Goal: Task Accomplishment & Management: Manage account settings

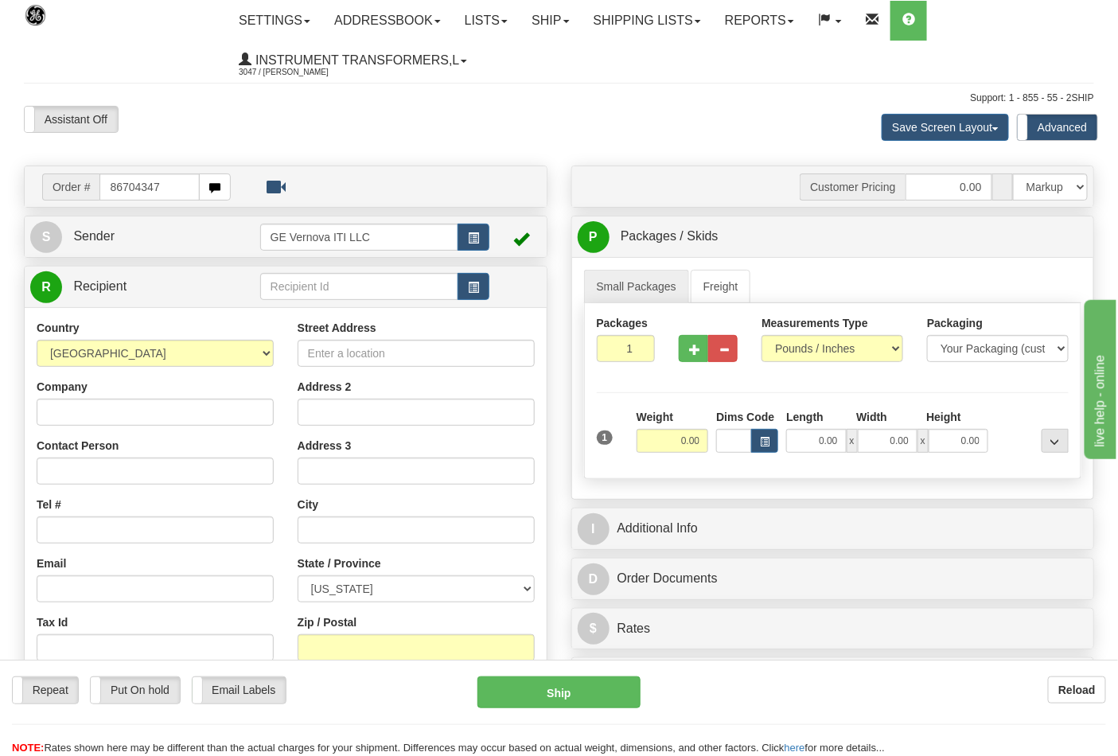
type input "86704347"
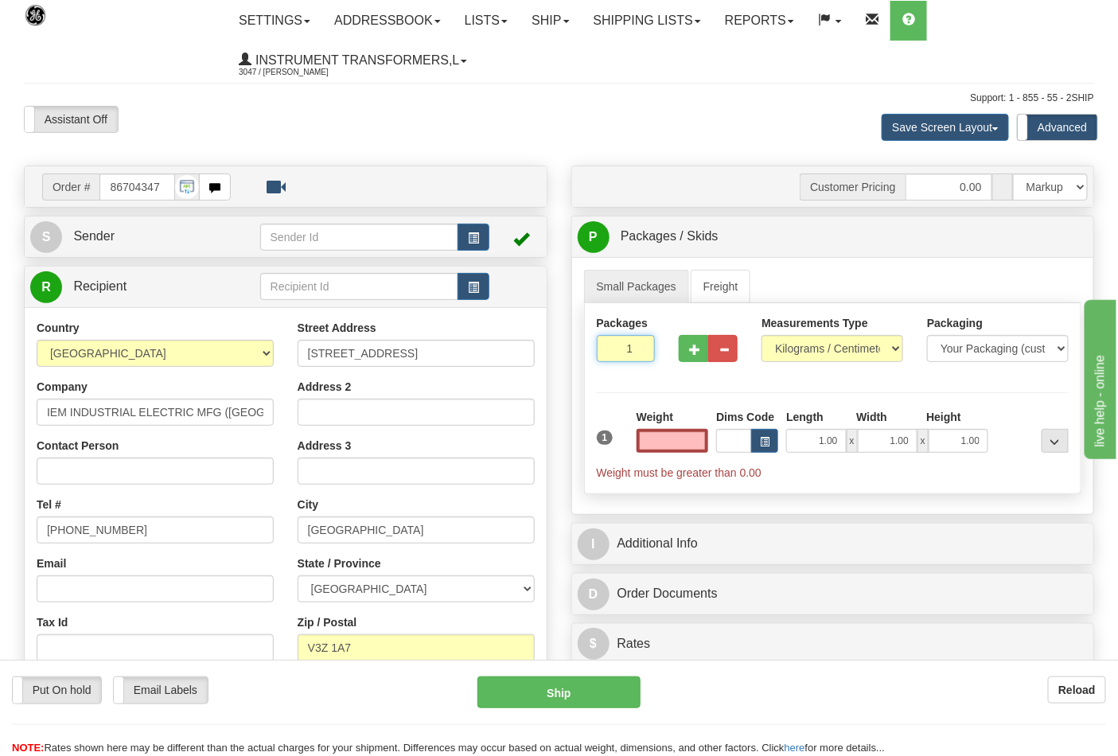
type input "2"
type input "0.00"
type input "2"
click at [641, 348] on input "2" at bounding box center [626, 348] width 59 height 27
click at [805, 352] on select "Pounds / Inches Kilograms / Centimeters" at bounding box center [833, 348] width 142 height 27
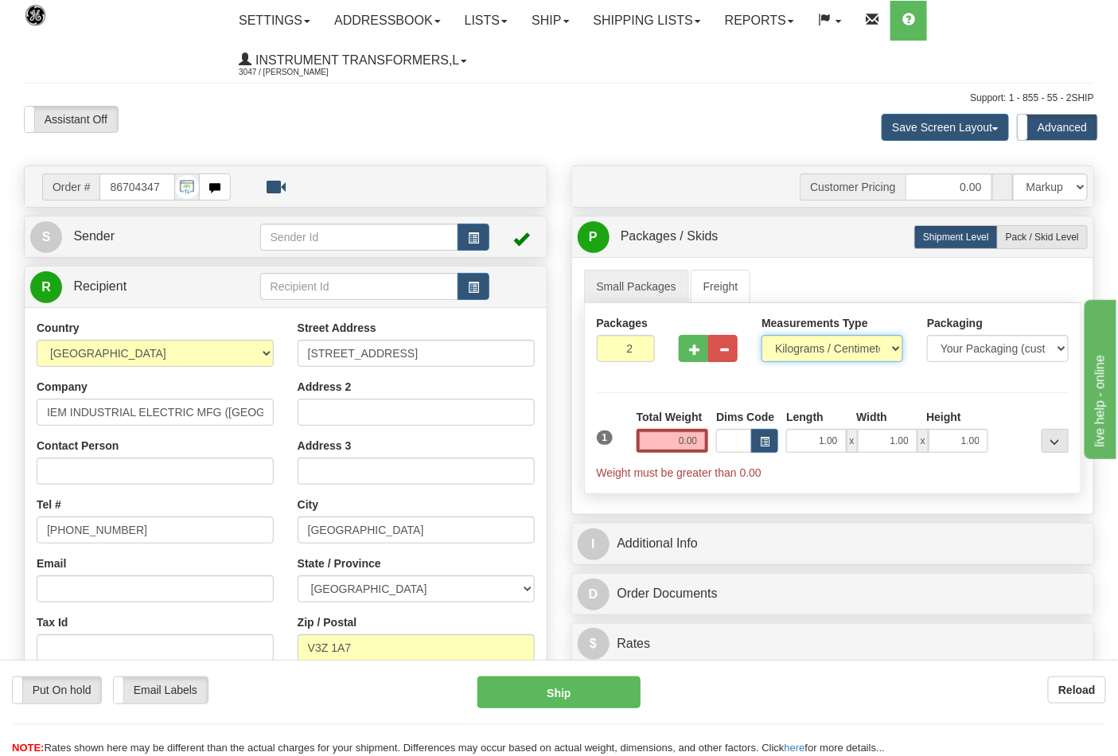
select select "0"
click at [762, 336] on select "Pounds / Inches Kilograms / Centimeters" at bounding box center [833, 348] width 142 height 27
click at [1029, 236] on span "Pack / Skid Level" at bounding box center [1042, 237] width 73 height 11
radio input "true"
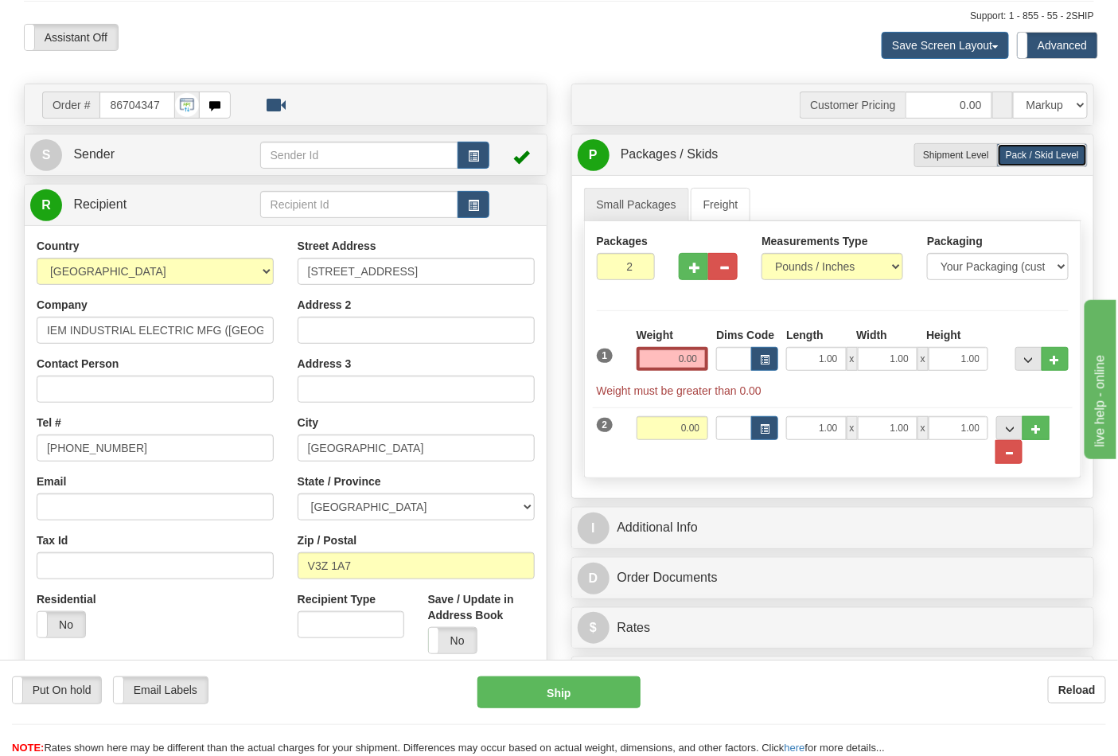
scroll to position [177, 0]
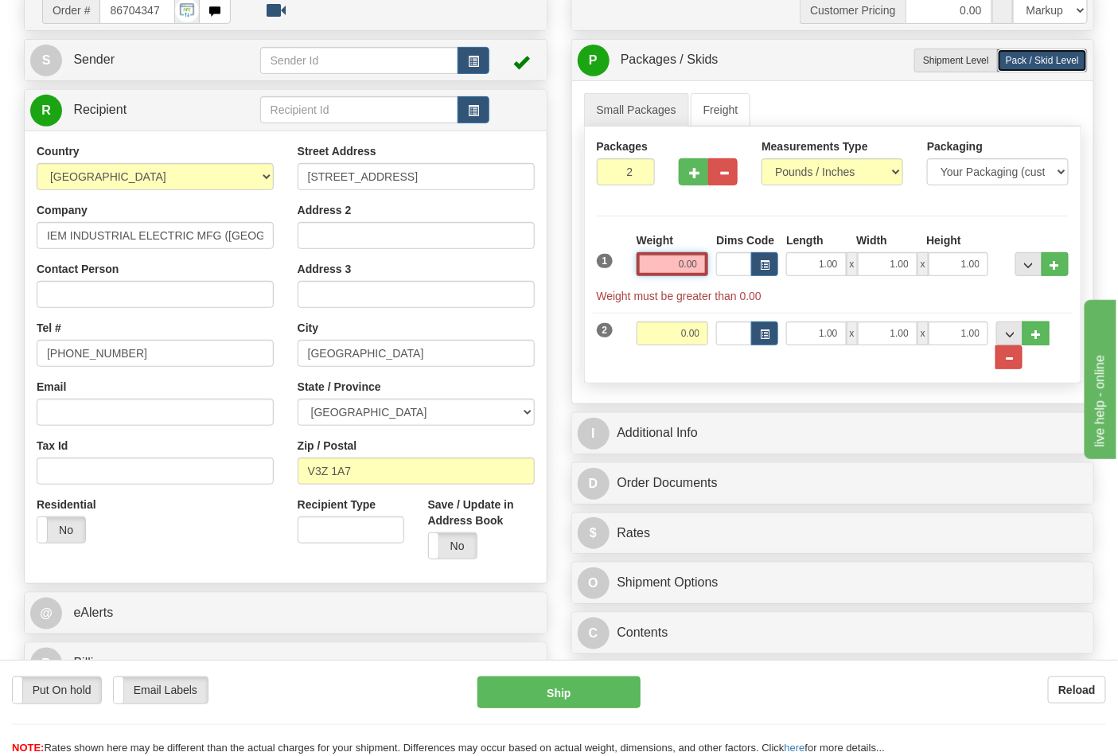
click at [673, 273] on input "0.00" at bounding box center [673, 264] width 72 height 24
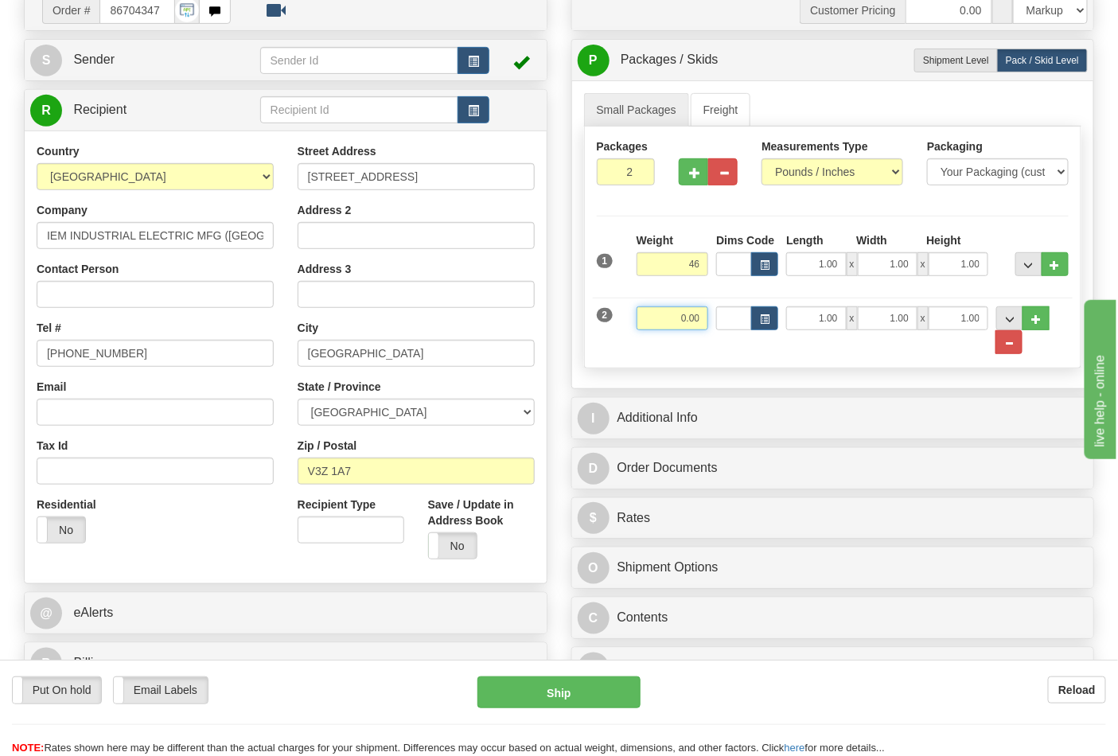
type input "46.00"
click at [699, 321] on input "0.00" at bounding box center [673, 318] width 72 height 24
click button "Delete" at bounding box center [0, 0] width 0 height 0
type input "46.00"
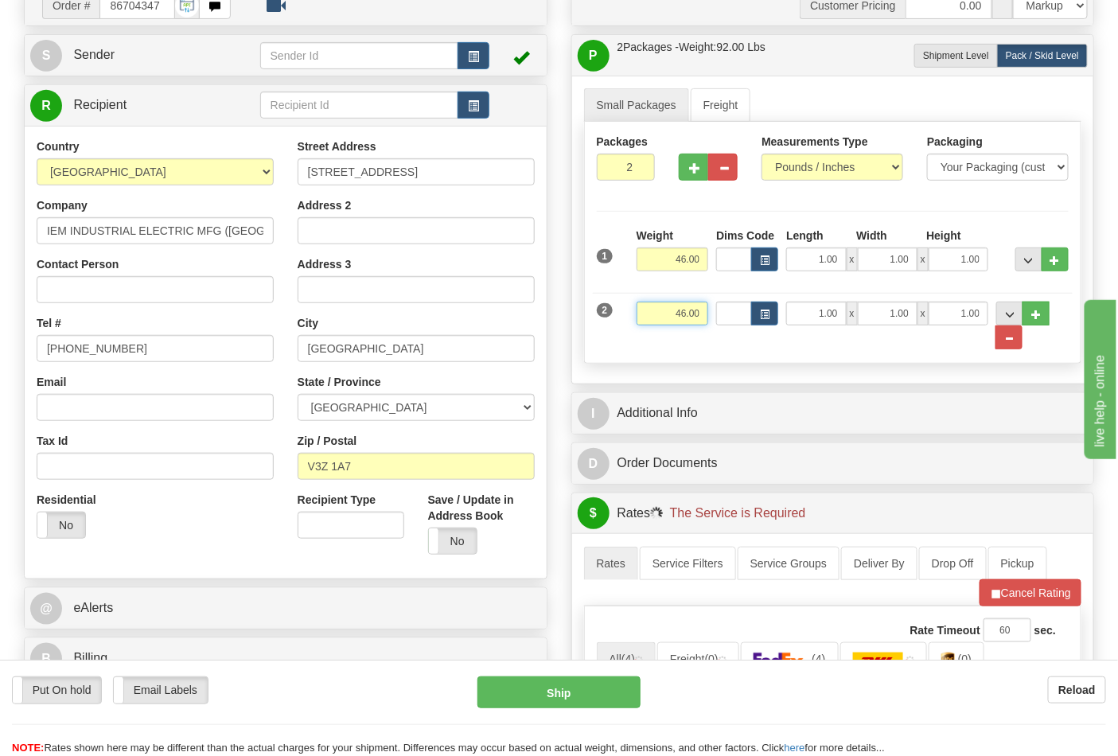
scroll to position [442, 0]
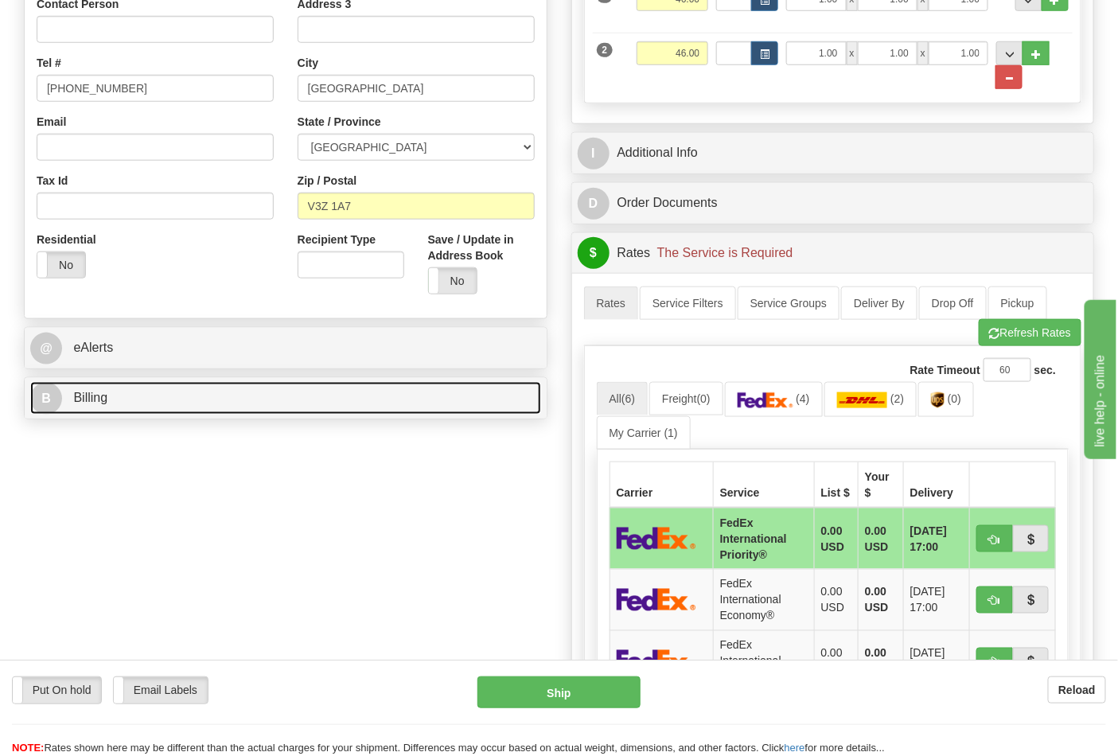
click at [284, 414] on link "B Billing" at bounding box center [285, 398] width 511 height 33
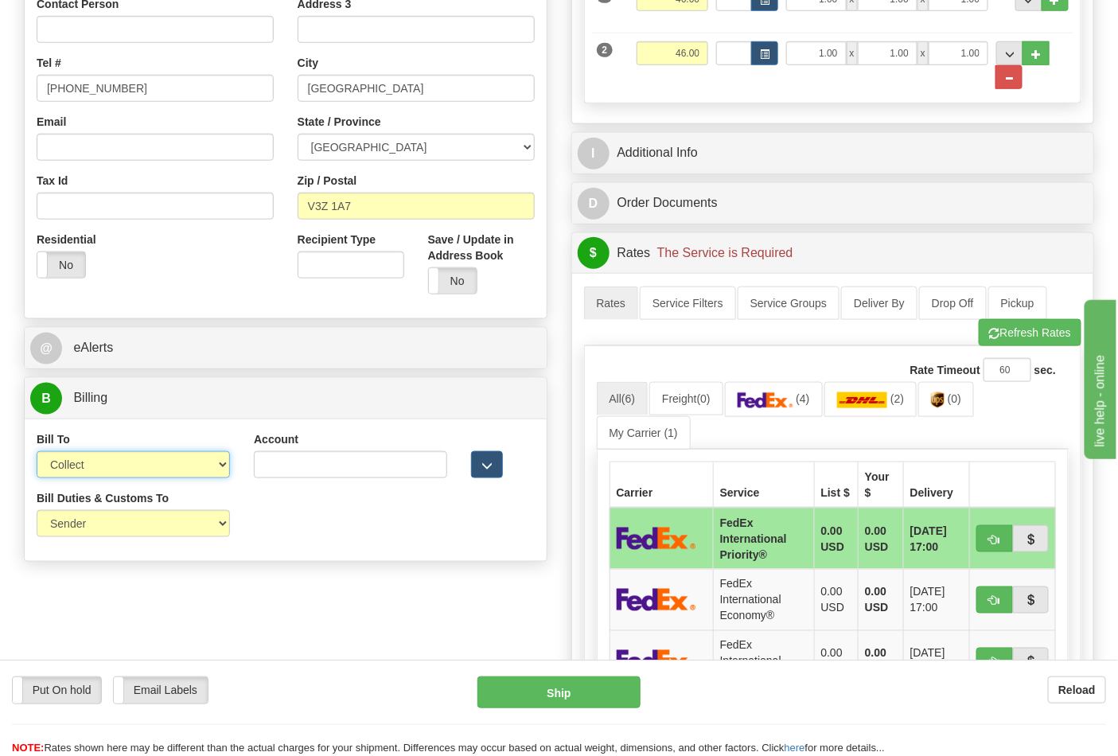
click at [197, 471] on select "Sender Recipient Third Party Collect" at bounding box center [133, 464] width 193 height 27
select select "2"
click at [37, 453] on select "Sender Recipient Third Party Collect" at bounding box center [133, 464] width 193 height 27
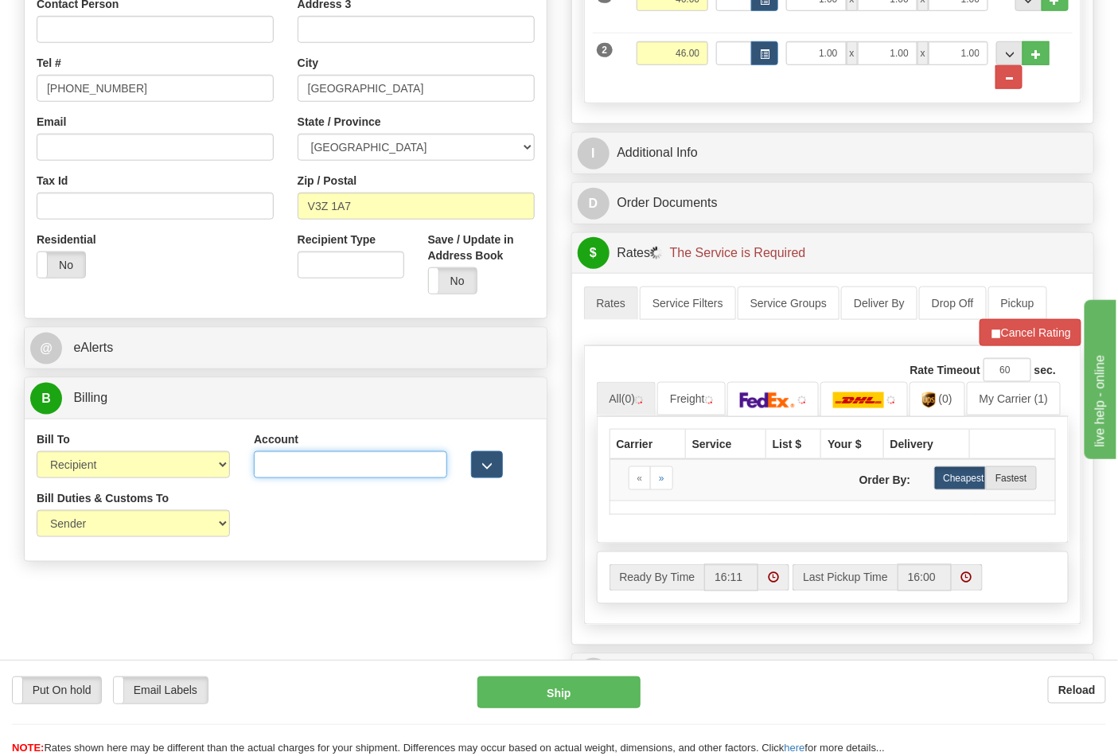
click at [309, 470] on input "Account" at bounding box center [350, 464] width 193 height 27
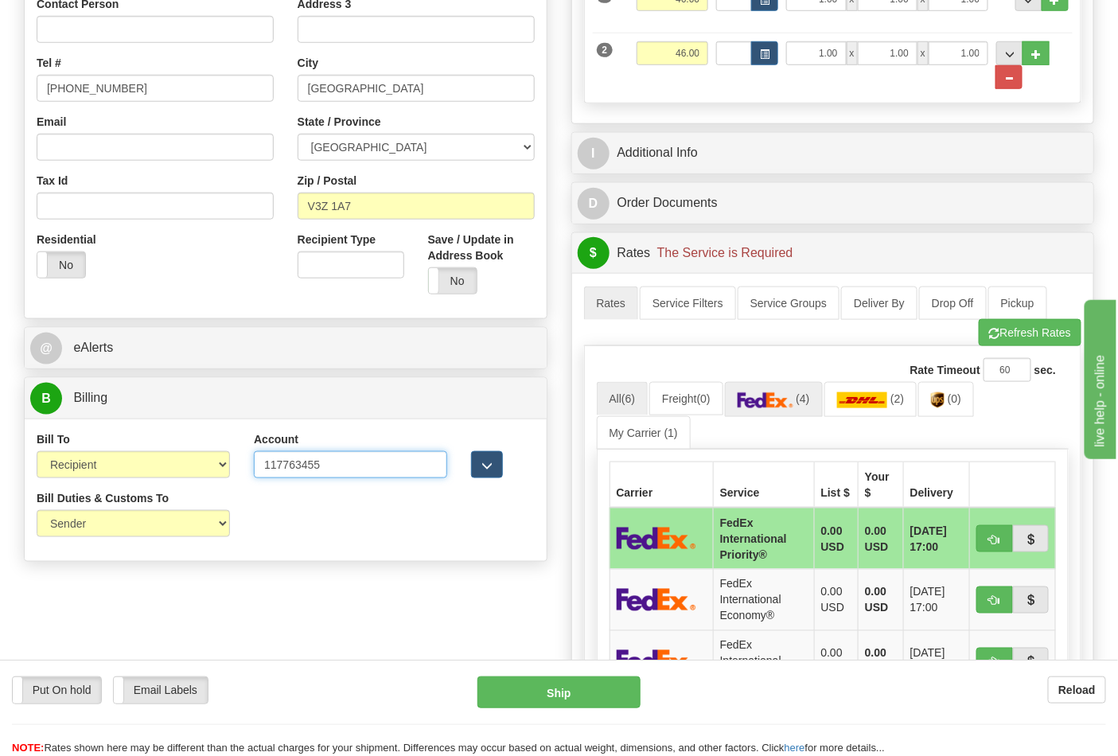
type input "117763455"
click at [751, 407] on img at bounding box center [766, 400] width 56 height 16
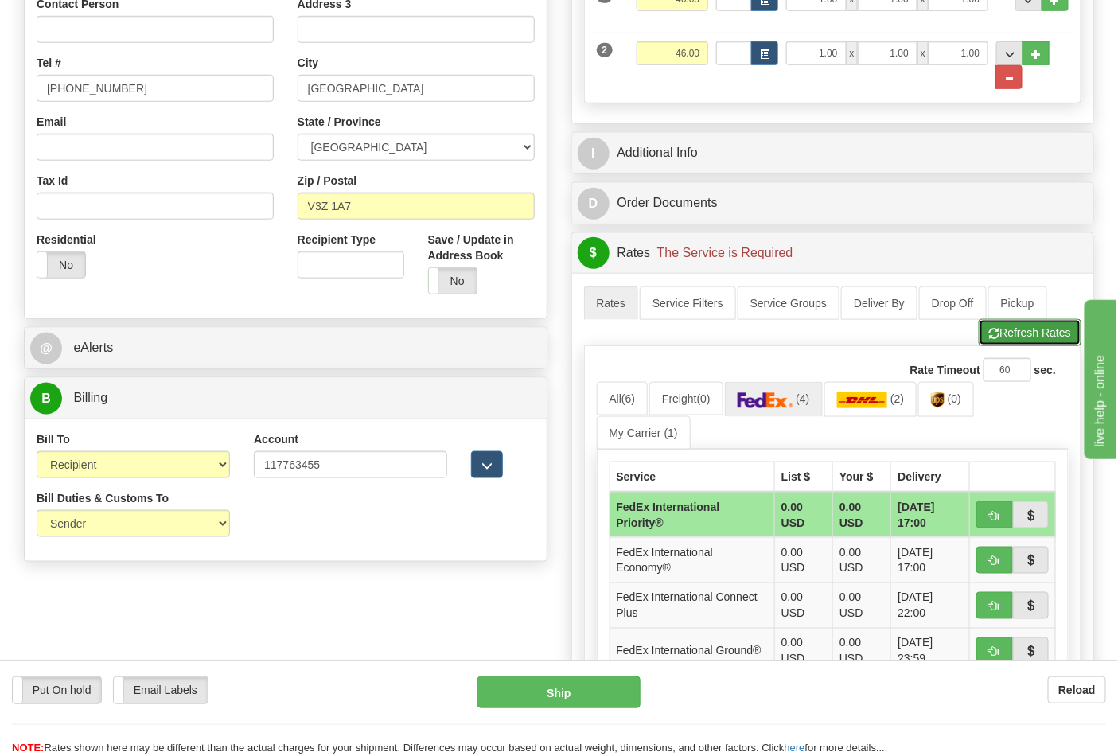
click at [1046, 325] on button "Refresh Rates" at bounding box center [1030, 332] width 103 height 27
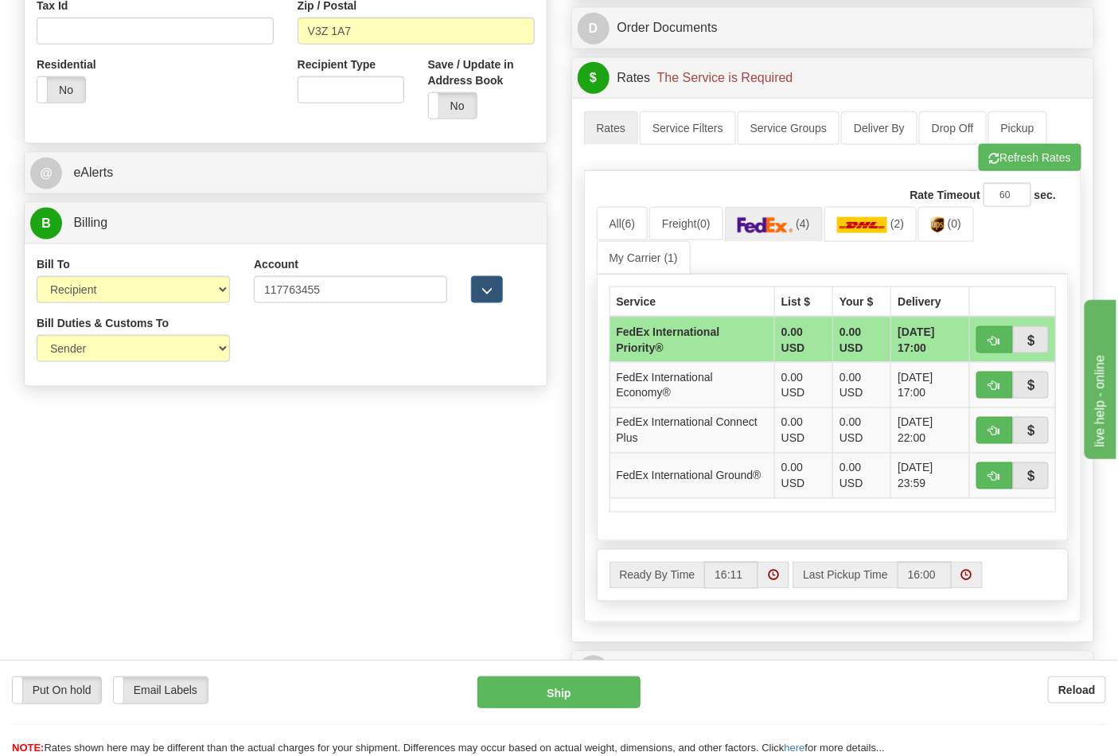
scroll to position [618, 0]
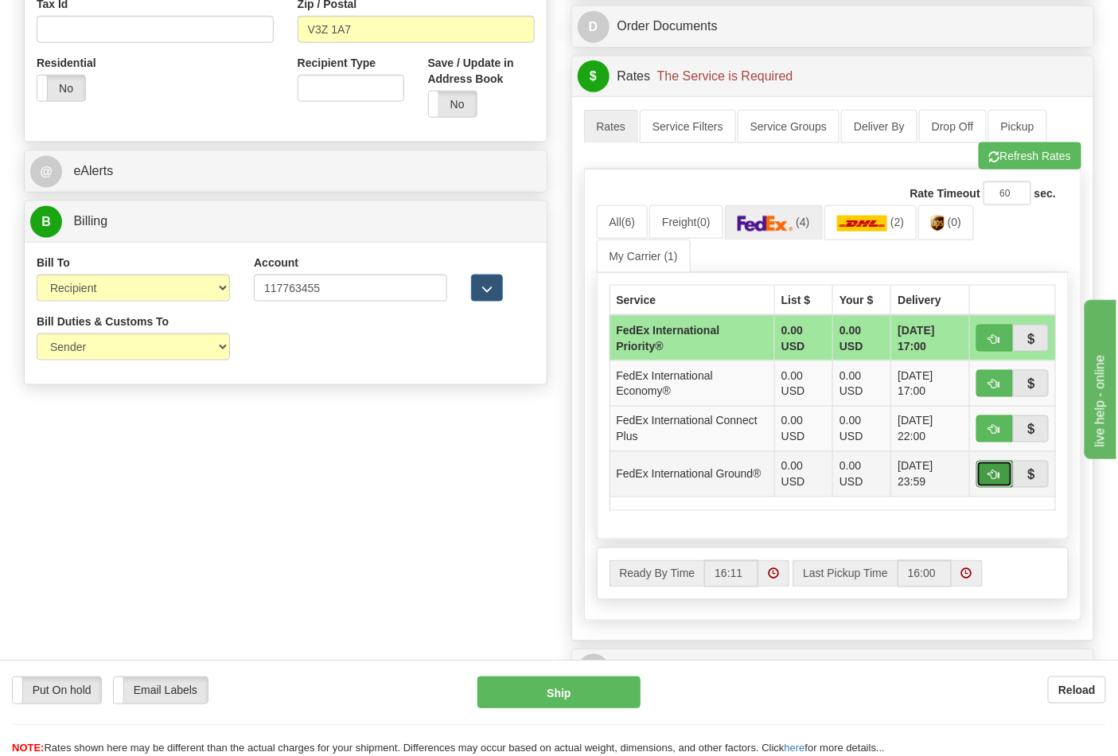
click at [1000, 475] on span "button" at bounding box center [994, 475] width 11 height 10
type input "92"
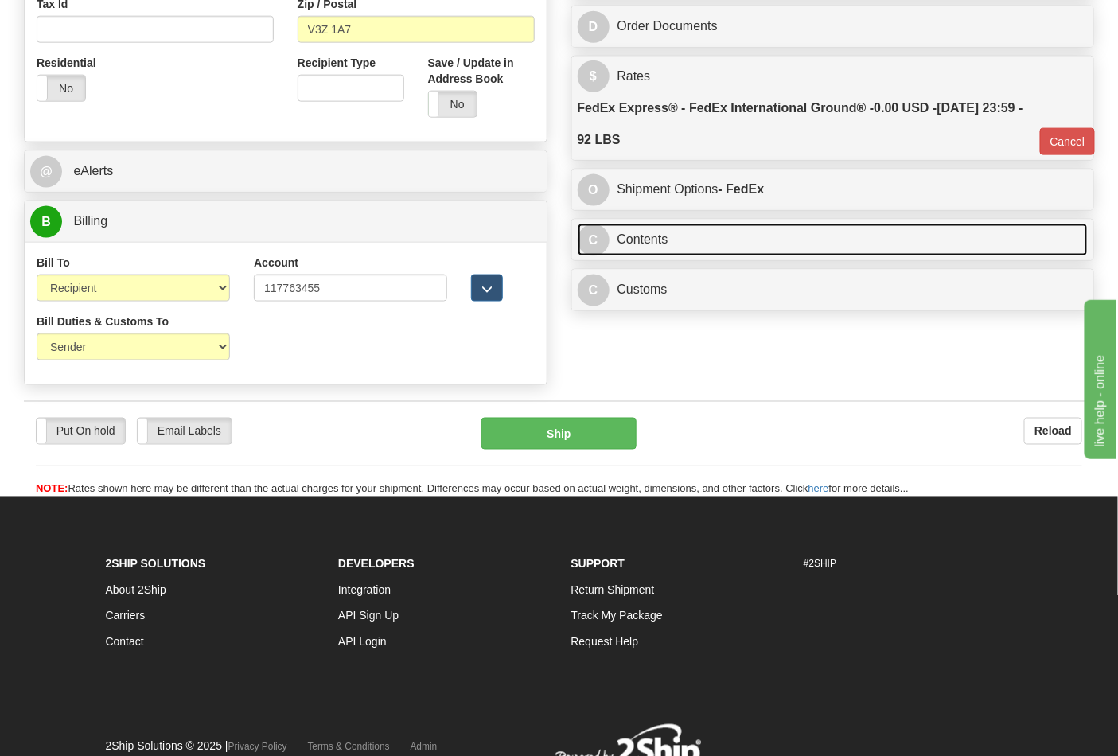
click at [666, 250] on link "C Contents" at bounding box center [833, 240] width 511 height 33
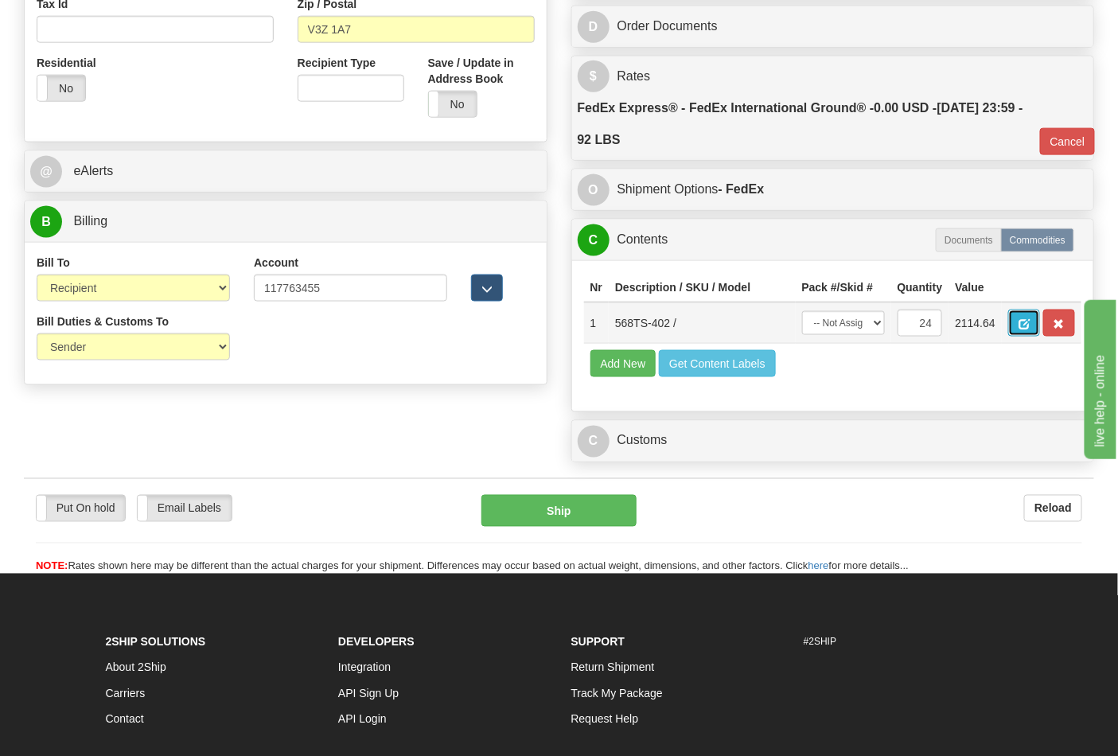
click at [1030, 322] on span "button" at bounding box center [1024, 324] width 11 height 10
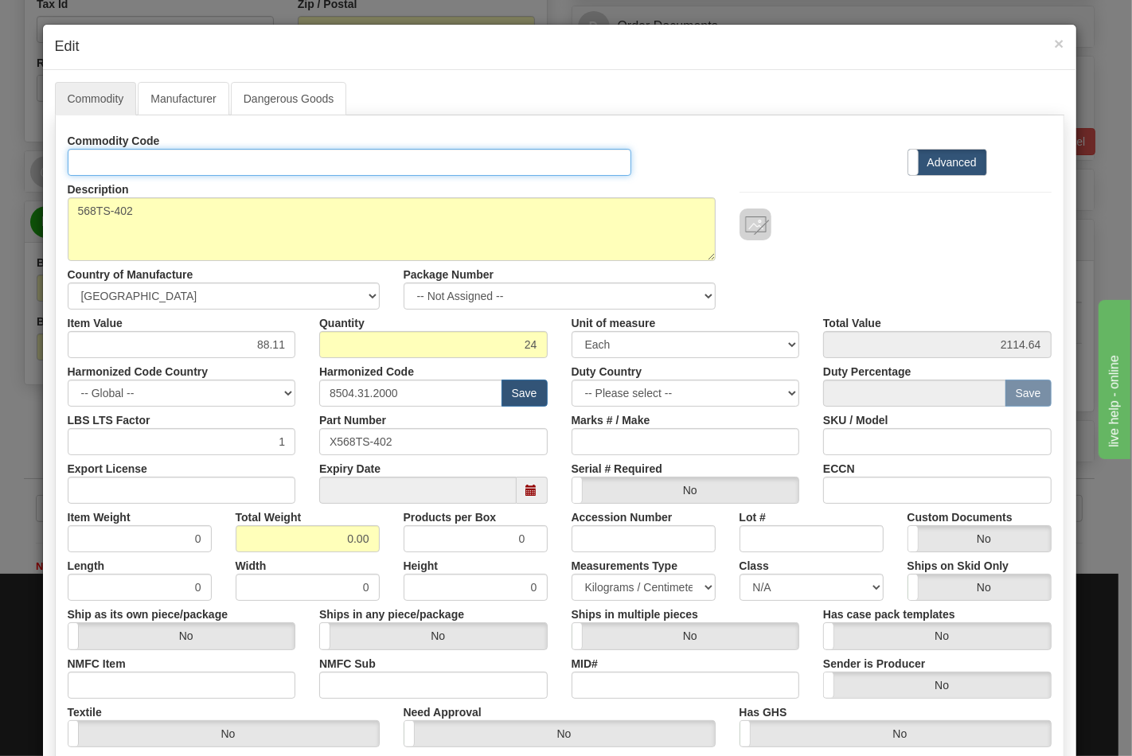
click at [115, 167] on input "Id" at bounding box center [350, 162] width 564 height 27
type input "TRANSFORMERS"
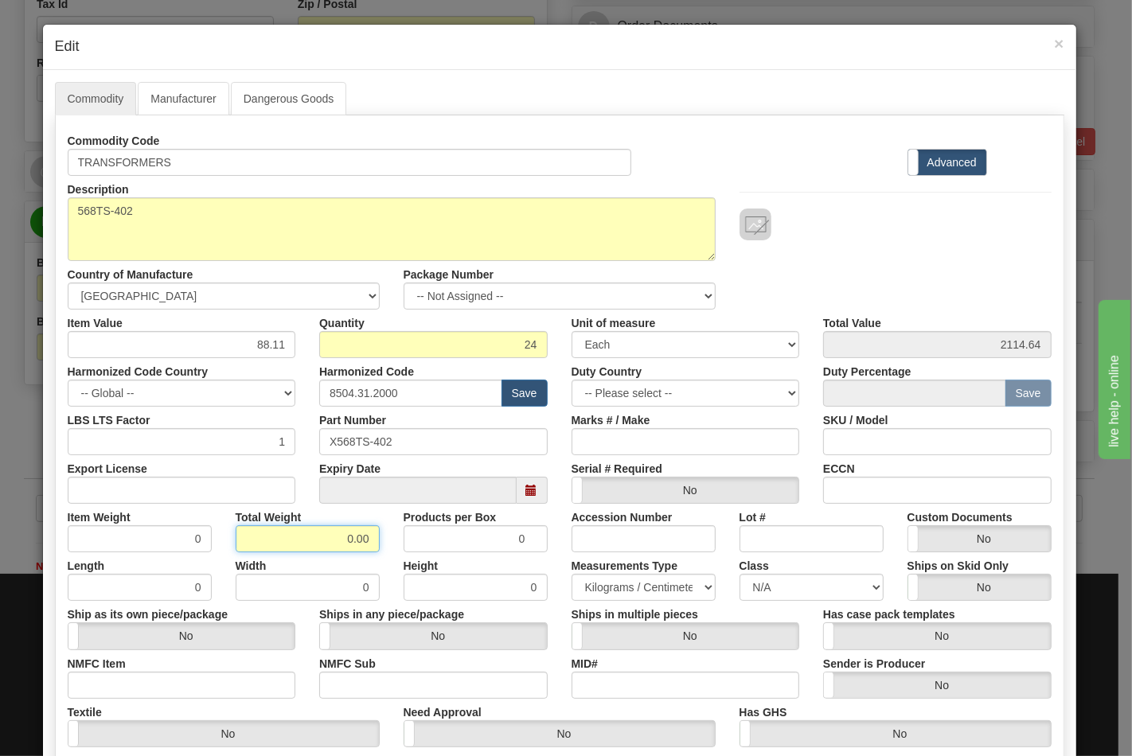
click at [336, 543] on input "0.00" at bounding box center [308, 538] width 144 height 27
type input "0"
type input "92"
type input "3.8333"
click at [120, 680] on input "NMFC Item" at bounding box center [182, 685] width 228 height 27
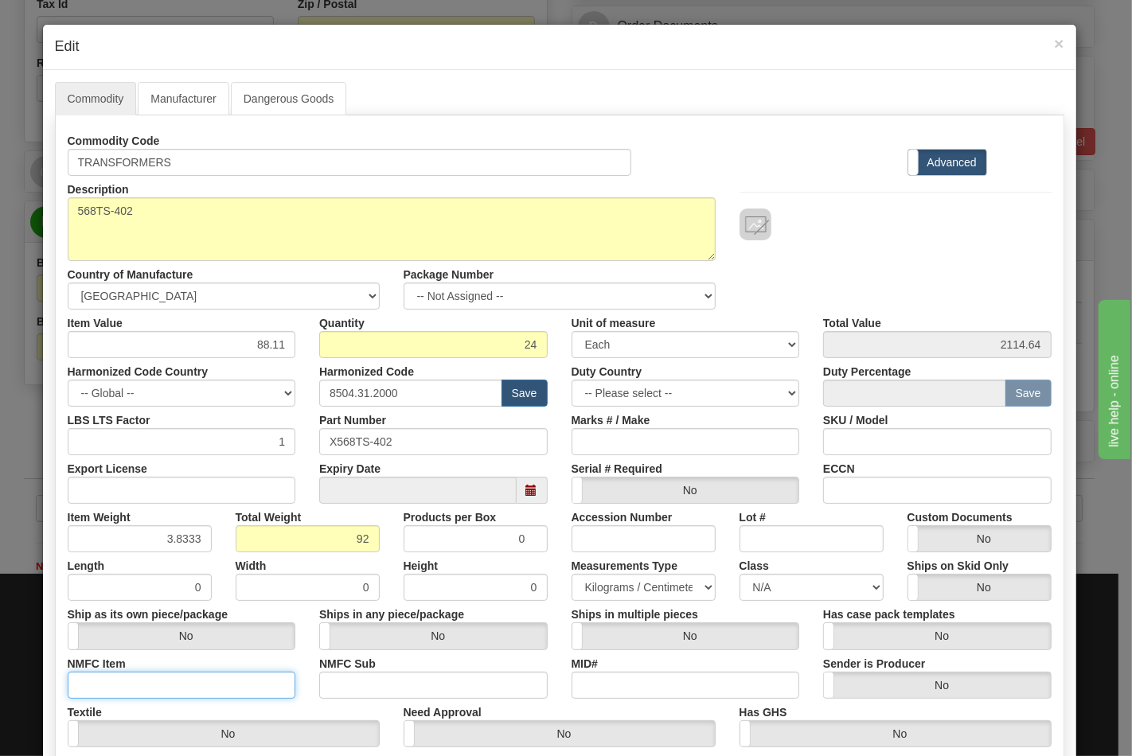
type input "63170"
click at [409, 692] on input "NMFC Sub" at bounding box center [433, 685] width 228 height 27
type input "4"
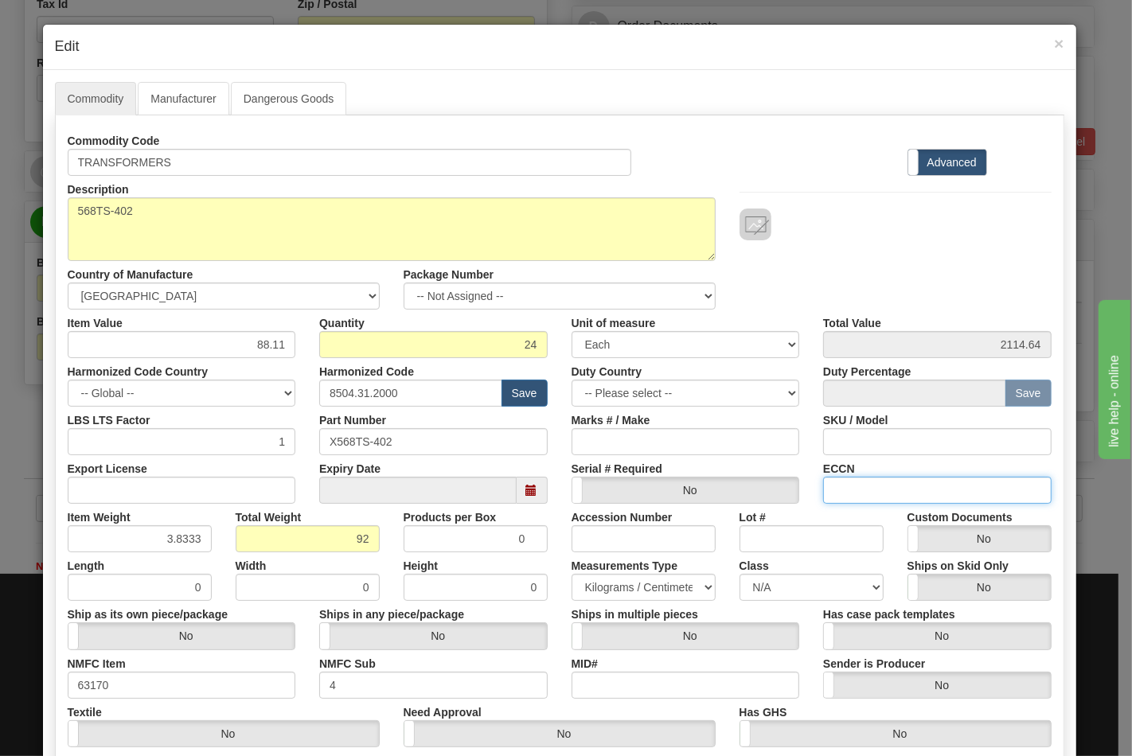
click at [899, 495] on input "ECCN" at bounding box center [937, 490] width 228 height 27
type input "EAR99"
click at [848, 579] on select "N/A 50.0 55.0 60.0 65.0 70.0 85.0 92.5 100.0 125.0 175.0 250.0 300.0 400.0" at bounding box center [811, 587] width 144 height 27
select select "70.0"
click at [739, 574] on select "N/A 50.0 55.0 60.0 65.0 70.0 85.0 92.5 100.0 125.0 175.0 250.0 300.0 400.0" at bounding box center [811, 587] width 144 height 27
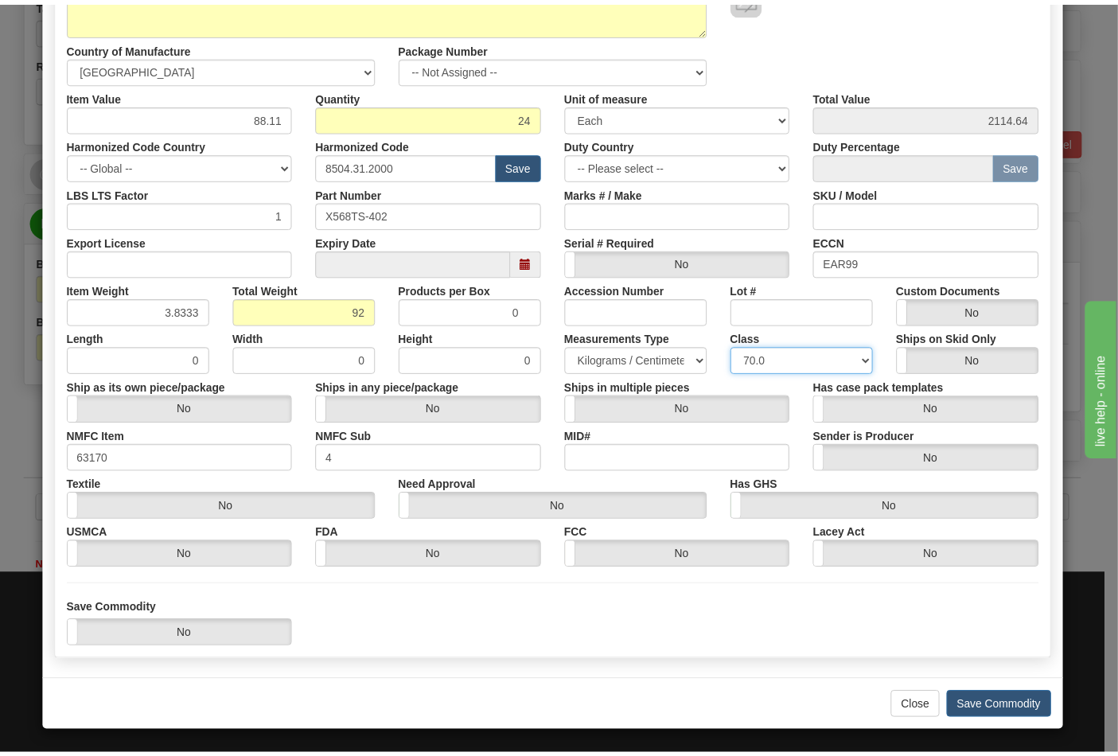
scroll to position [228, 0]
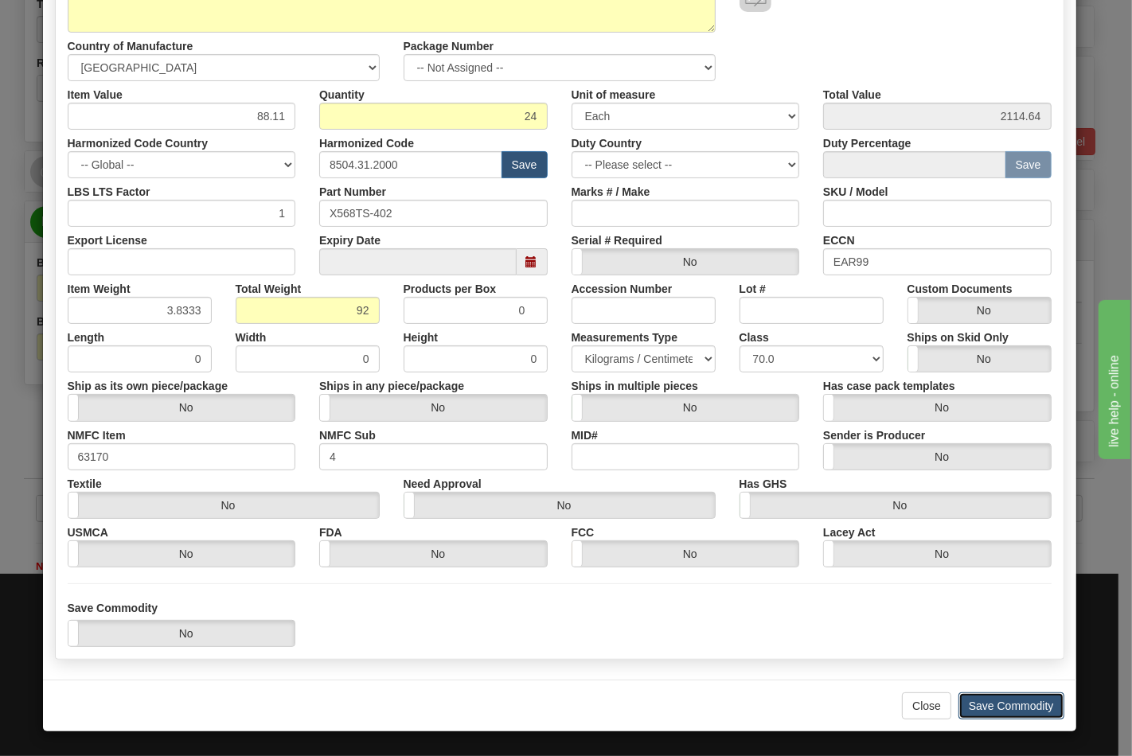
click at [1030, 697] on button "Save Commodity" at bounding box center [1011, 705] width 106 height 27
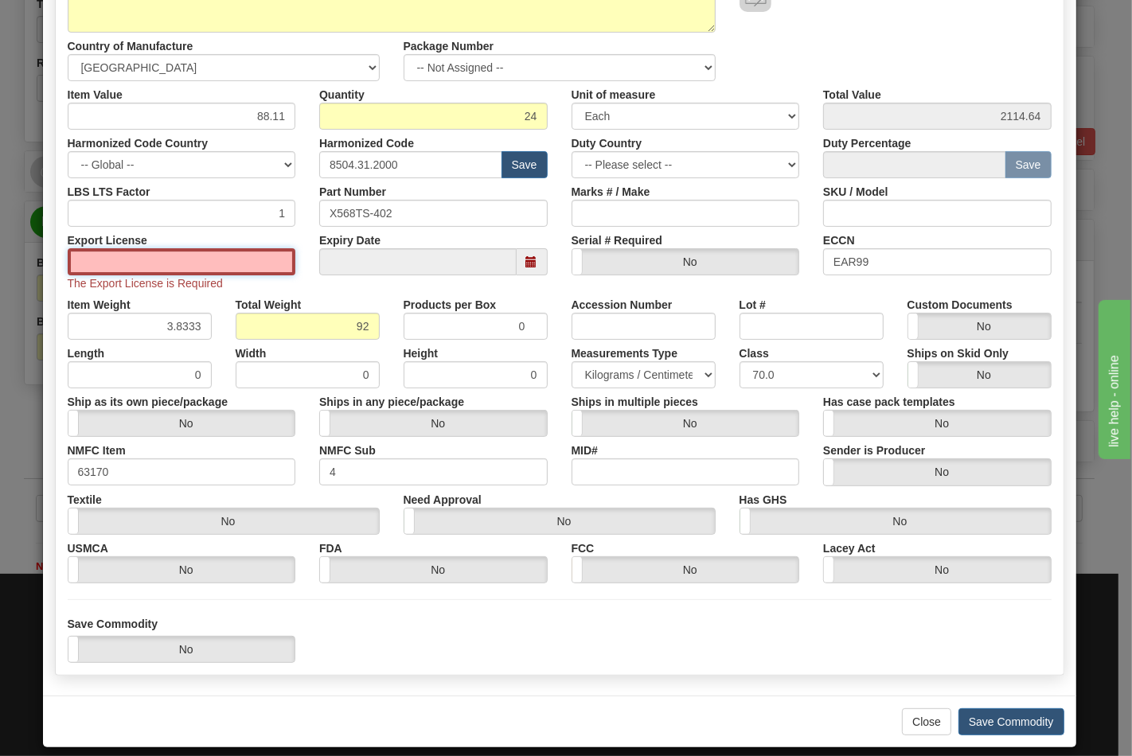
click at [196, 257] on input "Export License" at bounding box center [182, 261] width 228 height 27
type input "NLR"
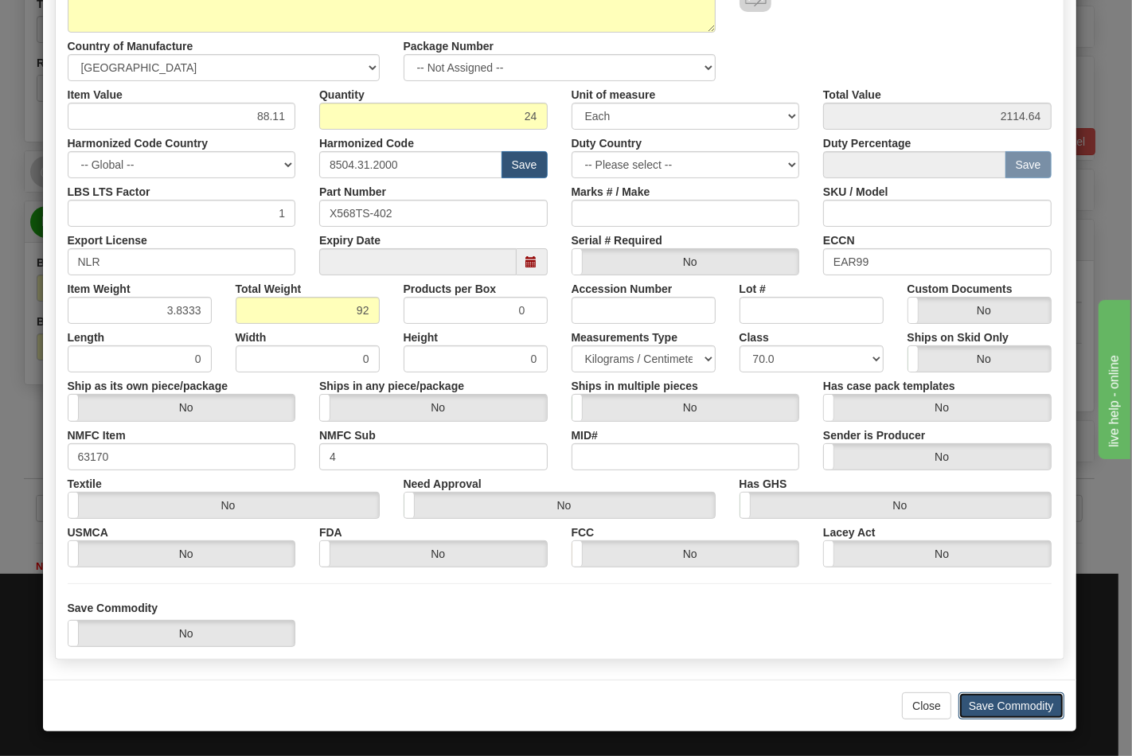
click at [965, 695] on button "Save Commodity" at bounding box center [1011, 705] width 106 height 27
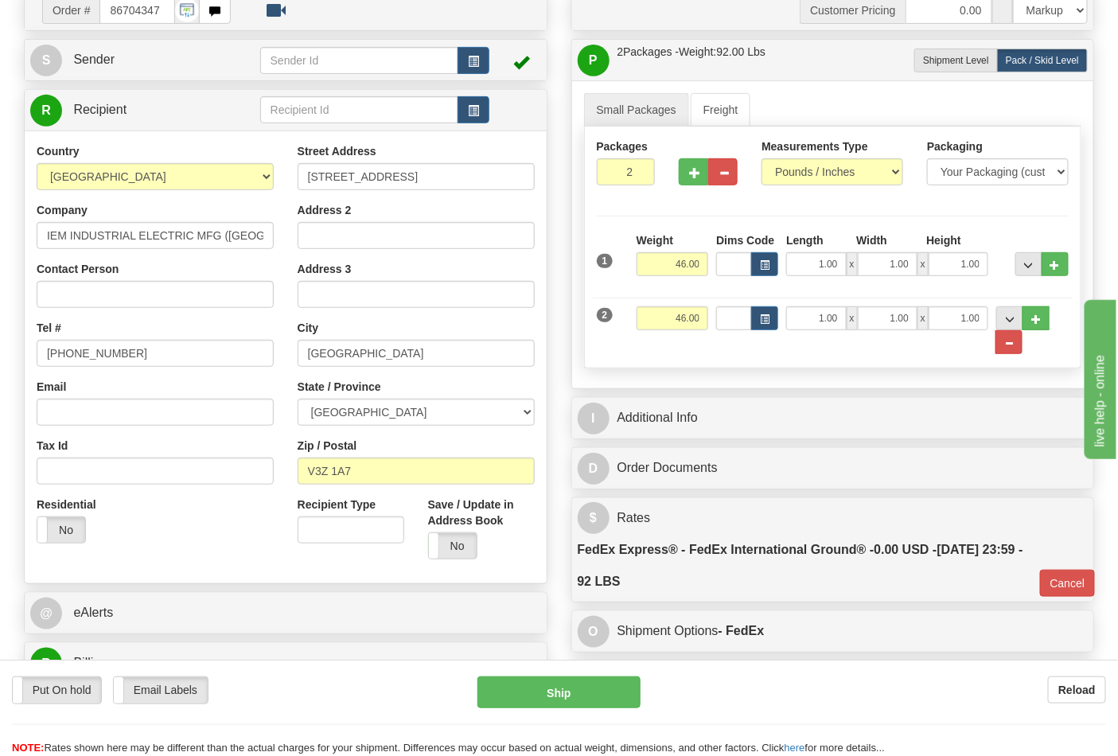
scroll to position [0, 0]
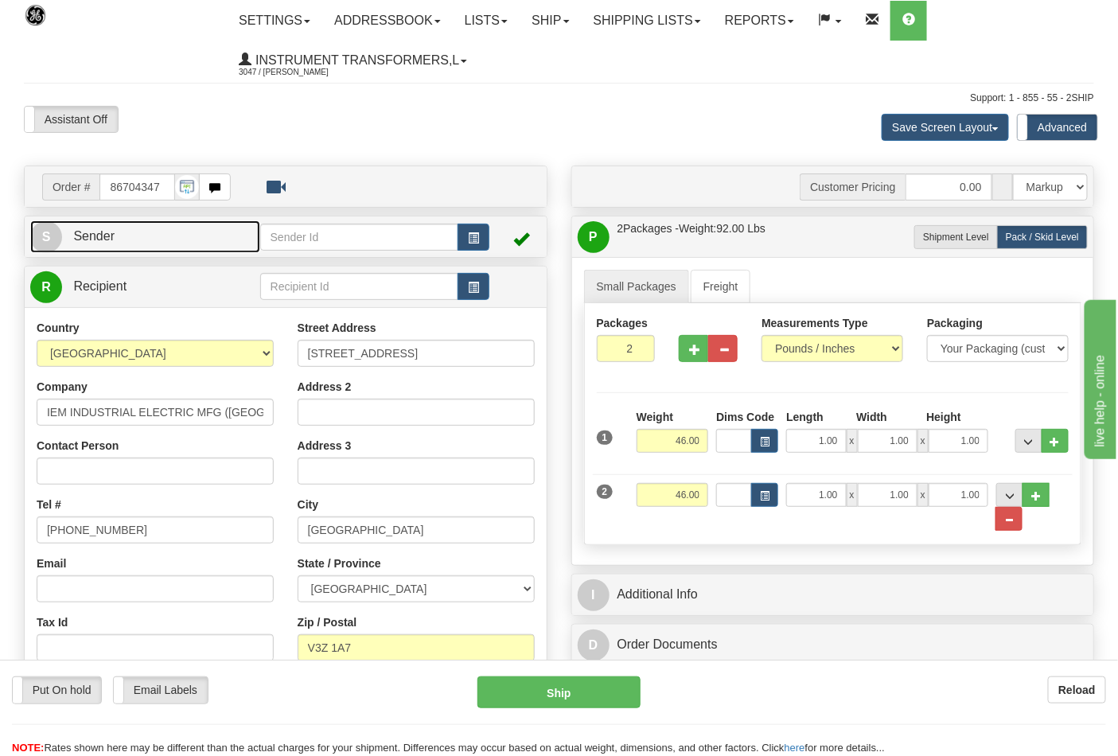
click at [93, 233] on span "Sender" at bounding box center [93, 236] width 41 height 14
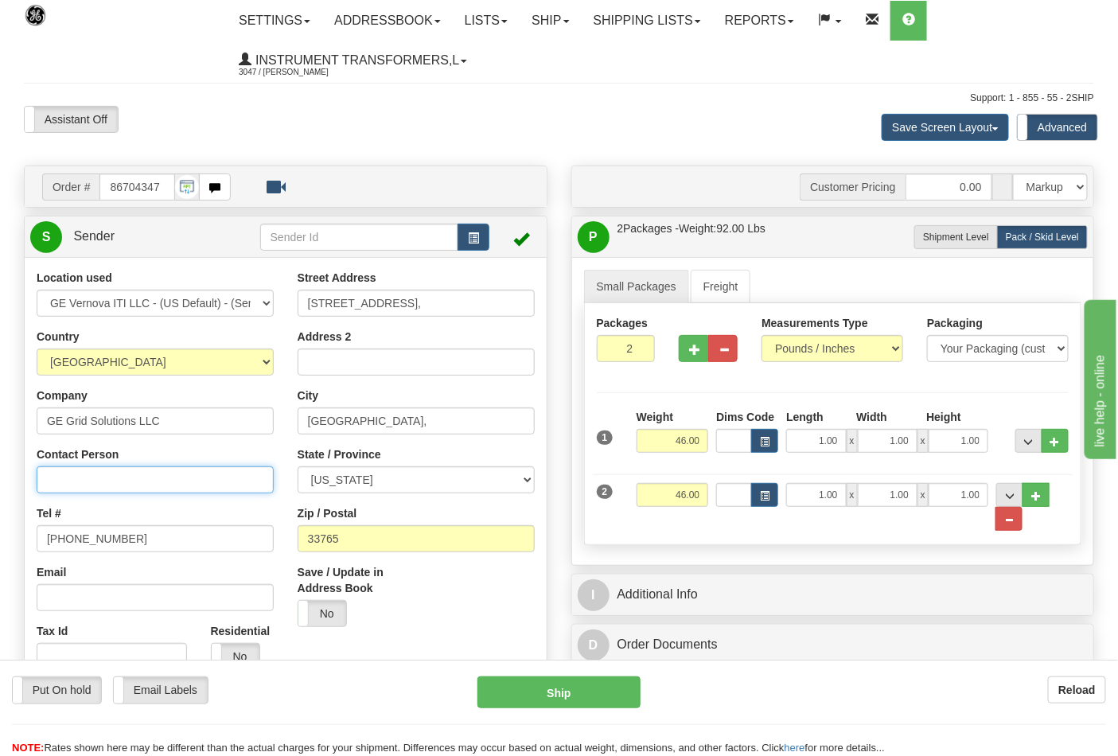
click at [80, 475] on input "Contact Person" at bounding box center [155, 479] width 237 height 27
type input "Nephtali Linares"
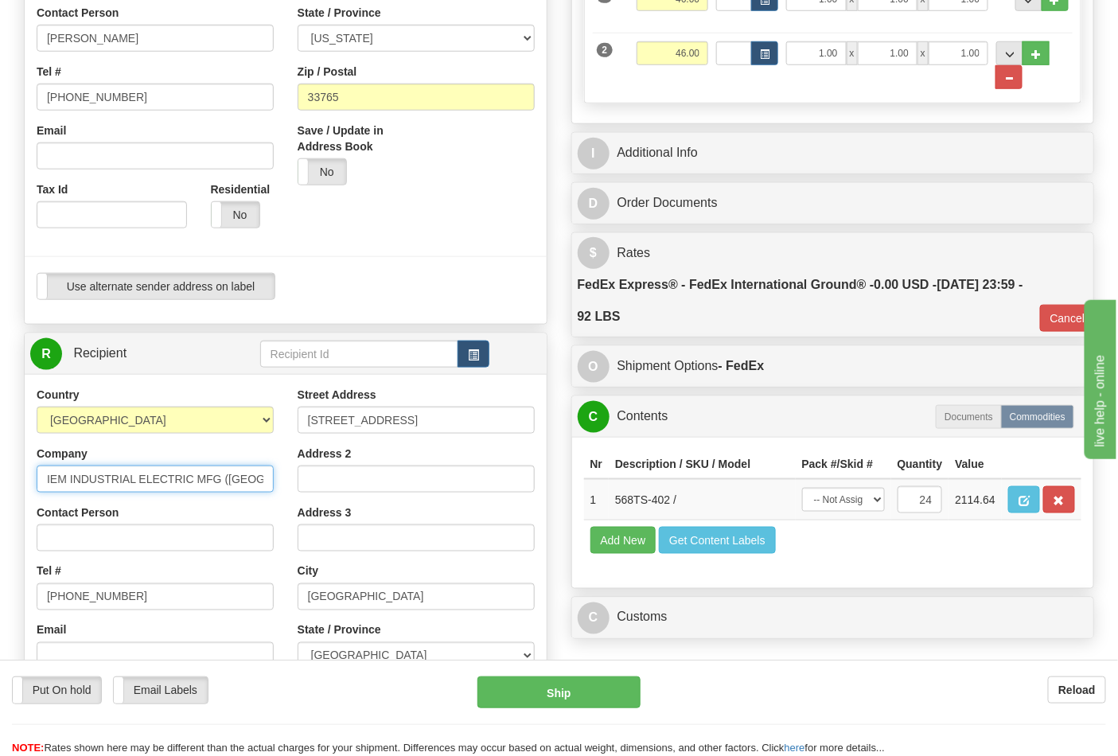
scroll to position [0, 12]
drag, startPoint x: 43, startPoint y: 474, endPoint x: 356, endPoint y: 516, distance: 315.5
click at [356, 516] on div "Country AFGHANISTAN ALAND ISLANDS ALBANIA ALGERIA AMERICAN SAMOA ANDORRA ANGOLA…" at bounding box center [286, 601] width 522 height 428
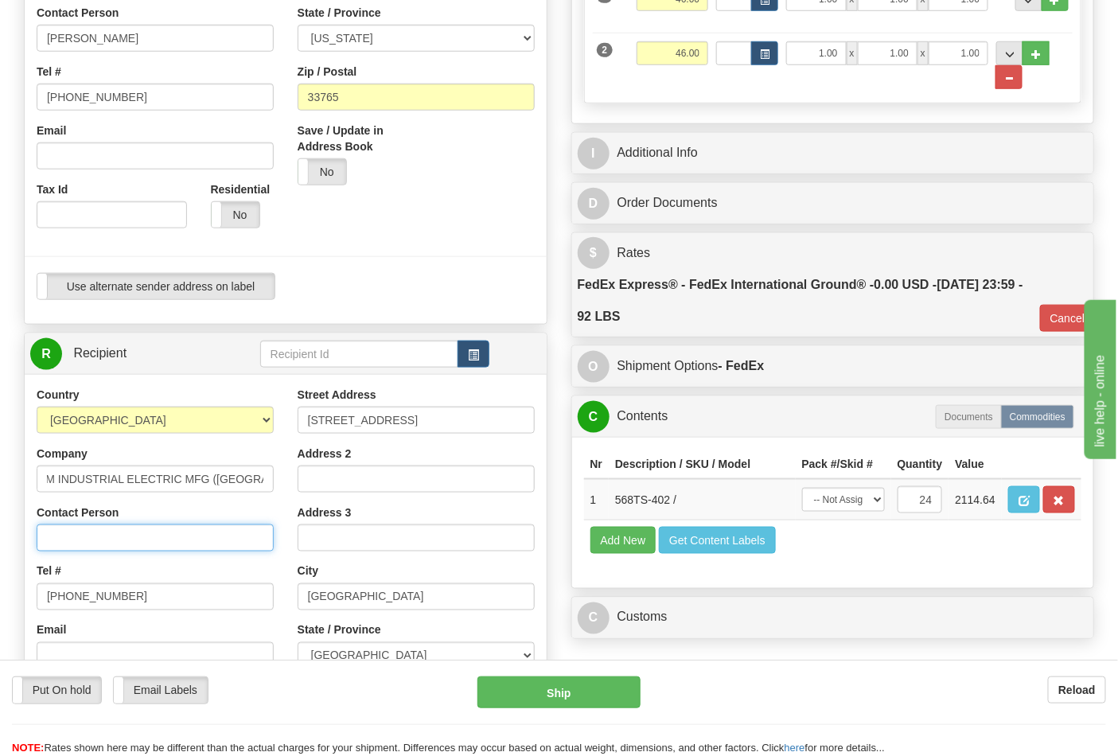
scroll to position [0, 0]
click at [57, 536] on input "Contact Person" at bounding box center [155, 537] width 237 height 27
paste input "IEM INDUSTRIAL ELECTRIC MFG (CANADA"
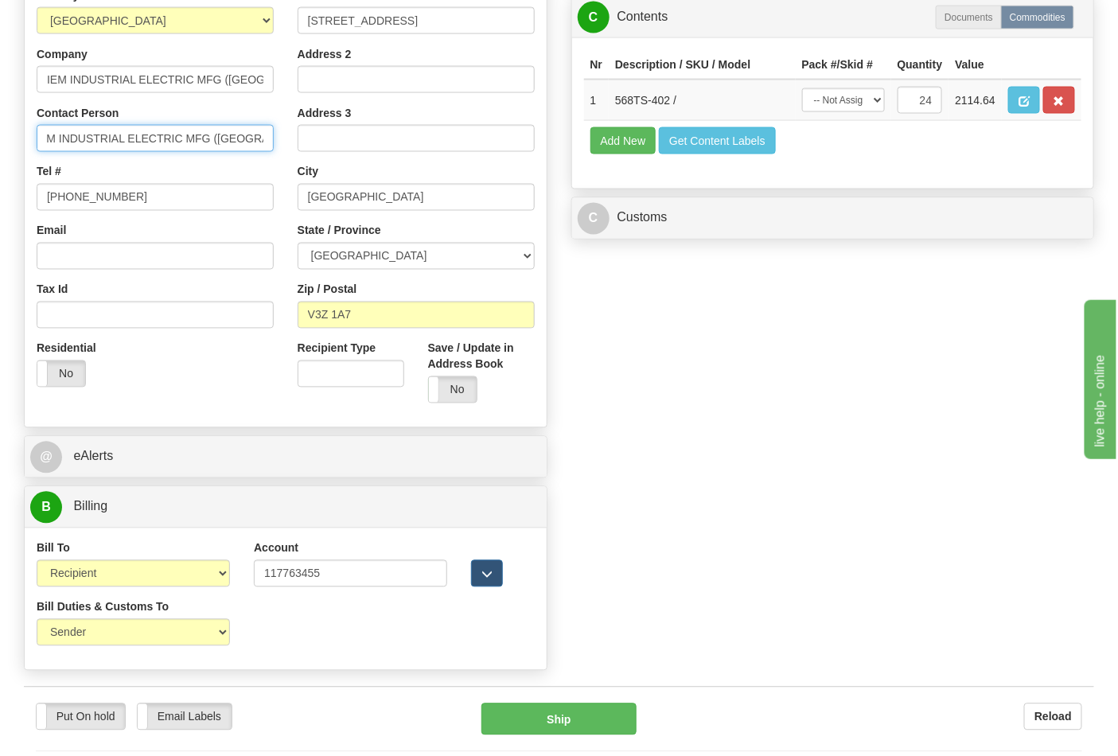
scroll to position [884, 0]
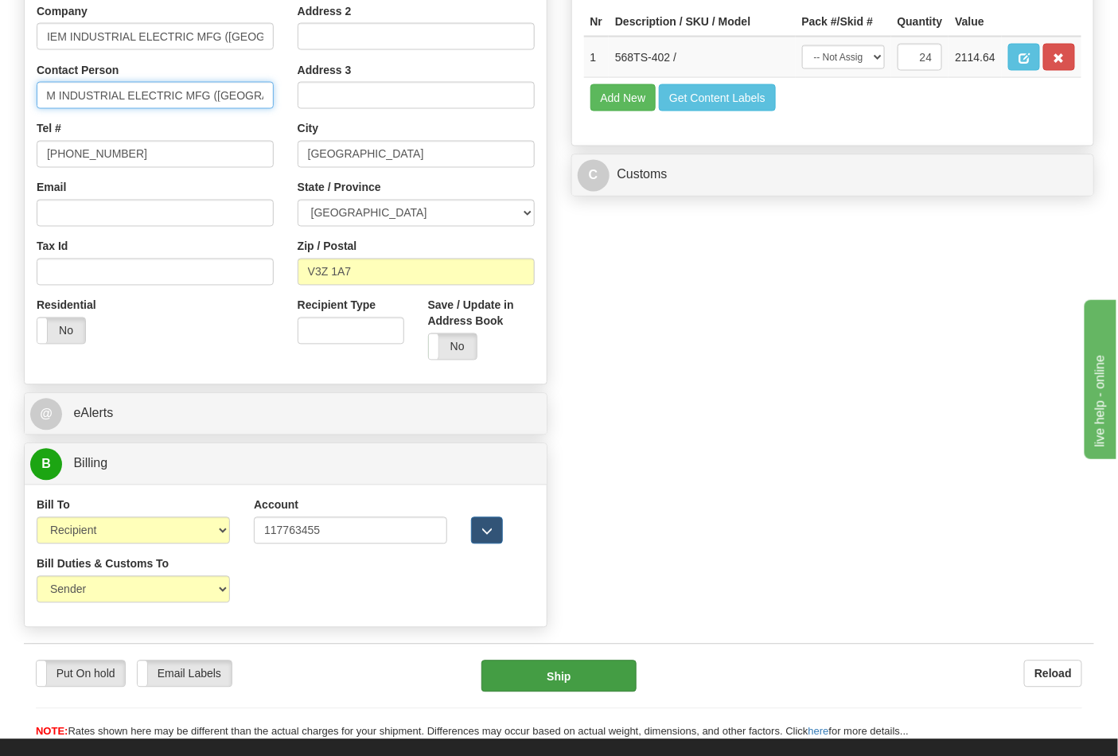
type input "IEM INDUSTRIAL ELECTRIC MFG (CANADA"
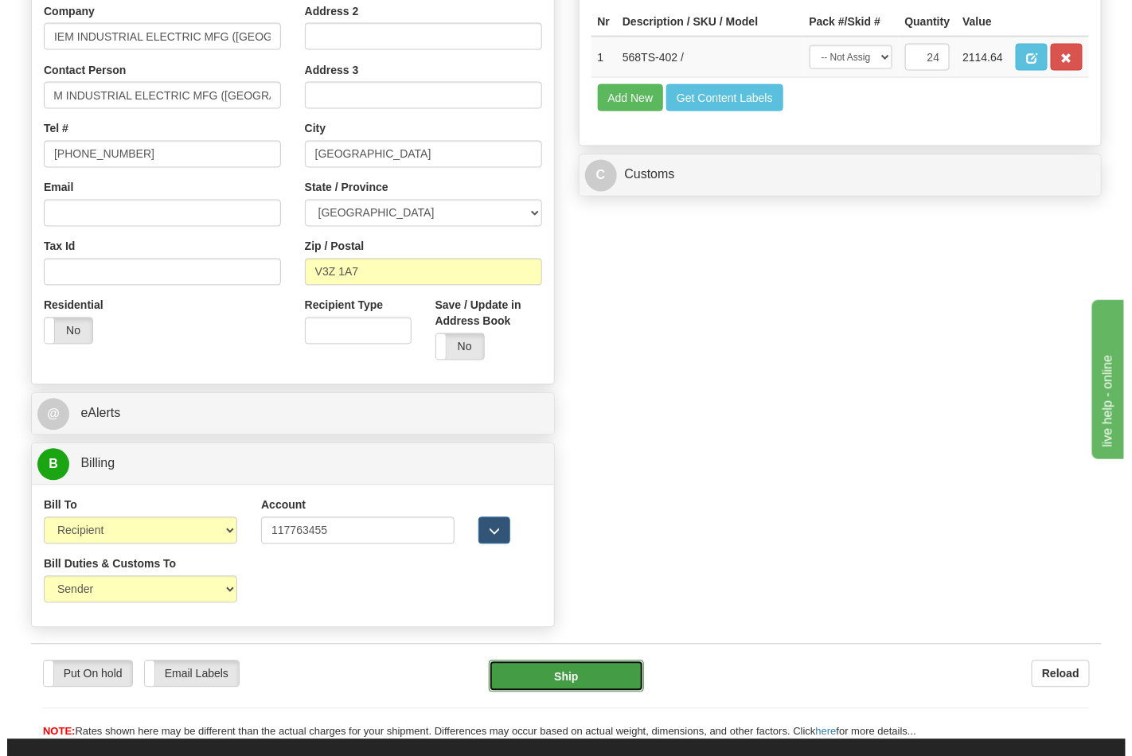
scroll to position [0, 0]
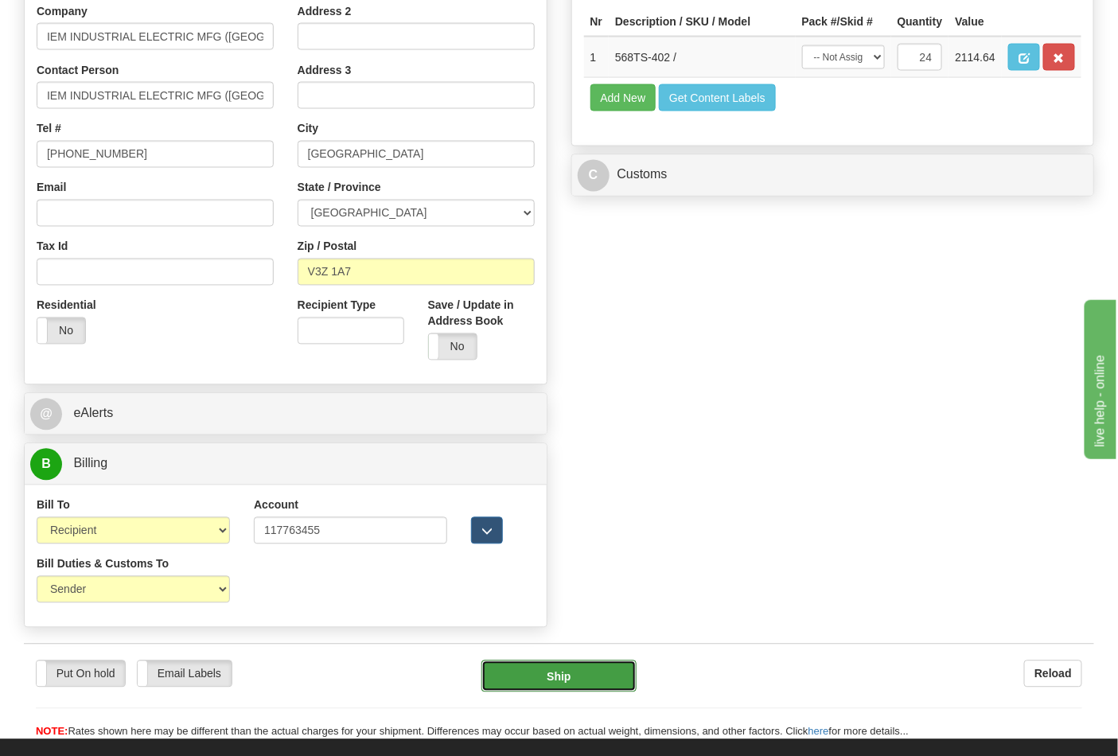
click at [563, 681] on button "Ship" at bounding box center [558, 677] width 154 height 32
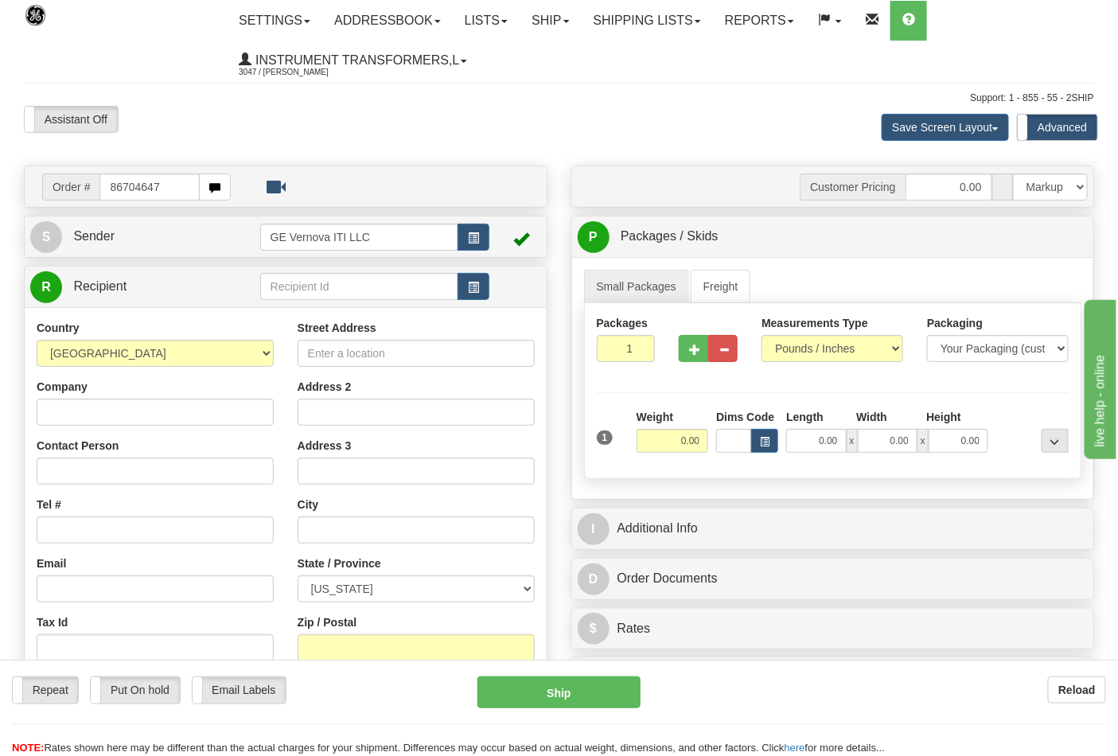
type input "86704647"
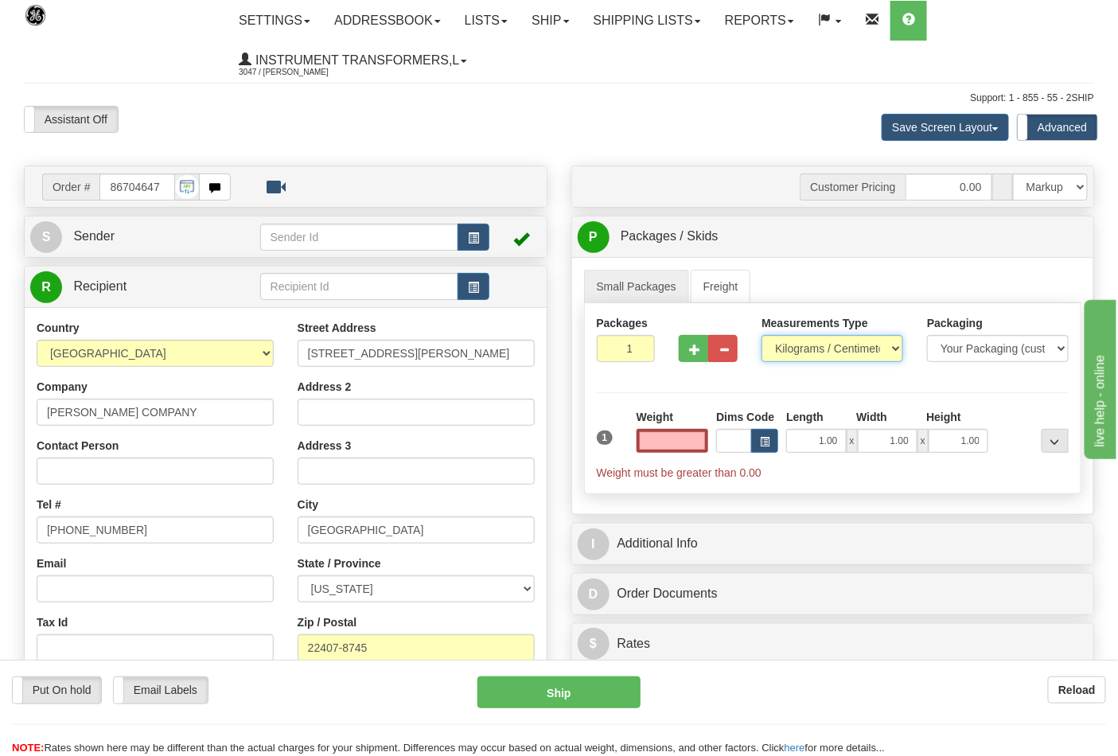
type input "0.00"
click at [857, 345] on select "Pounds / Inches Kilograms / Centimeters" at bounding box center [833, 348] width 142 height 27
select select "0"
click at [762, 336] on select "Pounds / Inches Kilograms / Centimeters" at bounding box center [833, 348] width 142 height 27
click at [638, 347] on input "2" at bounding box center [626, 348] width 59 height 27
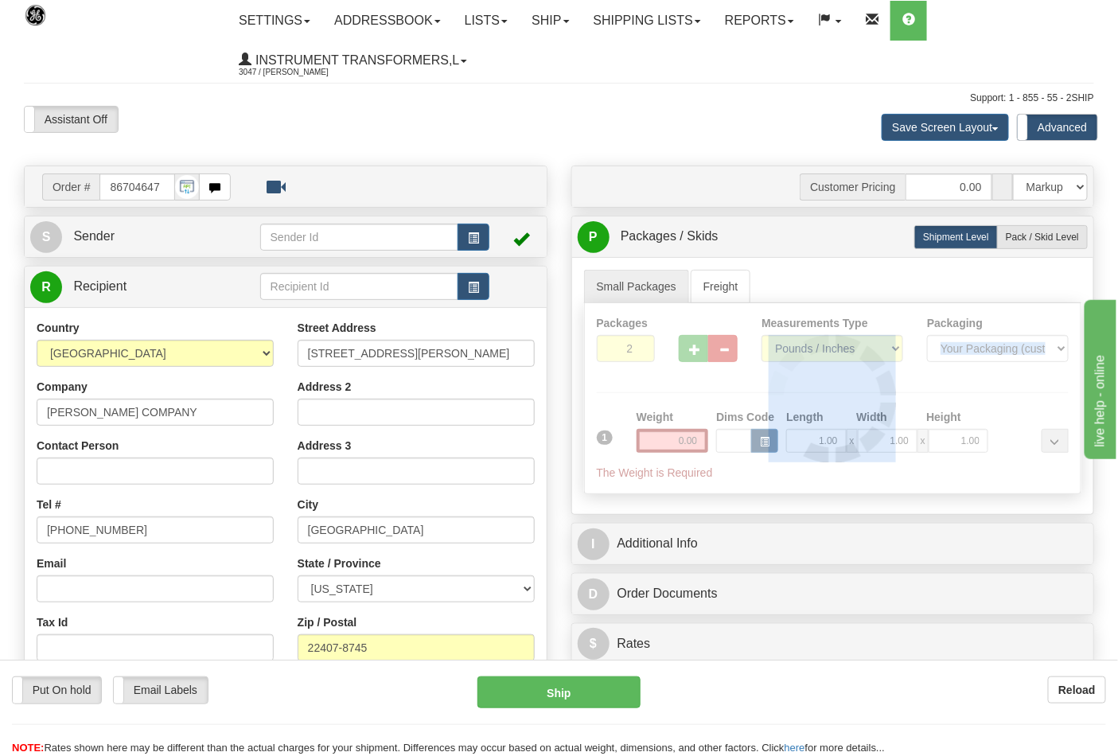
click at [638, 347] on div at bounding box center [833, 398] width 497 height 190
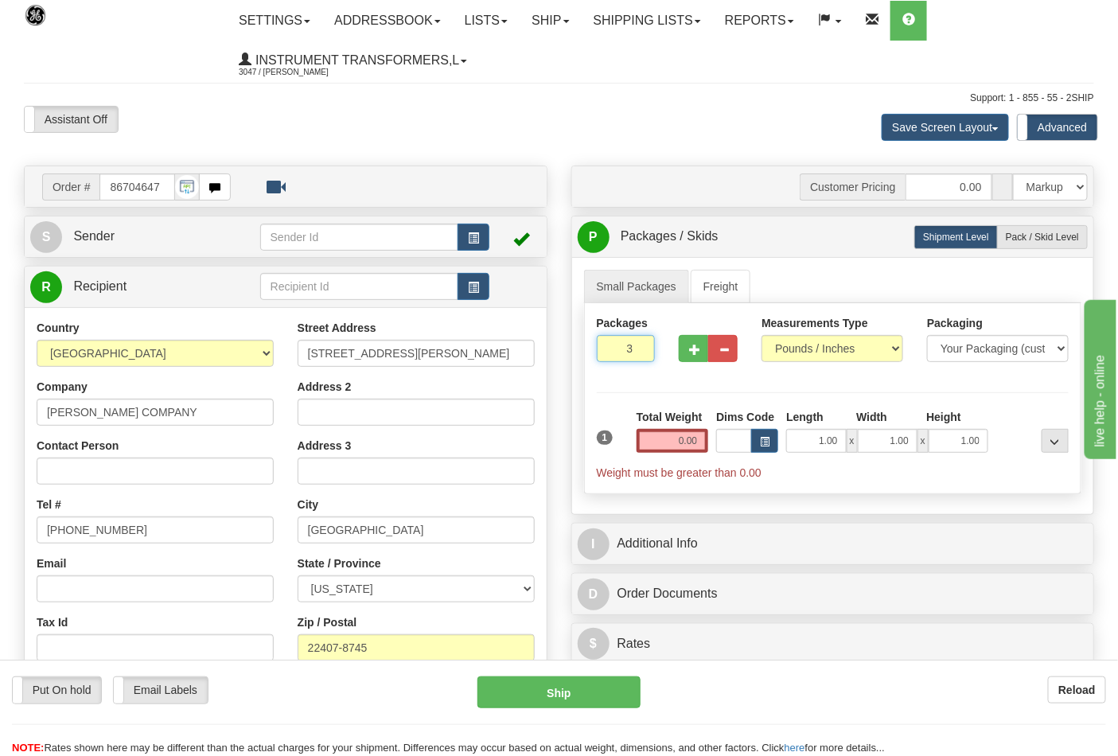
click at [638, 346] on input "3" at bounding box center [626, 348] width 59 height 27
click at [704, 352] on button "button" at bounding box center [693, 348] width 29 height 27
click at [704, 351] on button "button" at bounding box center [693, 348] width 29 height 27
type input "6"
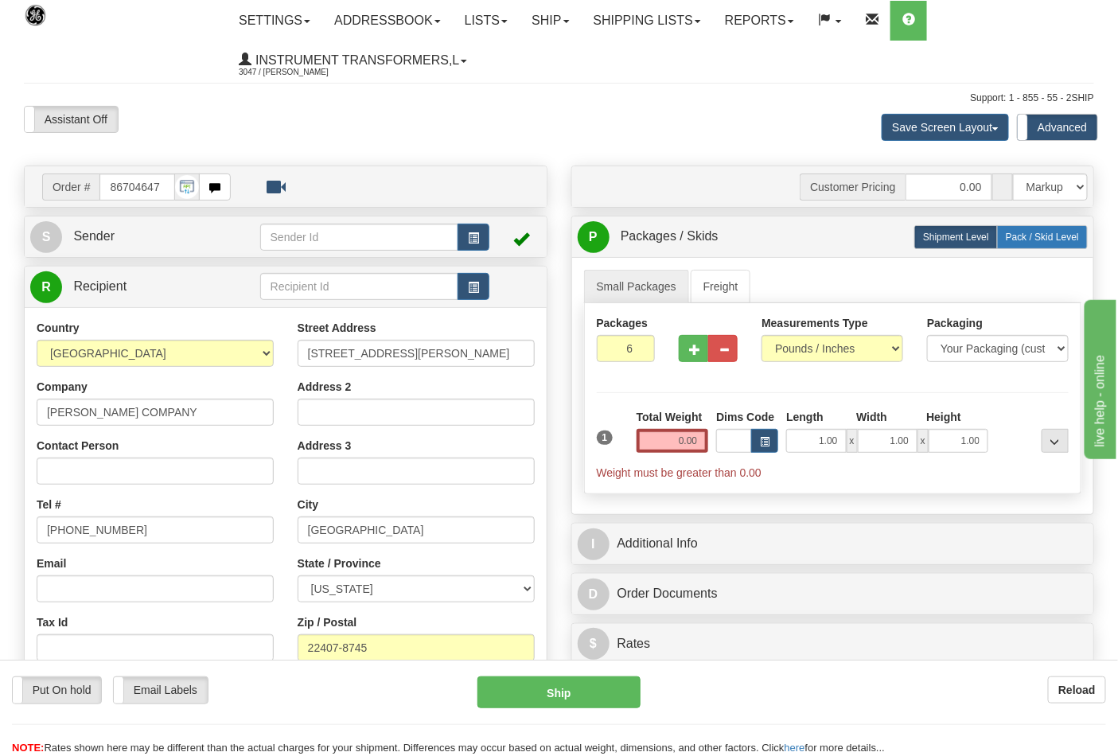
click at [1035, 248] on label "Pack / Skid Level Pack.." at bounding box center [1042, 237] width 91 height 24
radio input "true"
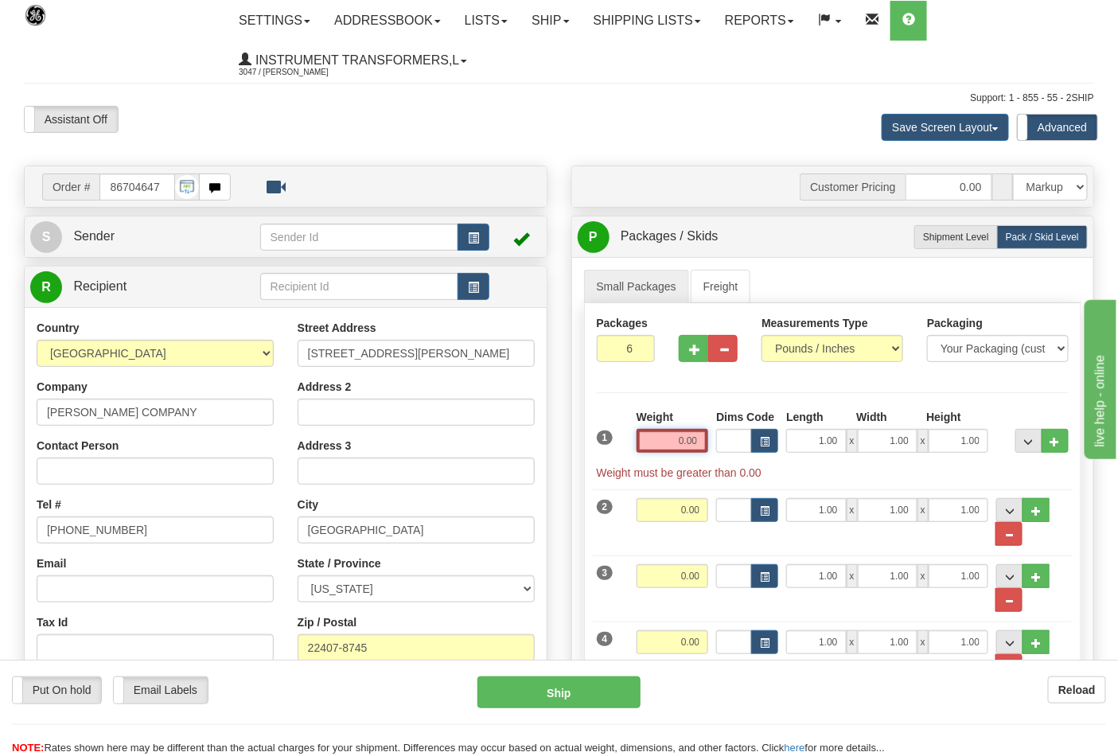
click at [671, 450] on input "0.00" at bounding box center [673, 441] width 72 height 24
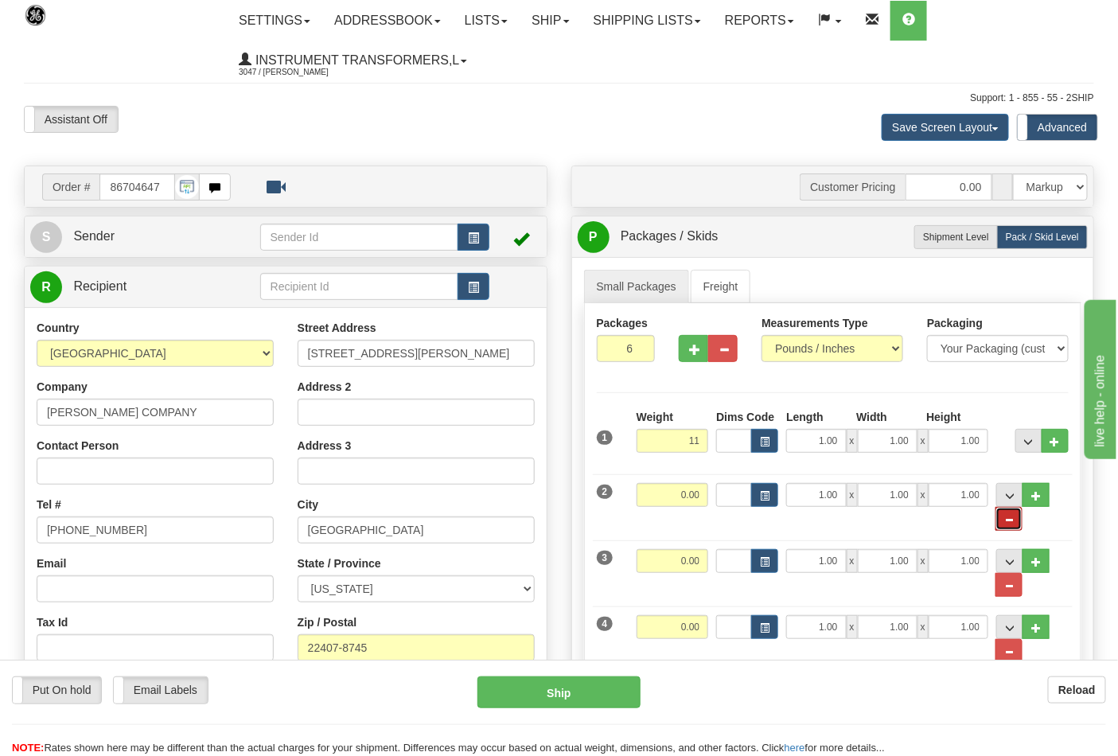
type input "11.00"
click at [1007, 524] on span "..." at bounding box center [1009, 520] width 10 height 9
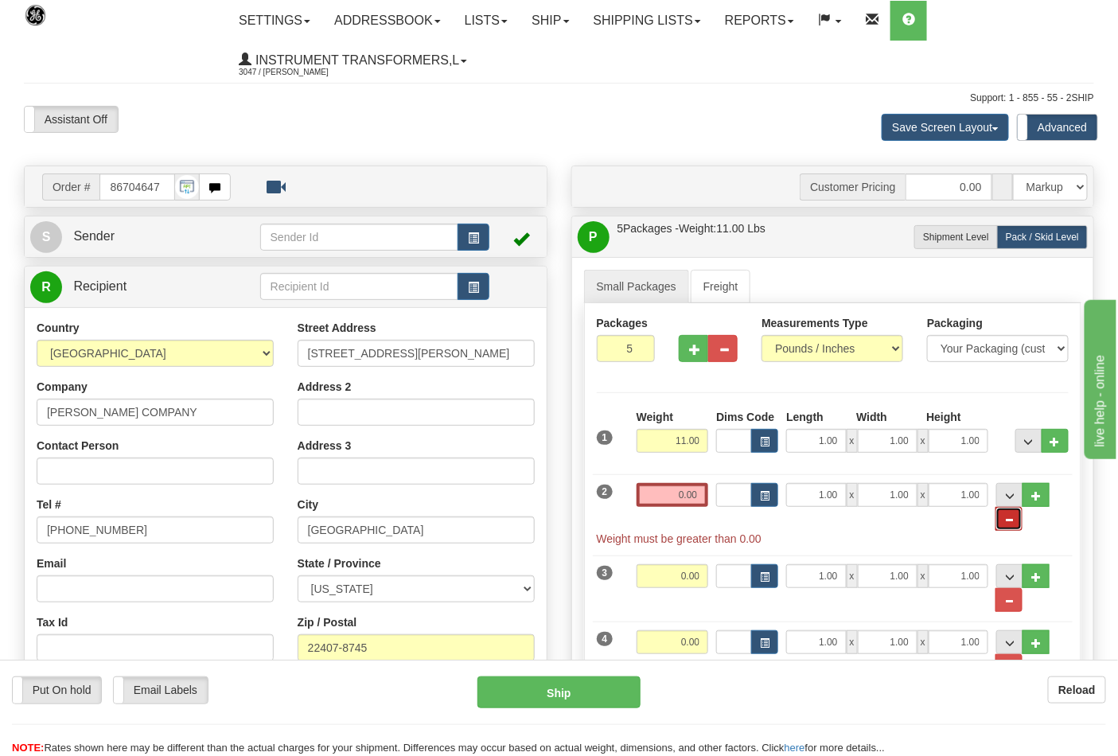
click at [1012, 524] on span "..." at bounding box center [1009, 520] width 10 height 9
click at [1012, 532] on span "Weight must be greater than 0.00" at bounding box center [833, 539] width 473 height 16
click at [1012, 524] on span "..." at bounding box center [1009, 520] width 10 height 9
click at [1008, 523] on span "..." at bounding box center [1009, 520] width 10 height 9
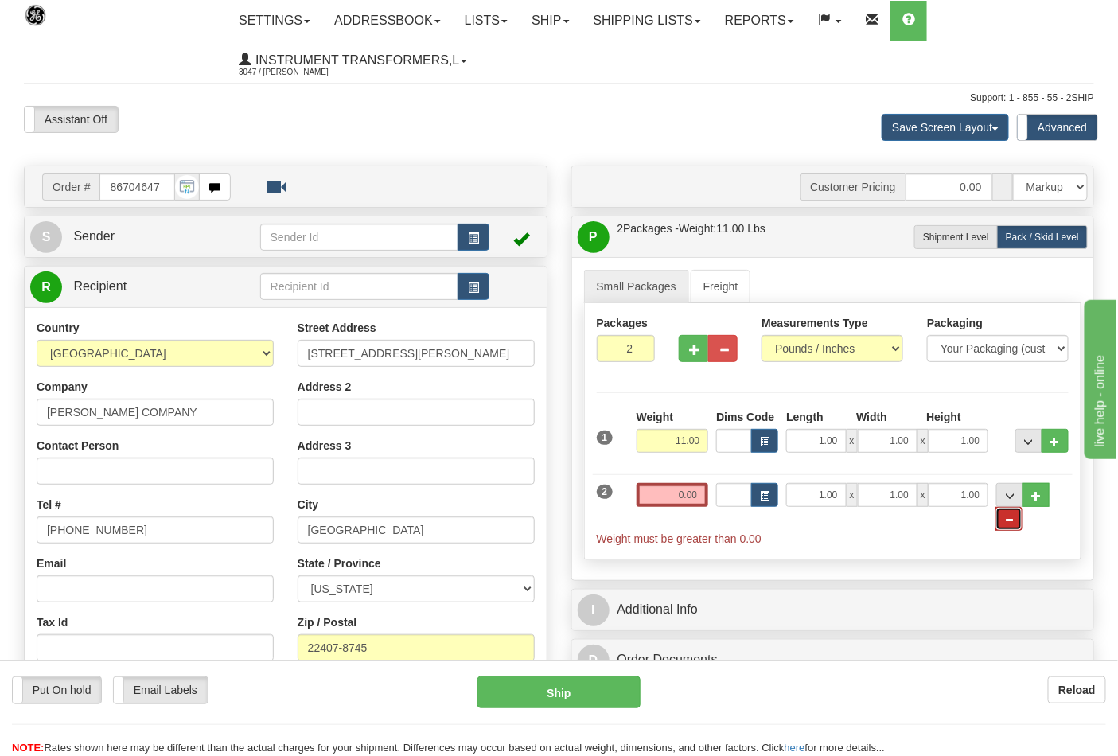
click at [1004, 528] on button "..." at bounding box center [1009, 519] width 27 height 24
type input "1"
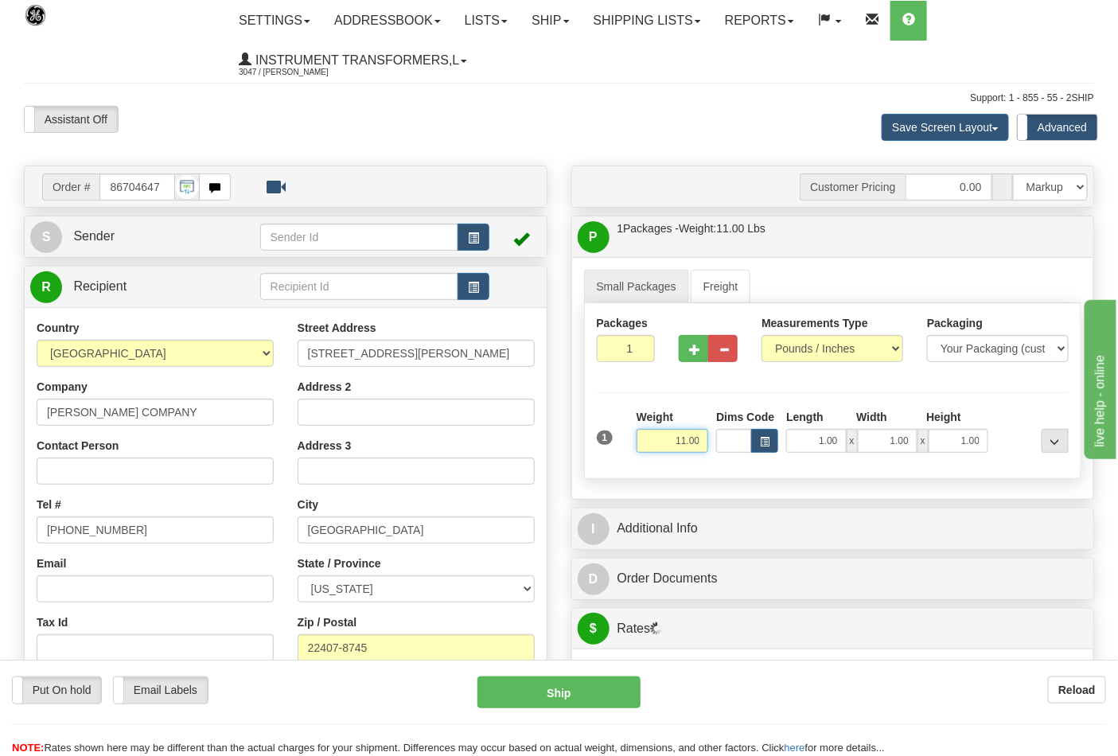
drag, startPoint x: 667, startPoint y: 449, endPoint x: 710, endPoint y: 444, distance: 43.2
click at [710, 444] on div "Weight 11.00" at bounding box center [673, 437] width 80 height 56
click button "Delete" at bounding box center [0, 0] width 0 height 0
type input "11.00"
click at [1069, 446] on div at bounding box center [1032, 431] width 80 height 44
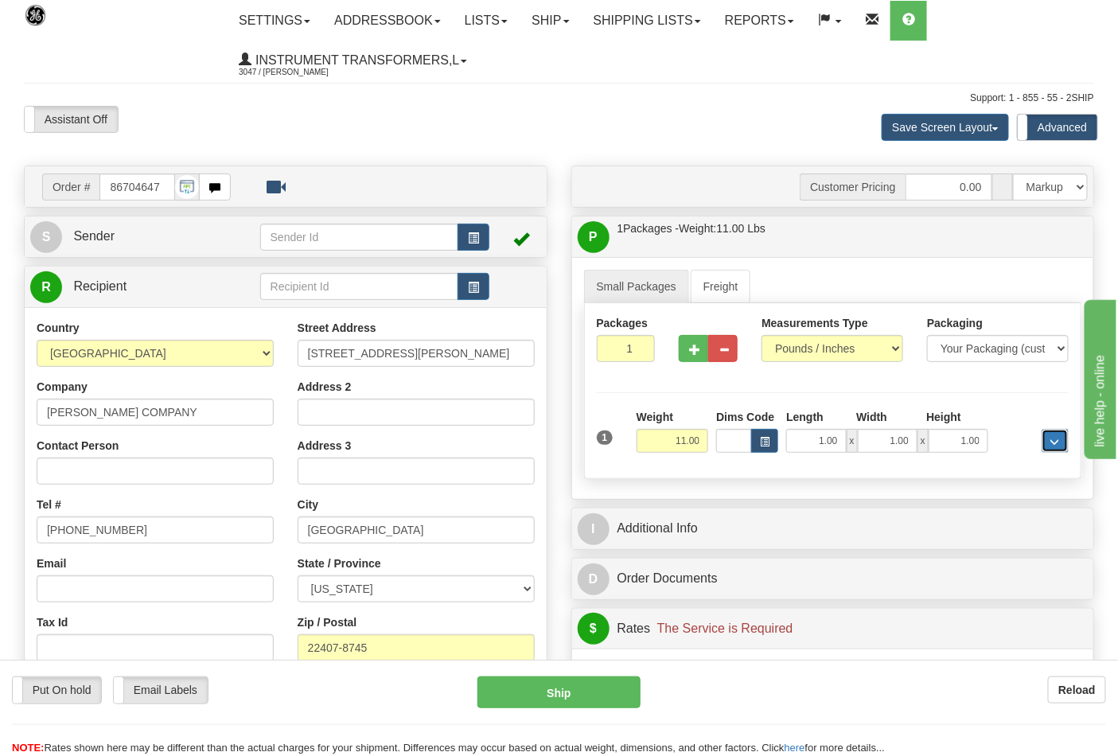
click at [1054, 453] on button "..." at bounding box center [1055, 441] width 27 height 24
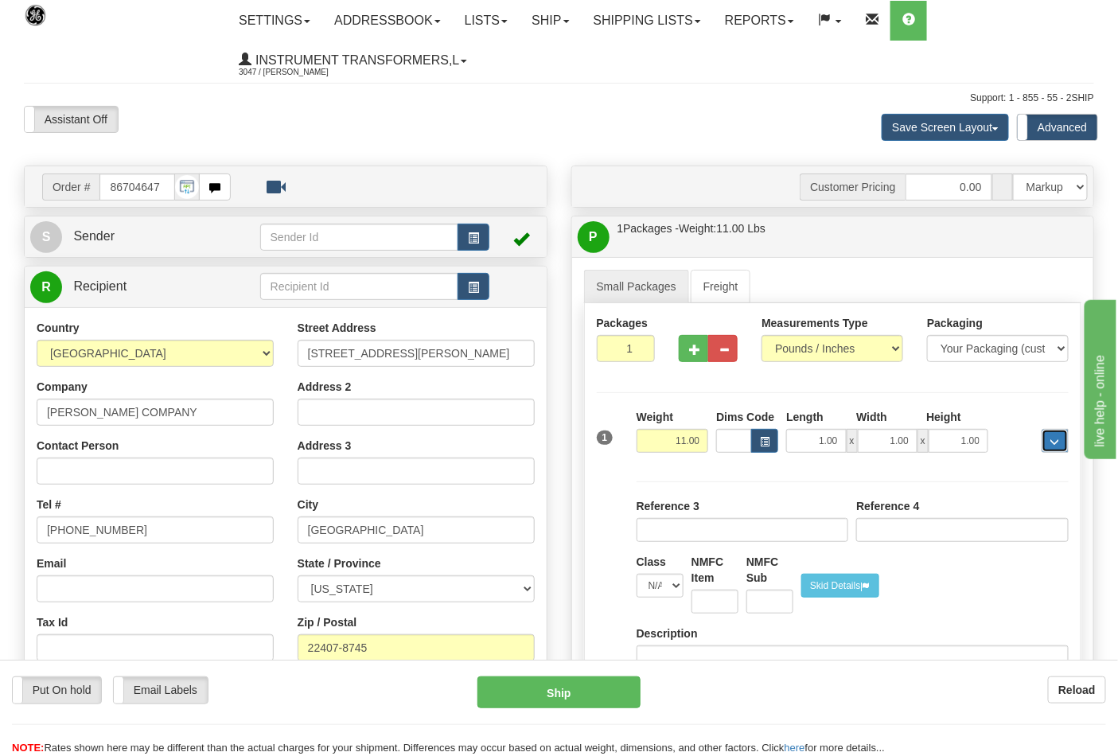
click at [1048, 443] on button "..." at bounding box center [1055, 441] width 27 height 24
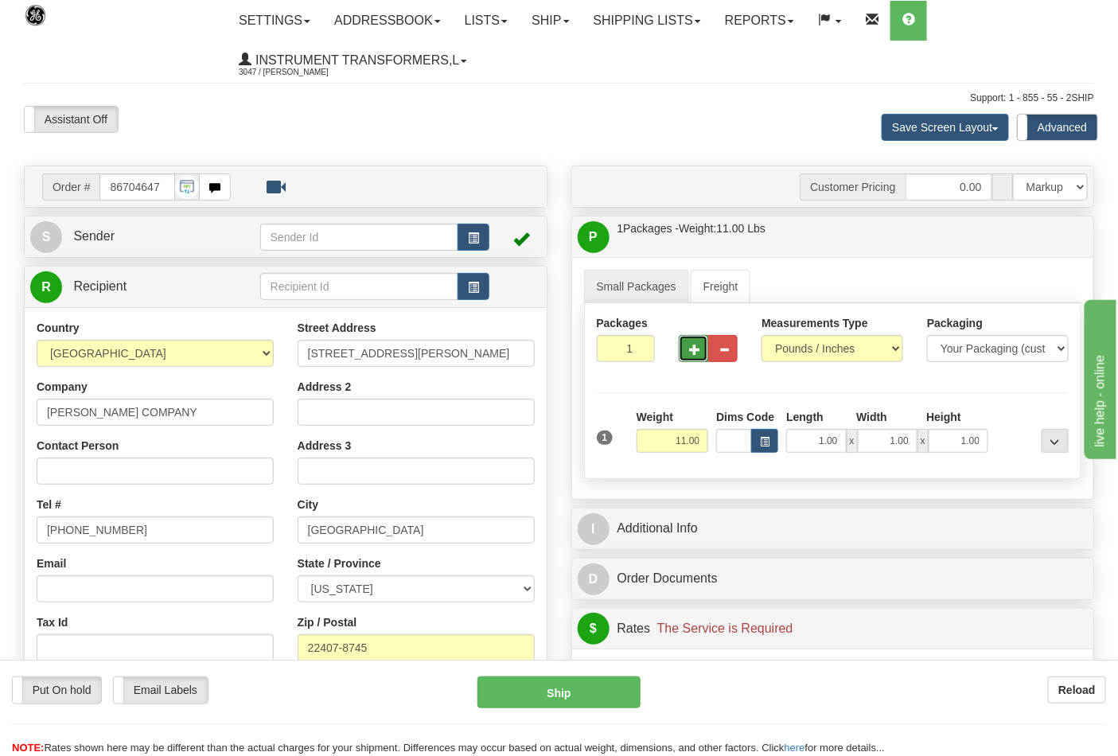
click at [696, 341] on button "button" at bounding box center [693, 348] width 29 height 27
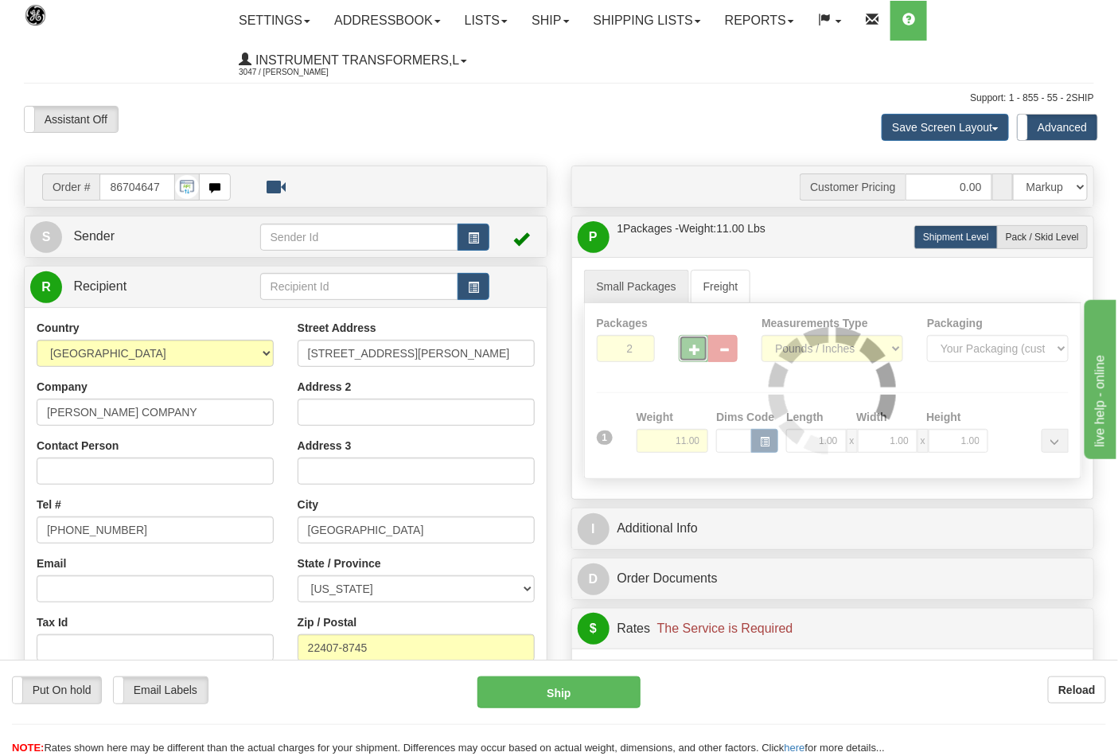
click at [696, 341] on div at bounding box center [833, 390] width 497 height 175
click at [696, 341] on button "button" at bounding box center [693, 348] width 29 height 27
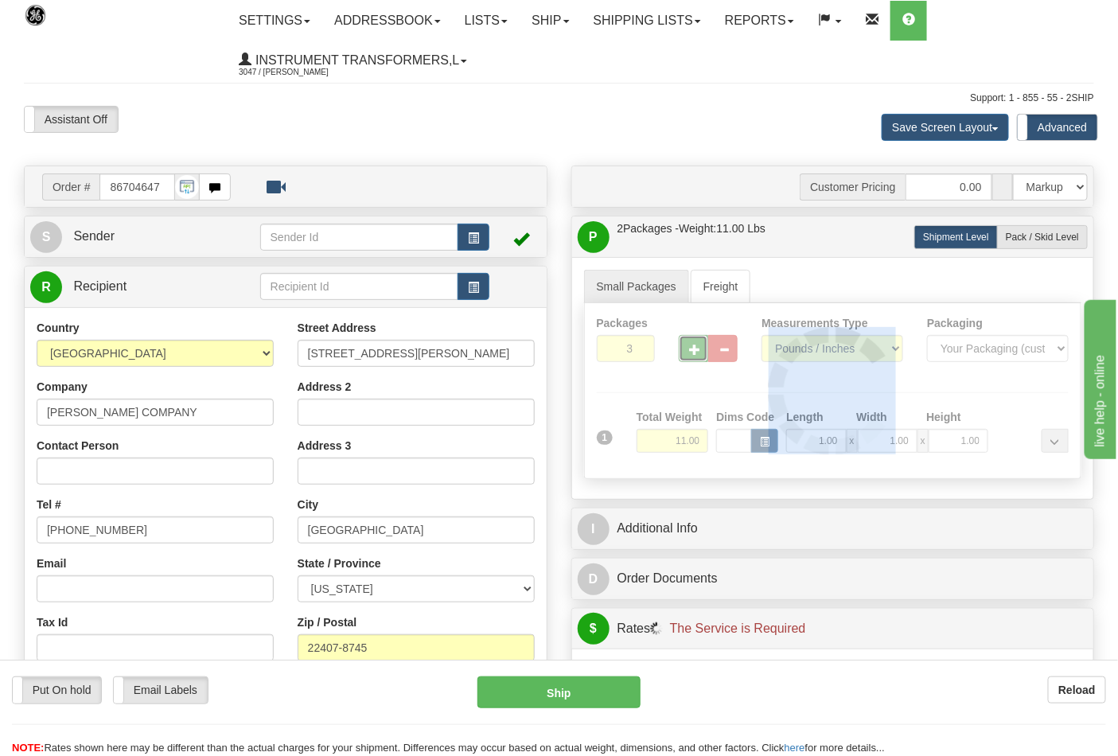
click at [696, 341] on div at bounding box center [833, 390] width 497 height 175
click at [696, 341] on div "Packages 3 1 Measurements Type" at bounding box center [833, 391] width 498 height 176
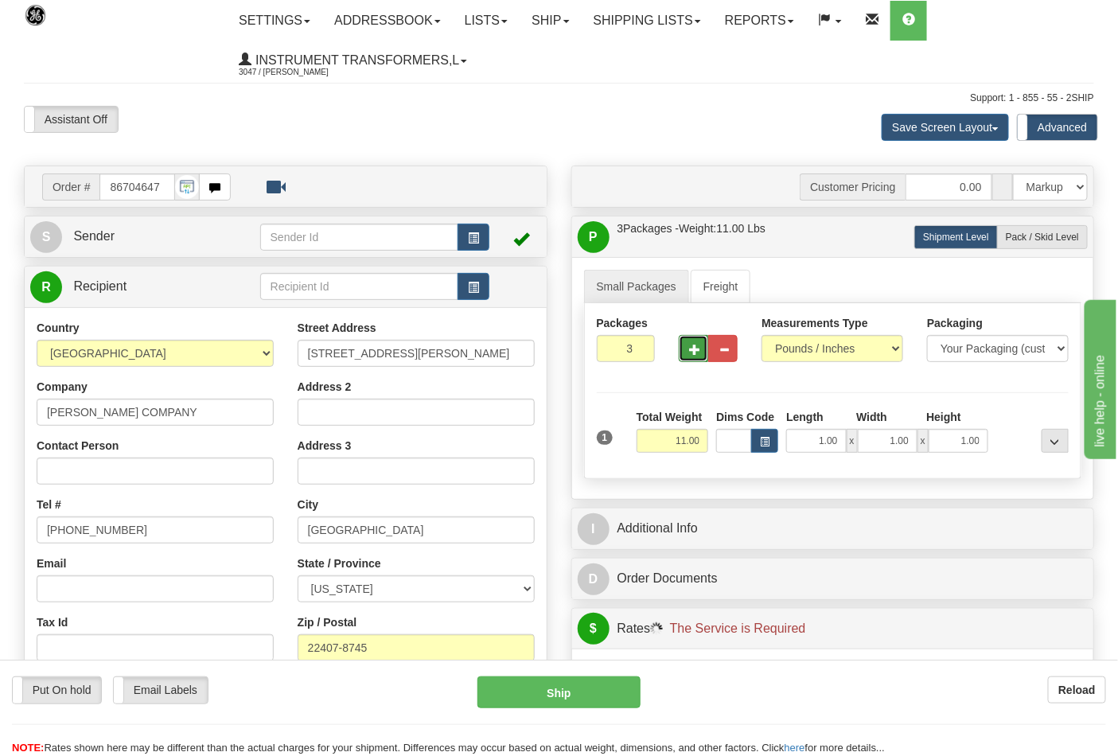
click at [696, 341] on button "button" at bounding box center [693, 348] width 29 height 27
type input "6"
click at [1032, 240] on span "Pack / Skid Level" at bounding box center [1042, 237] width 73 height 11
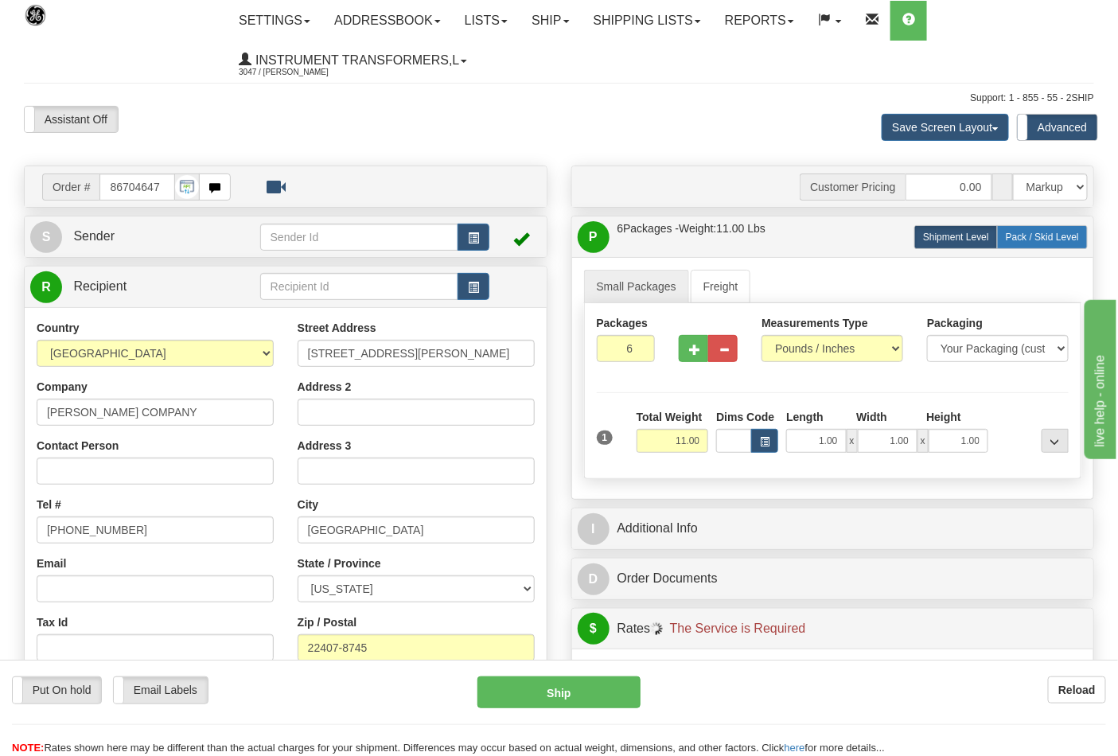
radio input "true"
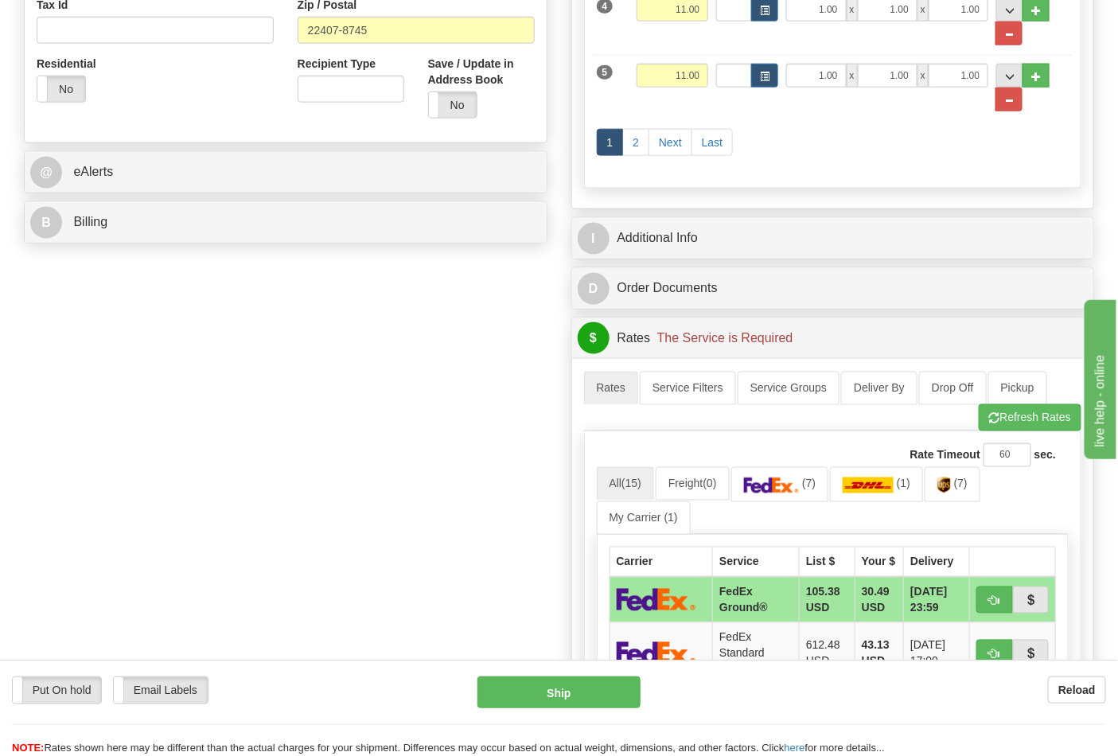
scroll to position [618, 0]
click at [937, 482] on link "(7)" at bounding box center [953, 483] width 56 height 34
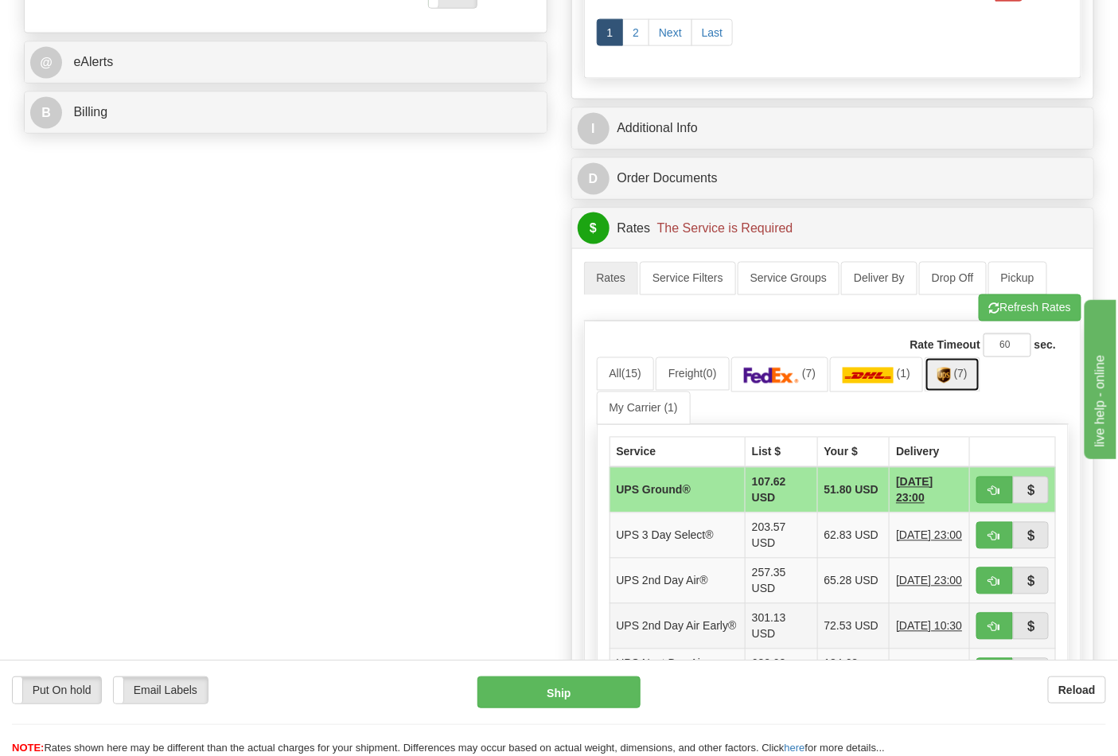
scroll to position [884, 0]
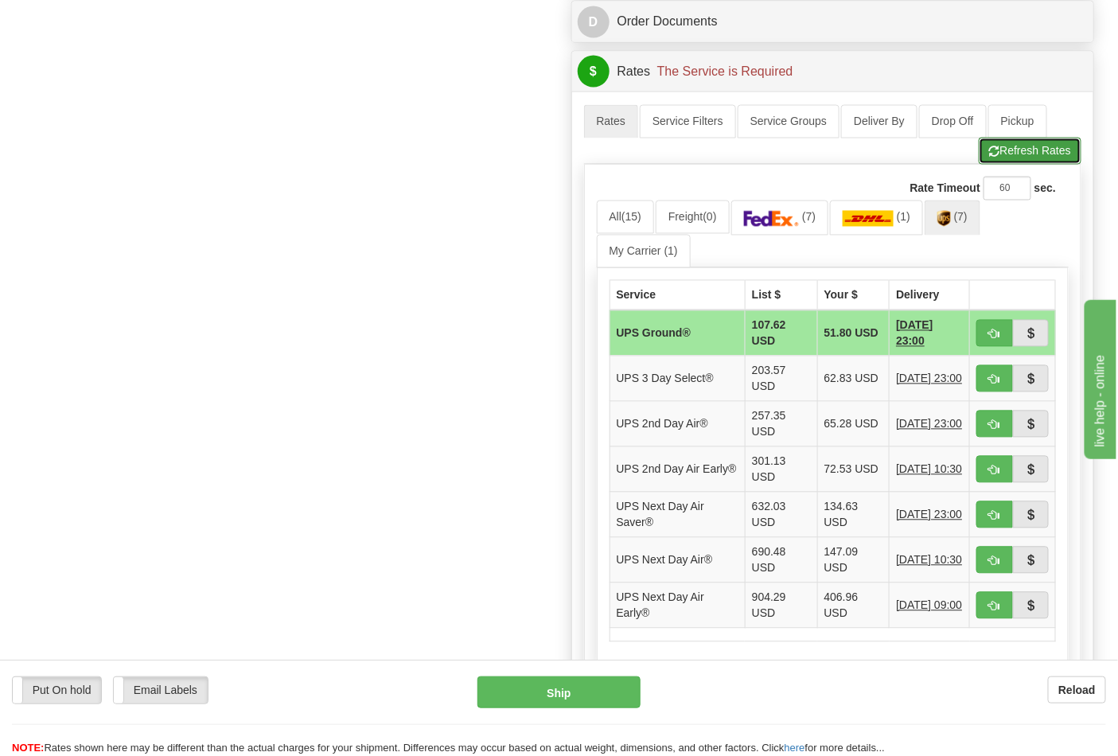
click at [1028, 153] on button "Refresh Rates" at bounding box center [1030, 151] width 103 height 27
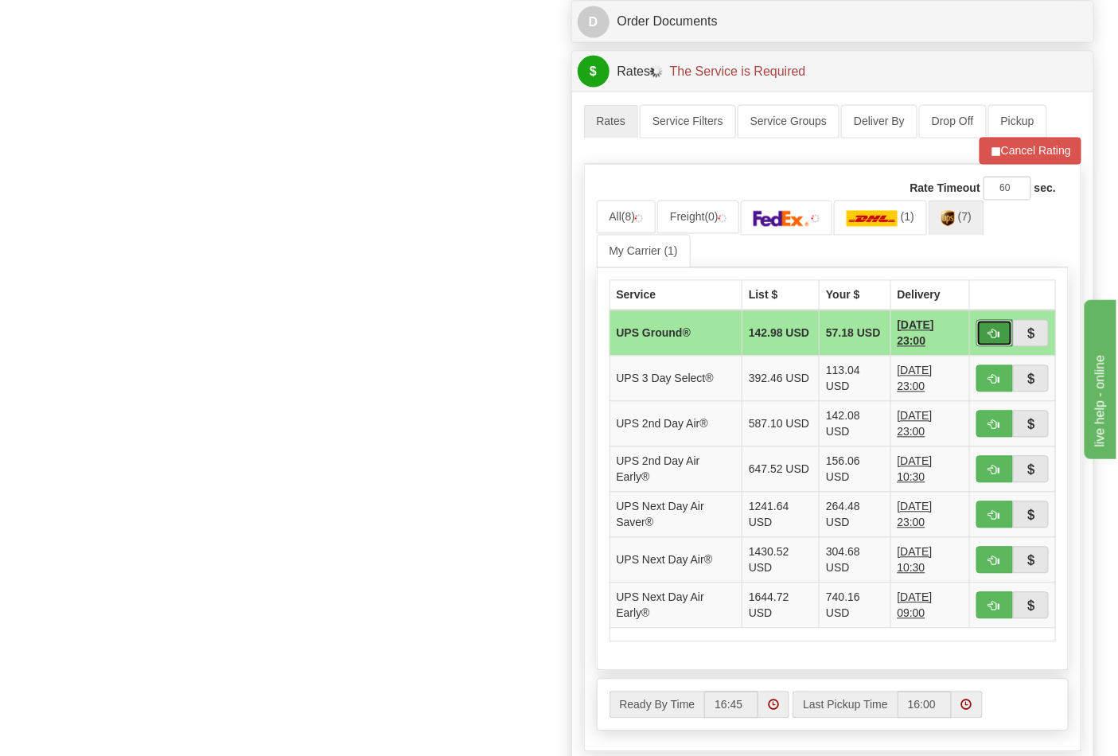
click at [1000, 332] on button "button" at bounding box center [994, 333] width 37 height 27
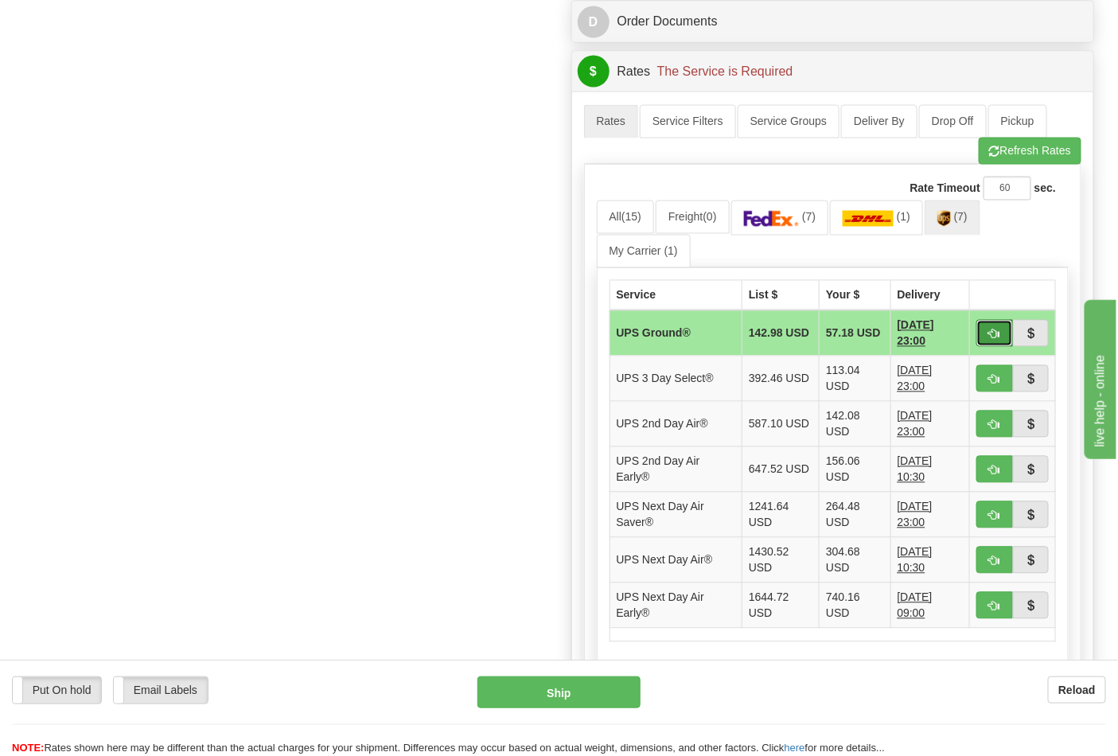
click at [991, 328] on button "button" at bounding box center [994, 333] width 37 height 27
type input "03"
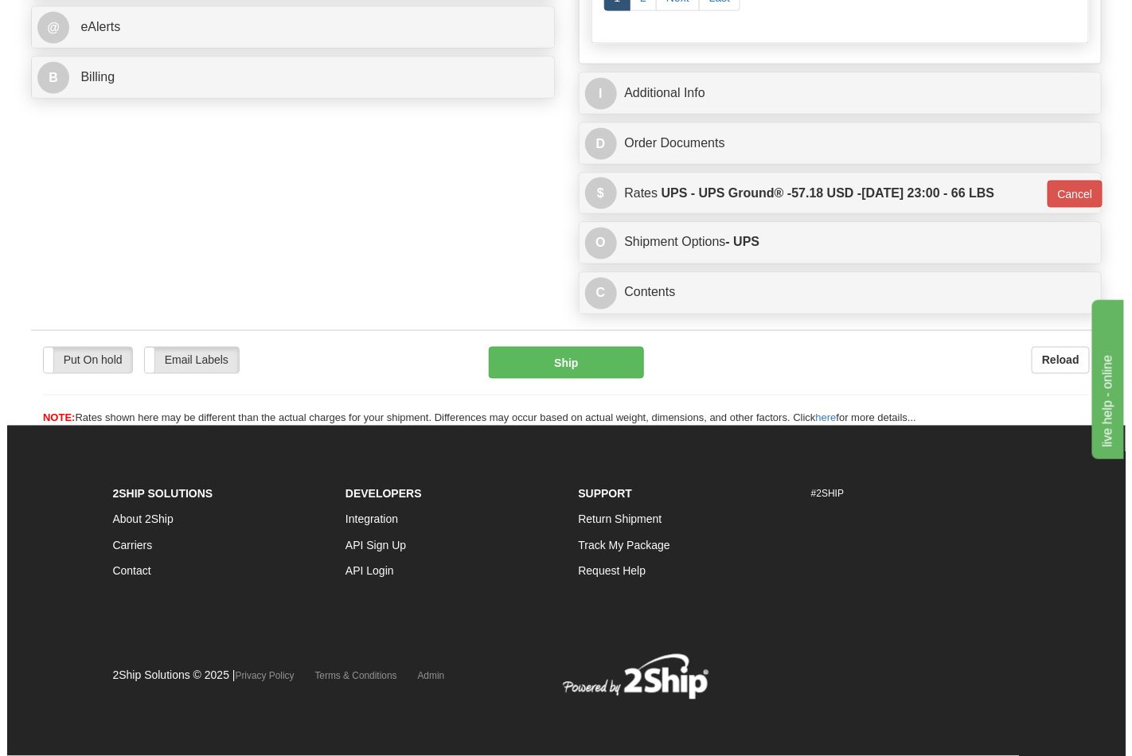
scroll to position [770, 0]
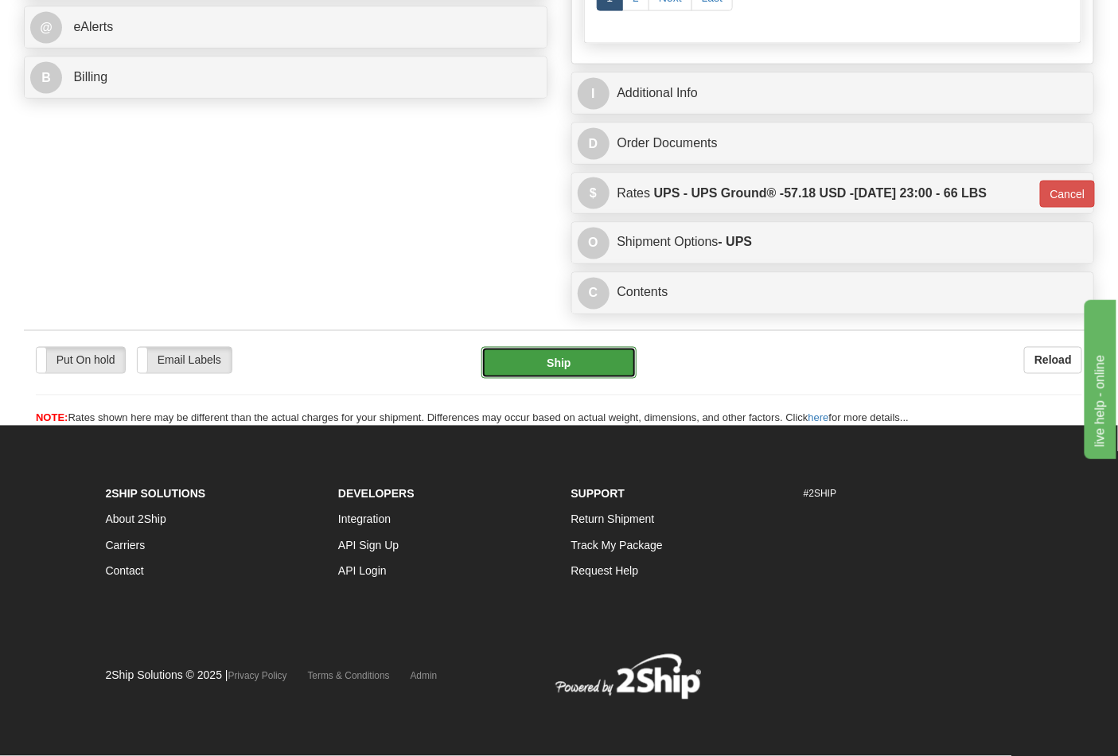
click at [567, 371] on button "Ship" at bounding box center [558, 363] width 154 height 32
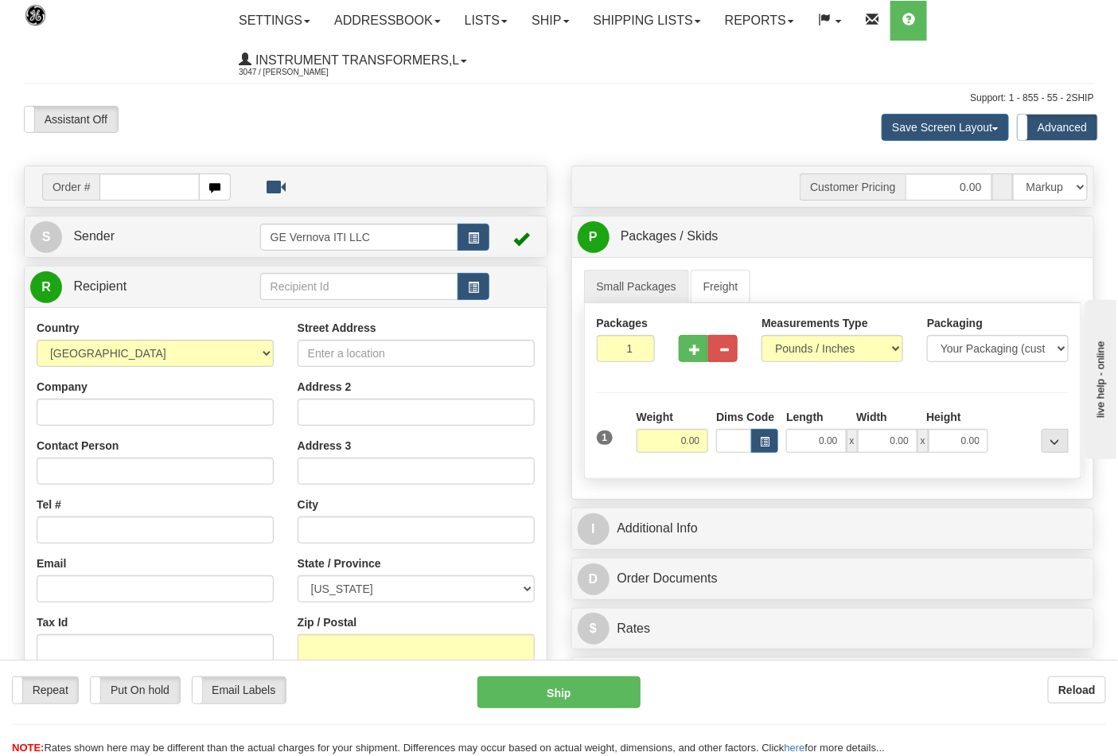
drag, startPoint x: 146, startPoint y: 173, endPoint x: 156, endPoint y: 189, distance: 18.6
click at [148, 173] on input "text" at bounding box center [149, 186] width 100 height 27
type input "86704670"
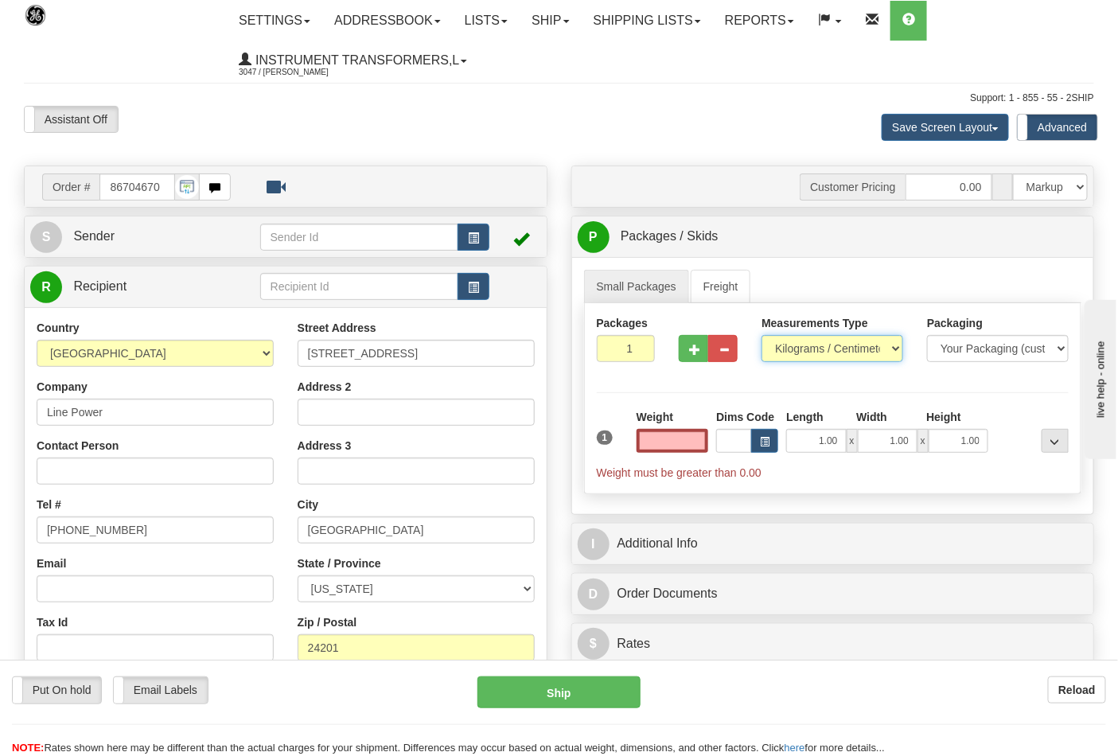
type input "0.00"
click at [844, 350] on select "Pounds / Inches Kilograms / Centimeters" at bounding box center [833, 348] width 142 height 27
select select "0"
click at [762, 336] on select "Pounds / Inches Kilograms / Centimeters" at bounding box center [833, 348] width 142 height 27
drag, startPoint x: 665, startPoint y: 442, endPoint x: 727, endPoint y: 442, distance: 62.1
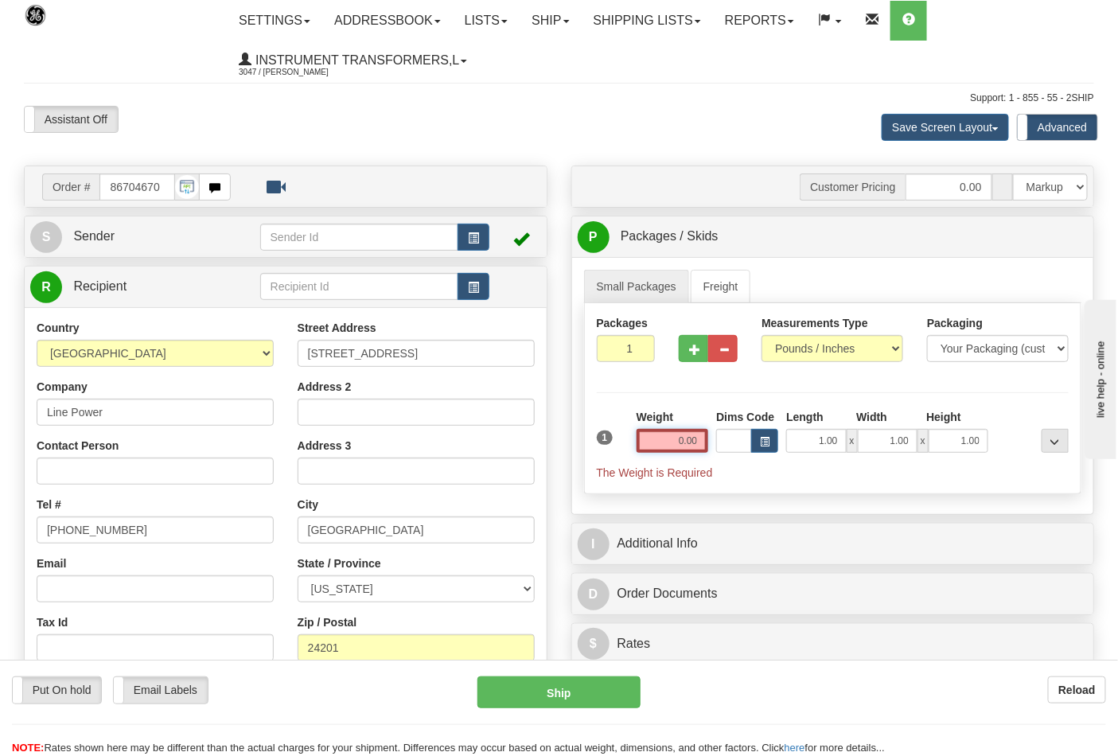
click at [727, 442] on div "1 Weight 0.00 Dims Code 1.00" at bounding box center [833, 445] width 481 height 72
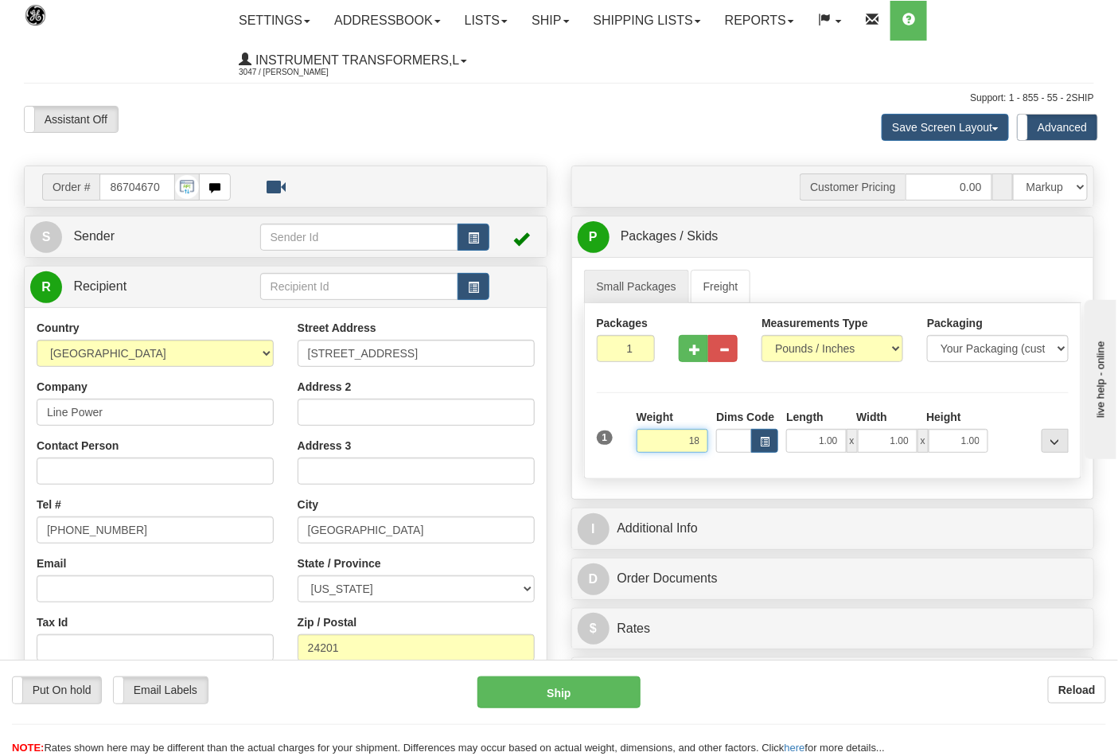
click button "Delete" at bounding box center [0, 0] width 0 height 0
type input "18.00"
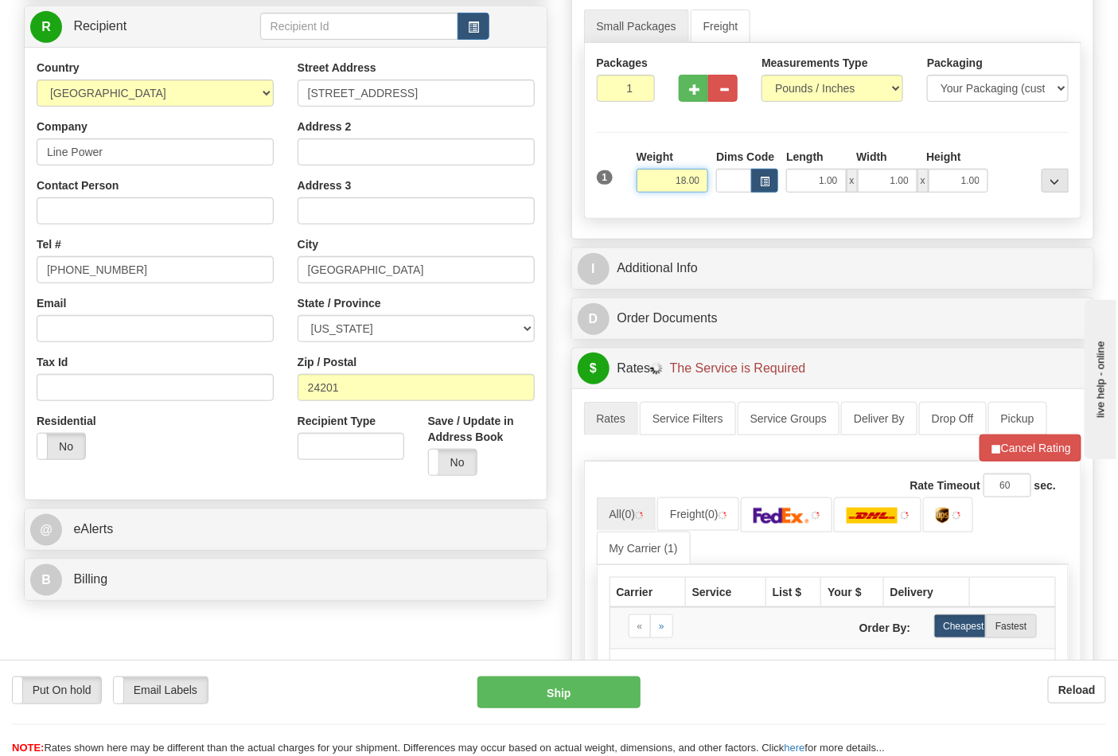
scroll to position [265, 0]
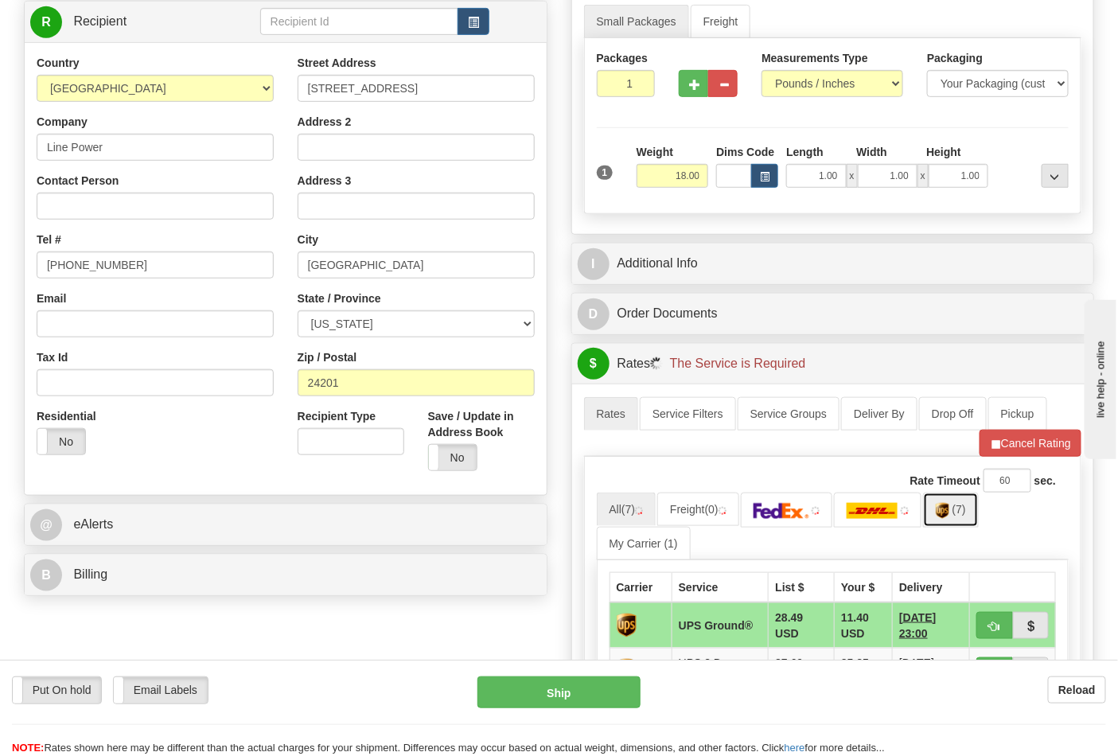
click at [960, 516] on span "(7)" at bounding box center [960, 509] width 14 height 13
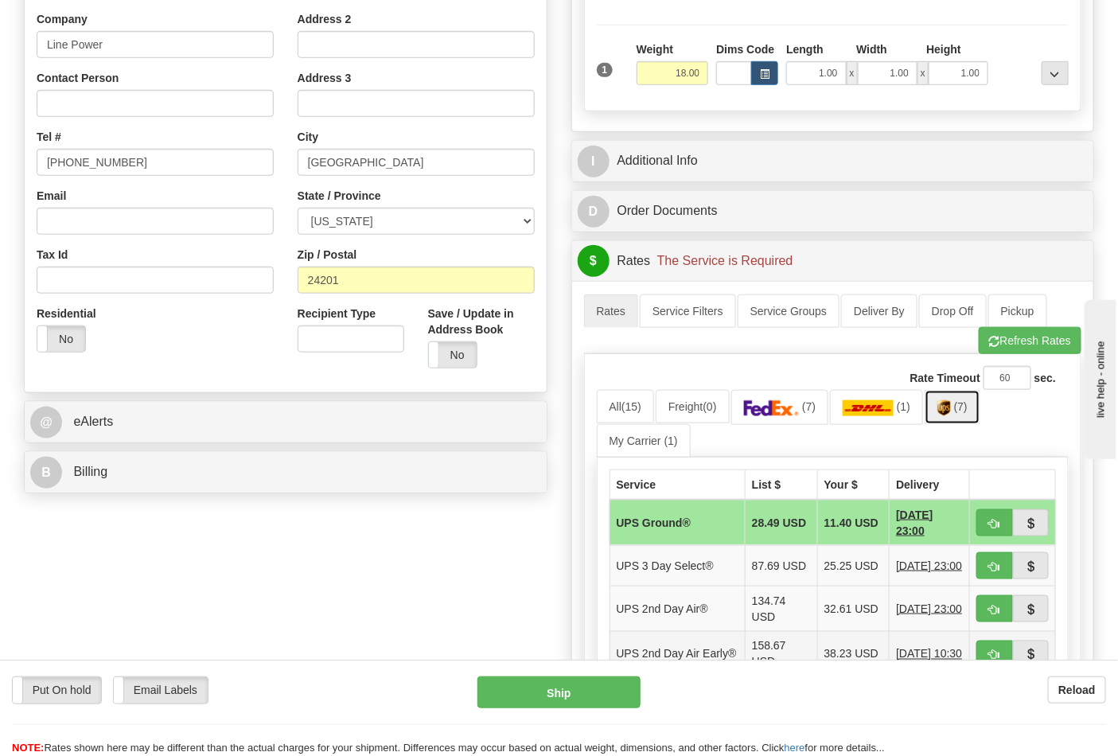
scroll to position [530, 0]
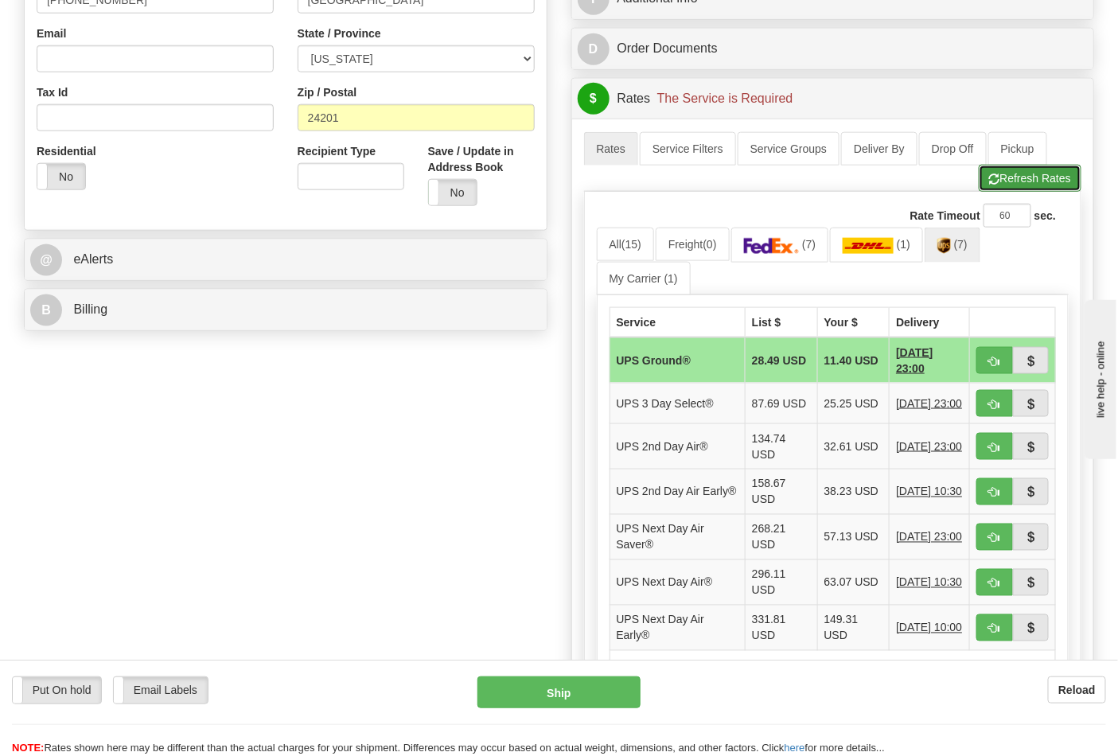
click at [1011, 181] on button "Refresh Rates" at bounding box center [1030, 178] width 103 height 27
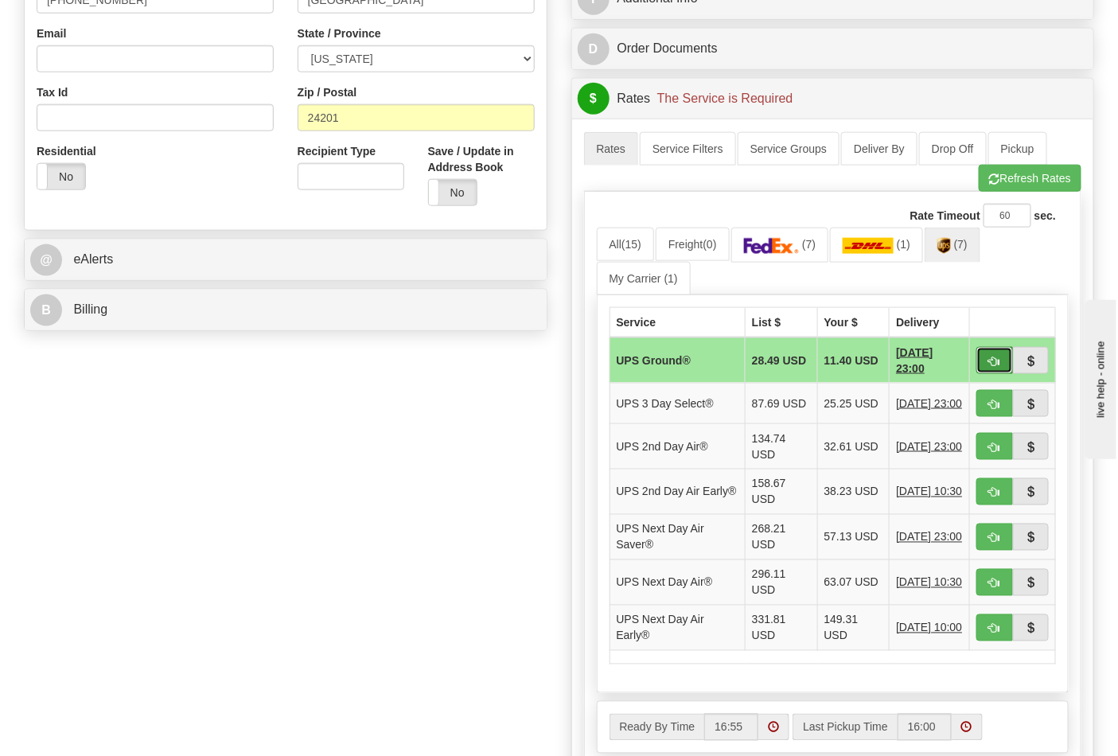
click at [999, 363] on span "button" at bounding box center [994, 362] width 11 height 10
type input "03"
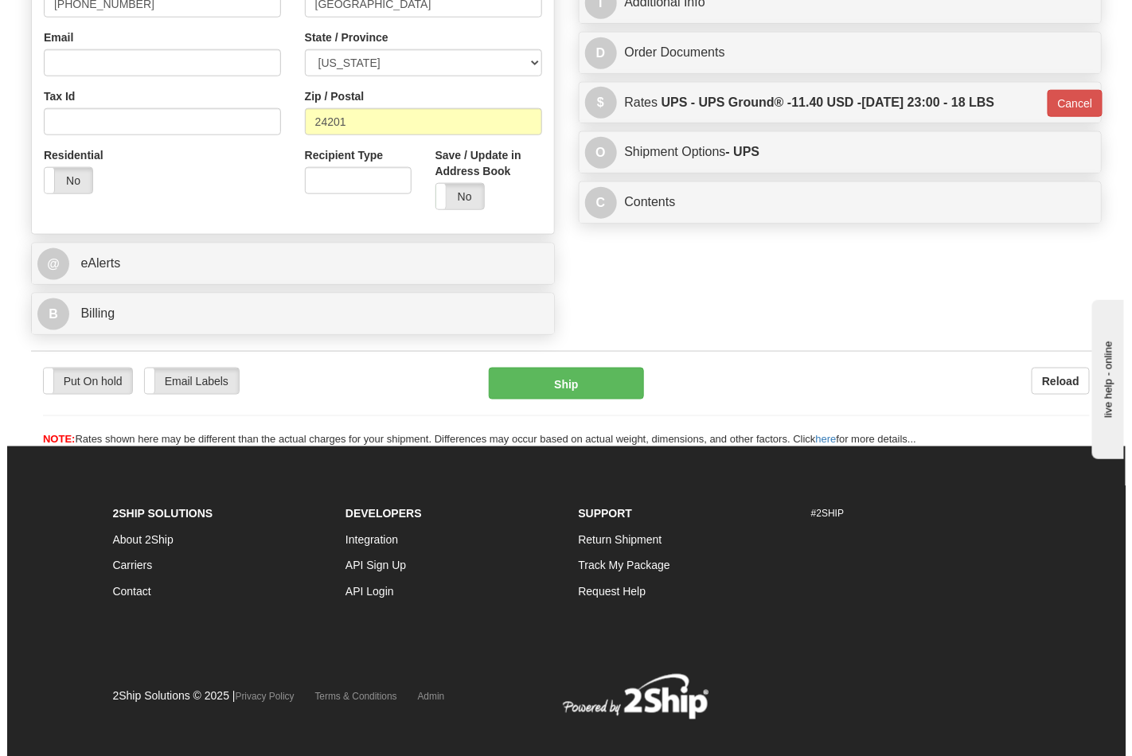
scroll to position [549, 0]
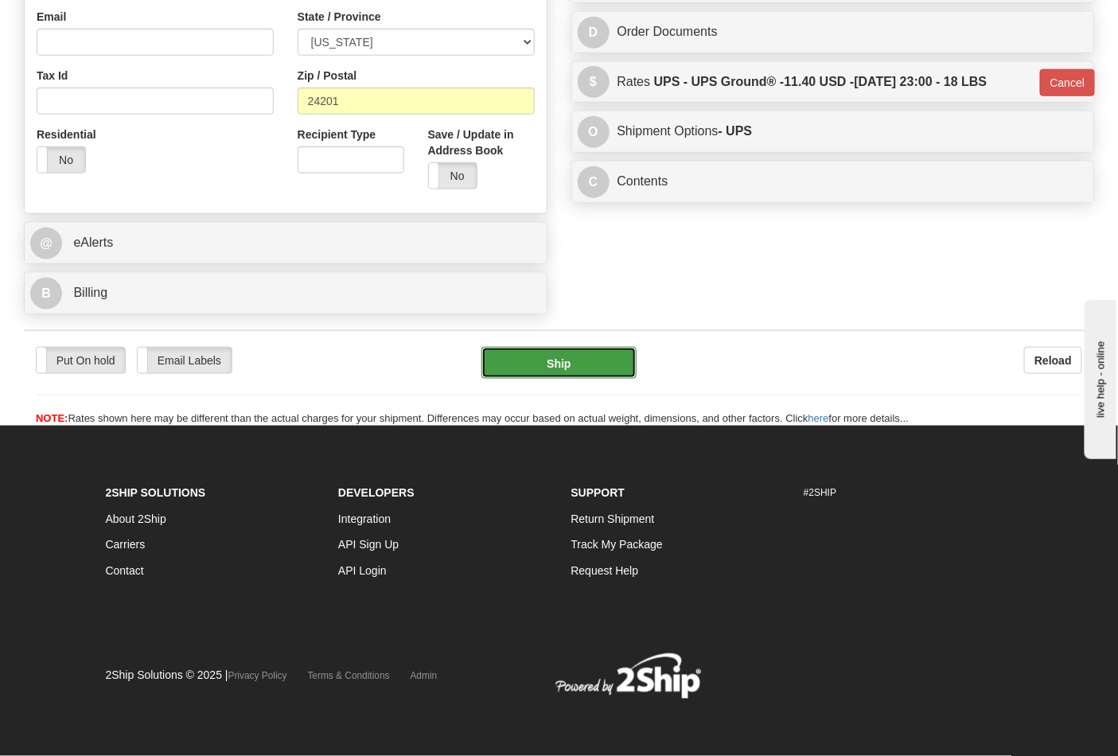
click at [560, 364] on button "Ship" at bounding box center [558, 363] width 154 height 32
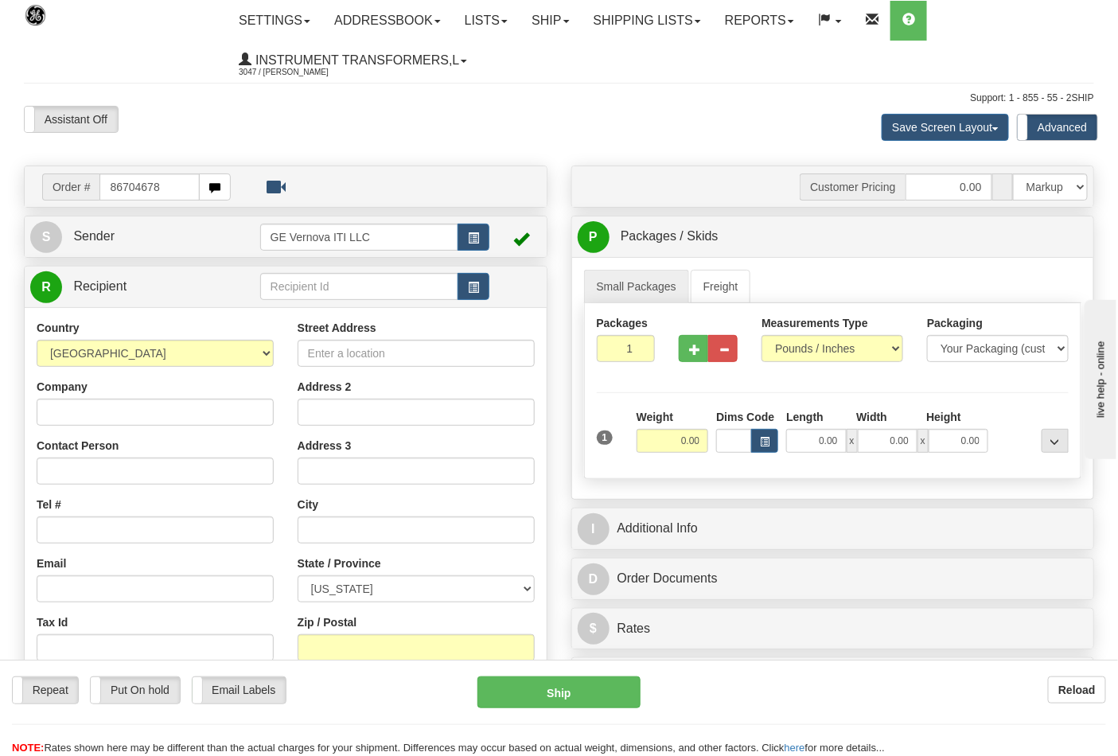
type input "86704678"
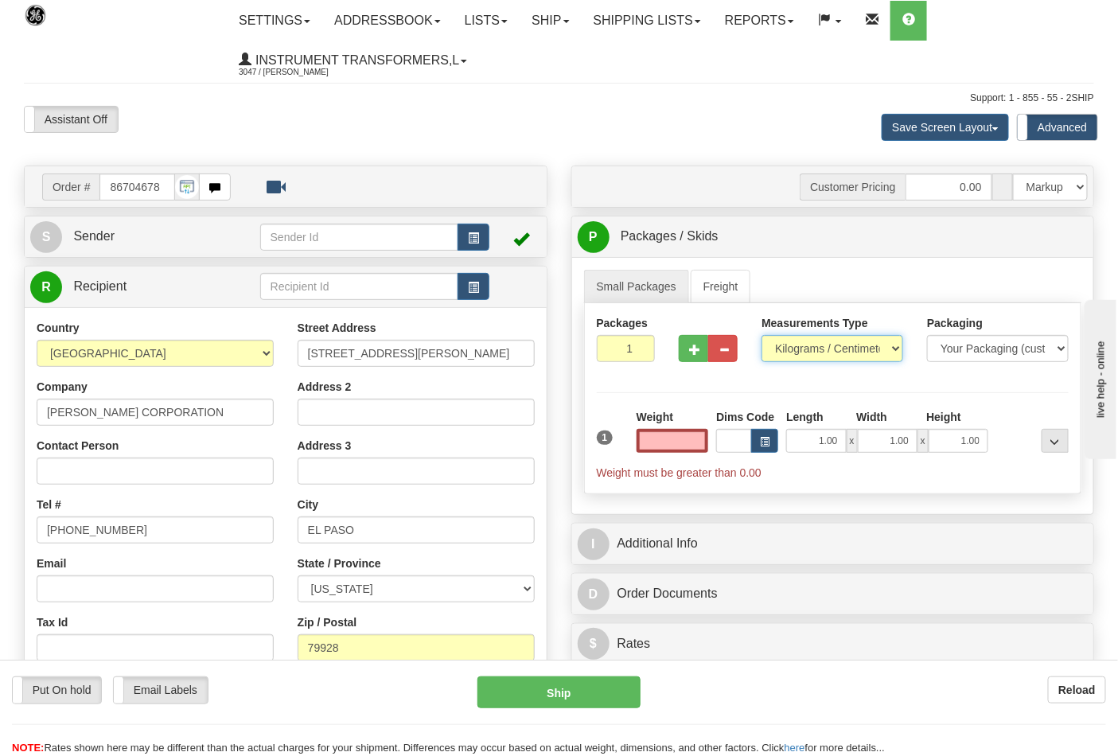
type input "0.00"
click at [778, 348] on select "Pounds / Inches Kilograms / Centimeters" at bounding box center [833, 348] width 142 height 27
select select "0"
click at [762, 336] on select "Pounds / Inches Kilograms / Centimeters" at bounding box center [833, 348] width 142 height 27
click at [678, 448] on input "0.00" at bounding box center [673, 441] width 72 height 24
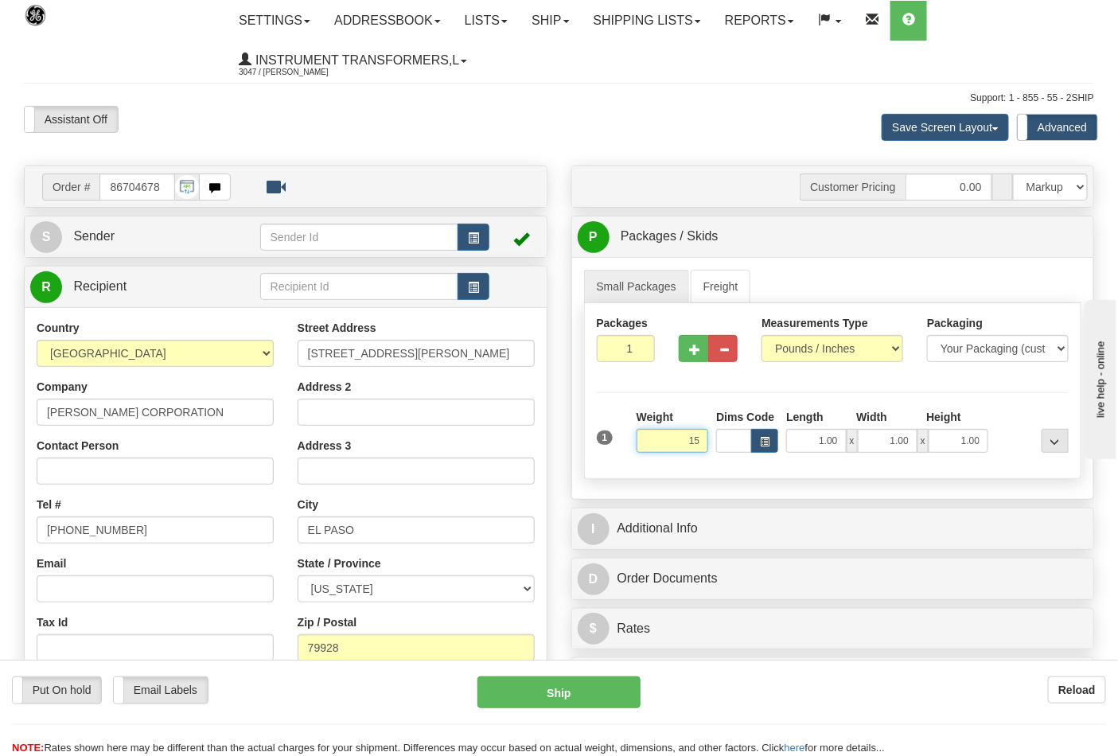
click button "Delete" at bounding box center [0, 0] width 0 height 0
type input "15.00"
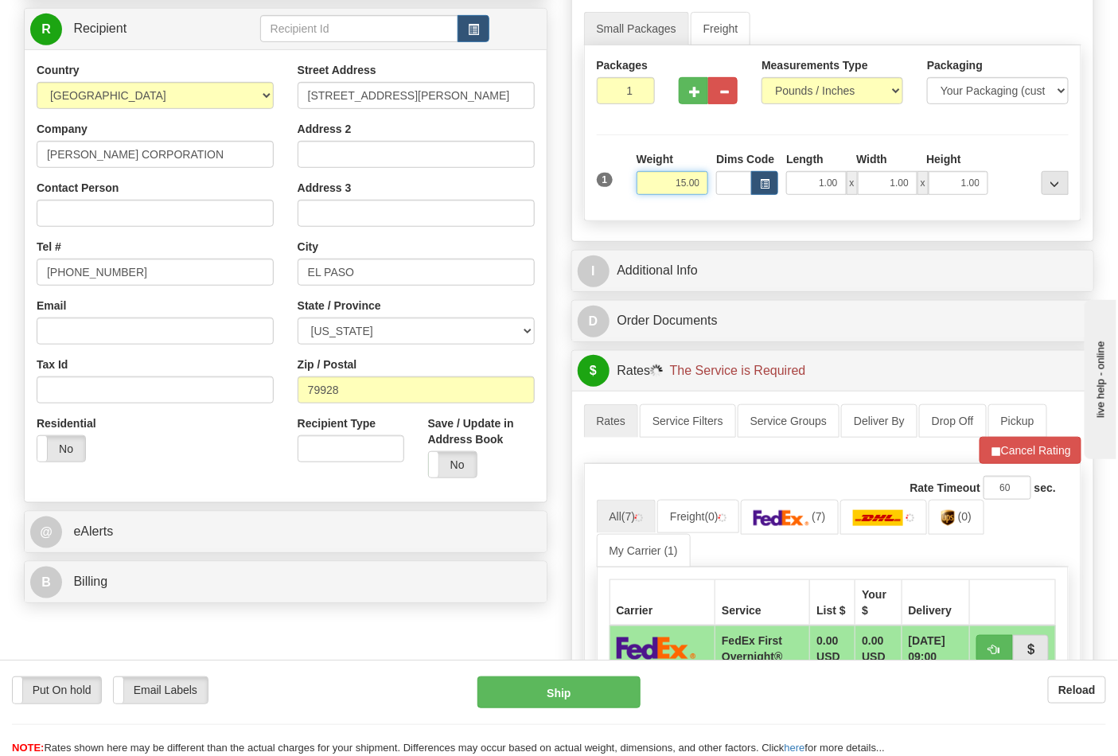
scroll to position [265, 0]
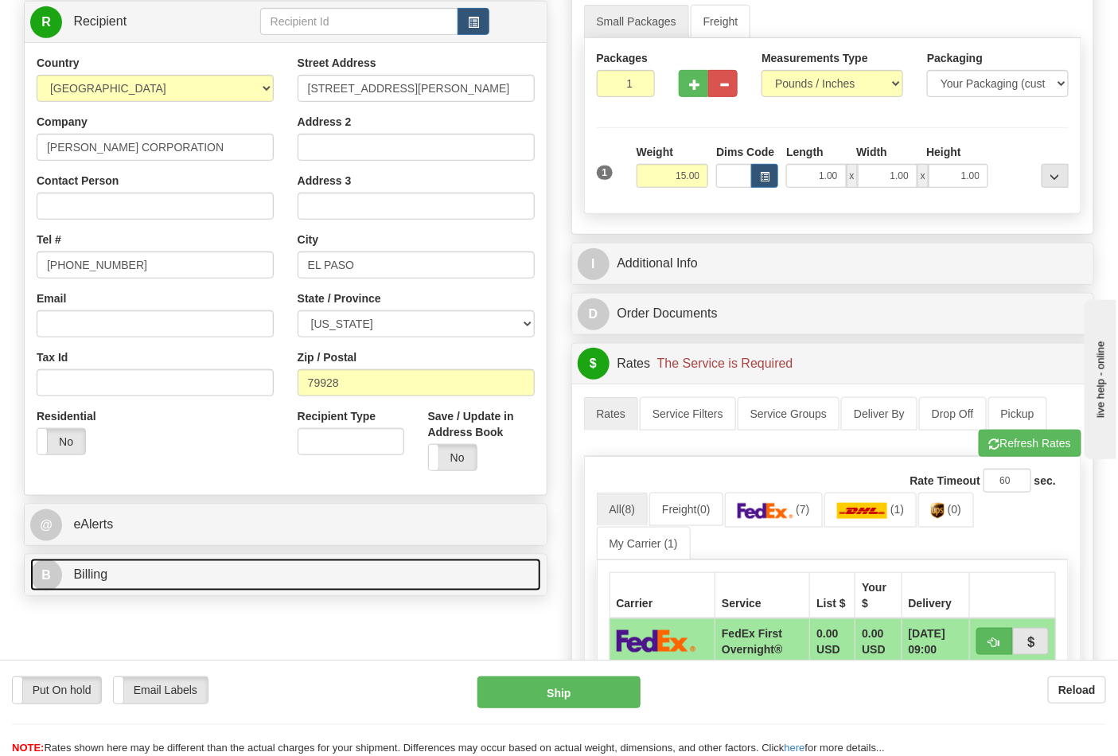
click at [322, 569] on link "B Billing" at bounding box center [285, 575] width 511 height 33
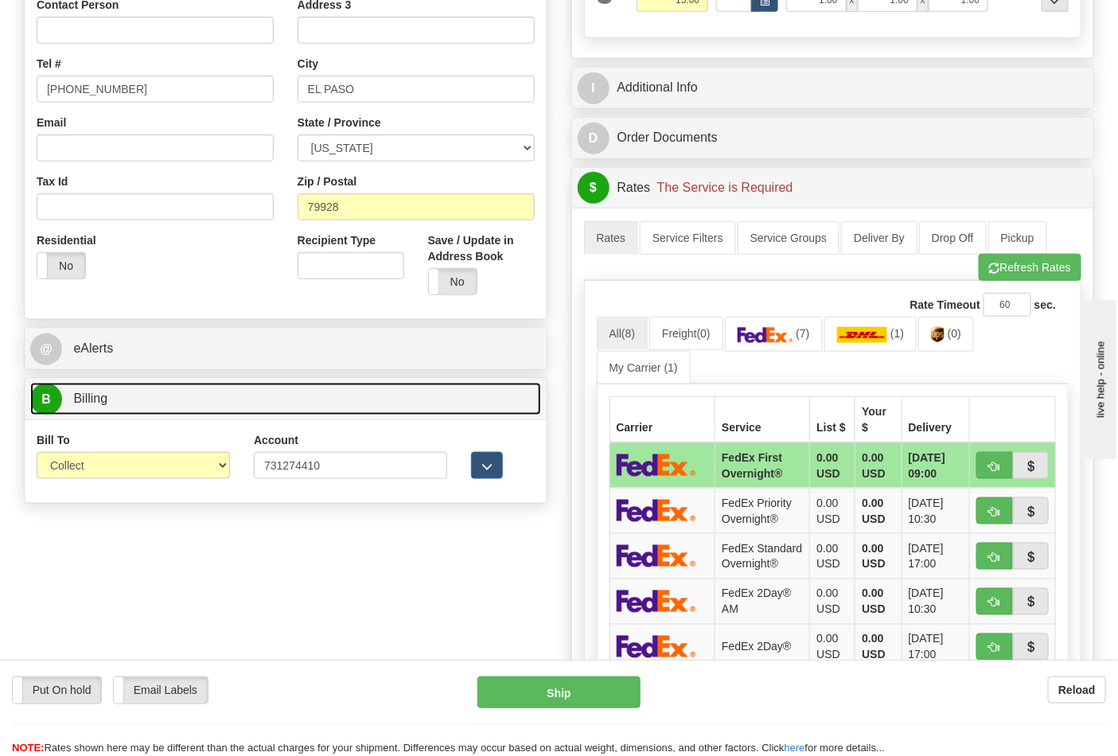
scroll to position [442, 0]
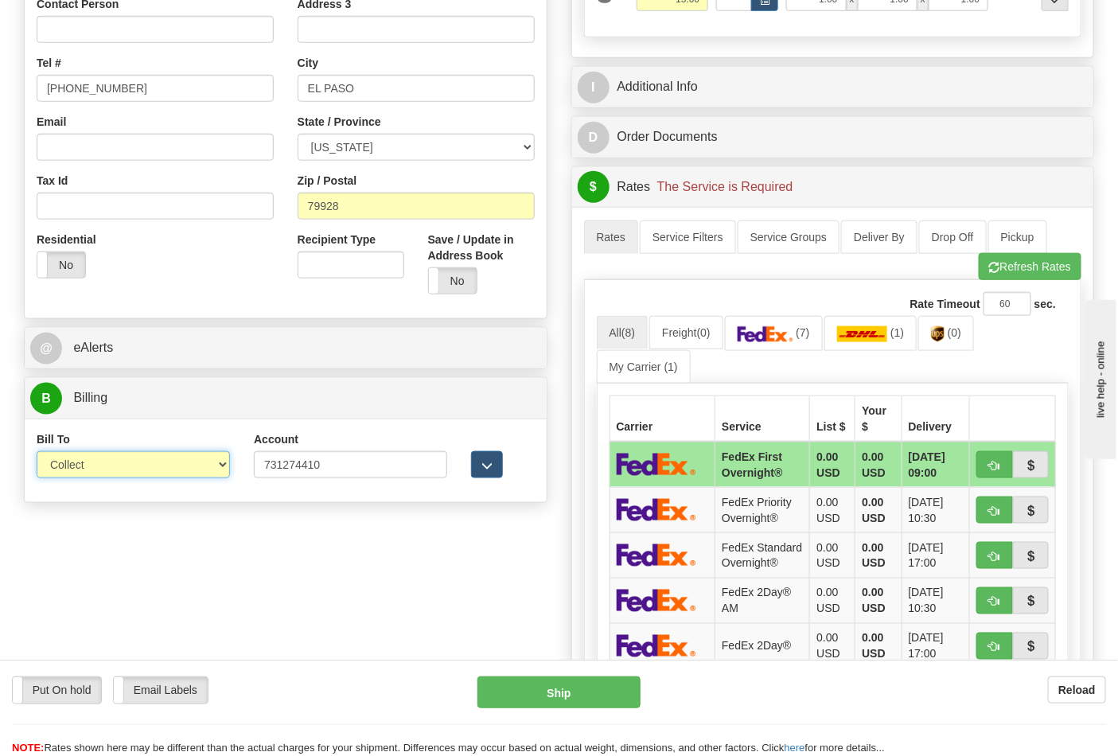
drag, startPoint x: 186, startPoint y: 460, endPoint x: 187, endPoint y: 468, distance: 8.0
click at [186, 463] on select "Sender Recipient Third Party Collect" at bounding box center [133, 464] width 193 height 27
select select "2"
click at [37, 453] on select "Sender Recipient Third Party Collect" at bounding box center [133, 464] width 193 height 27
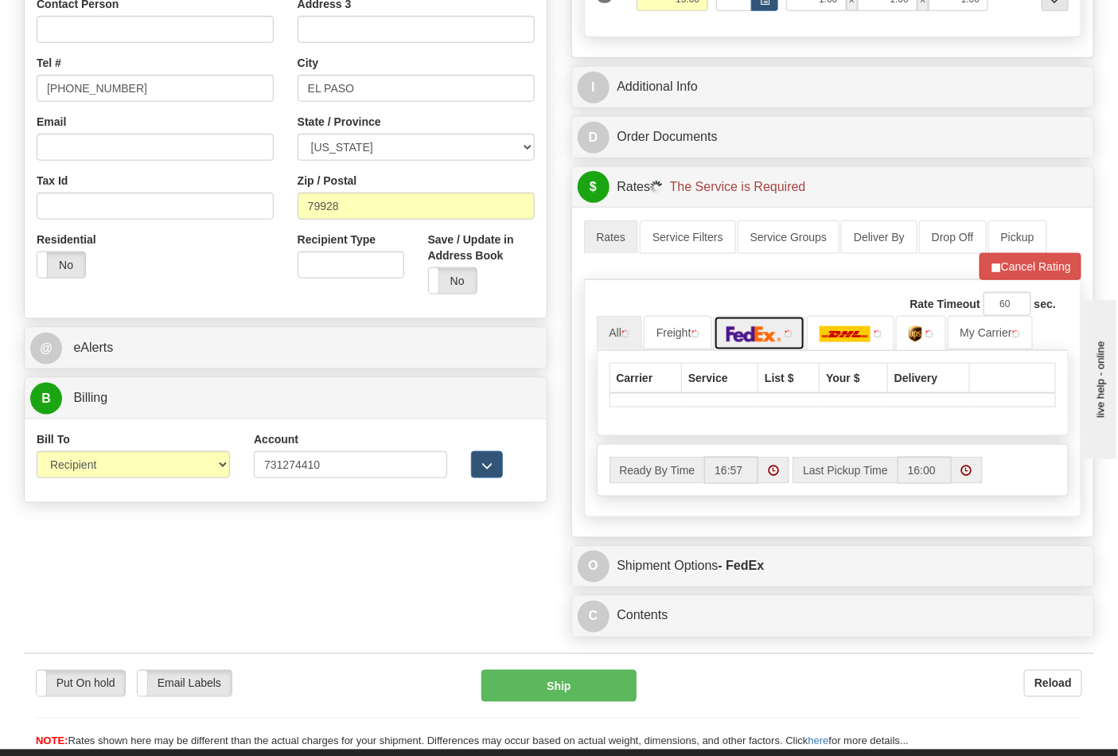
click at [750, 345] on link at bounding box center [760, 333] width 92 height 34
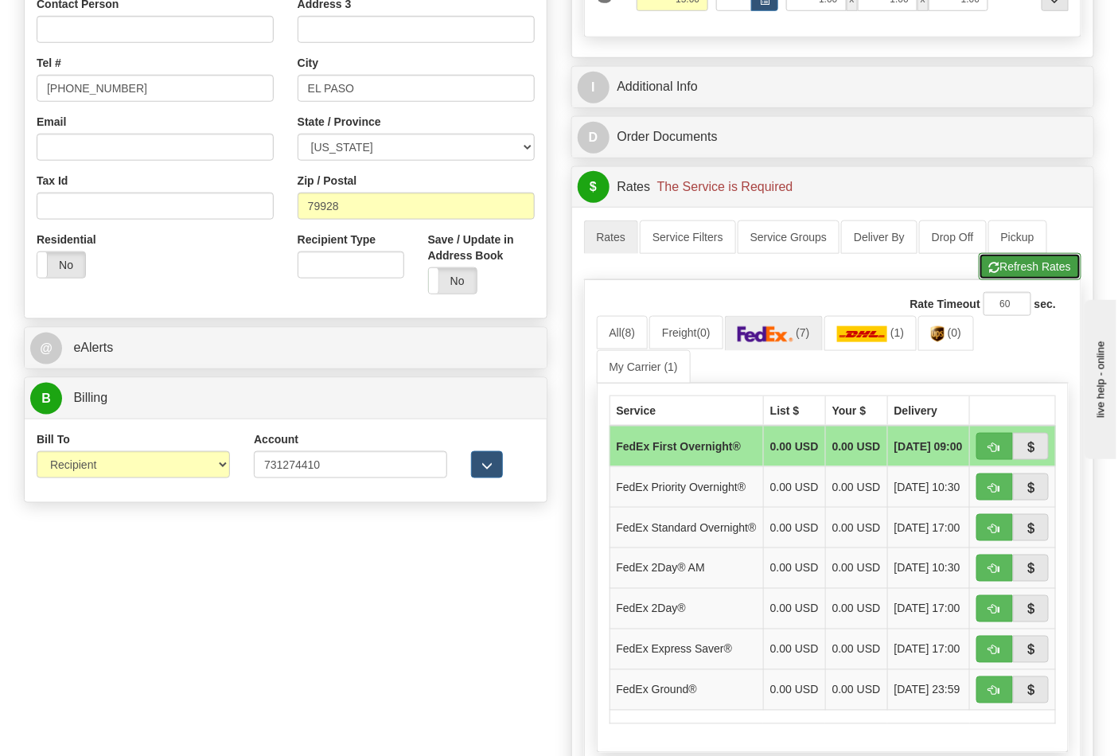
click at [1005, 276] on button "Refresh Rates" at bounding box center [1030, 266] width 103 height 27
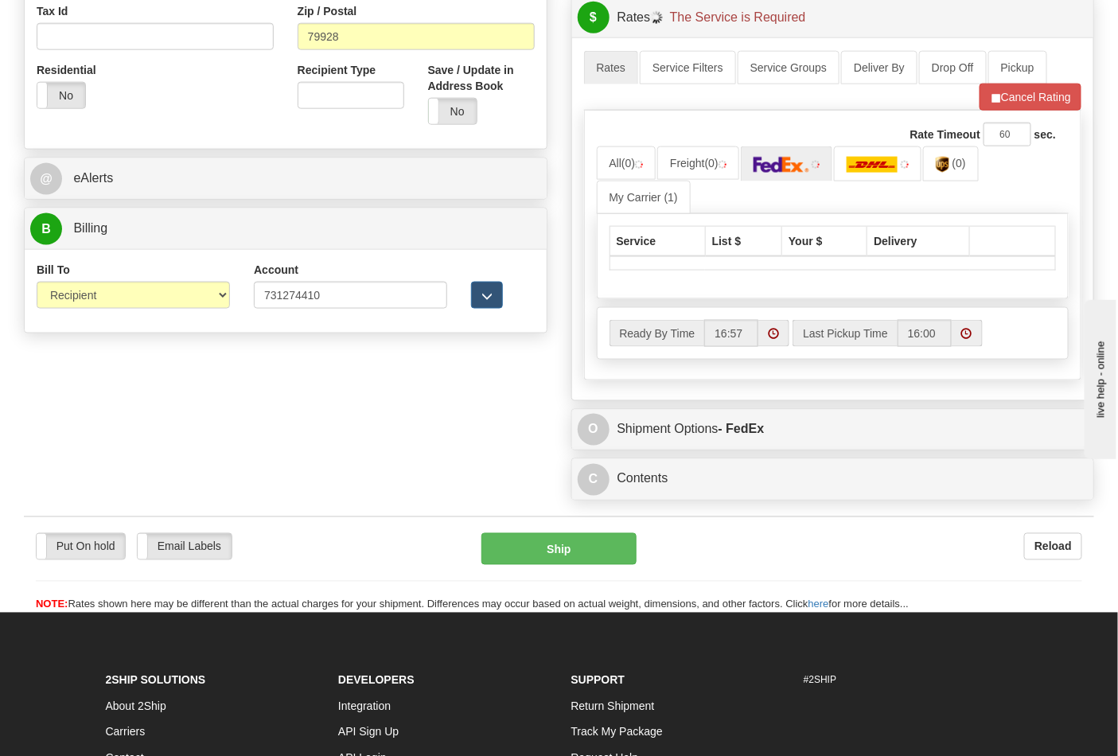
scroll to position [618, 0]
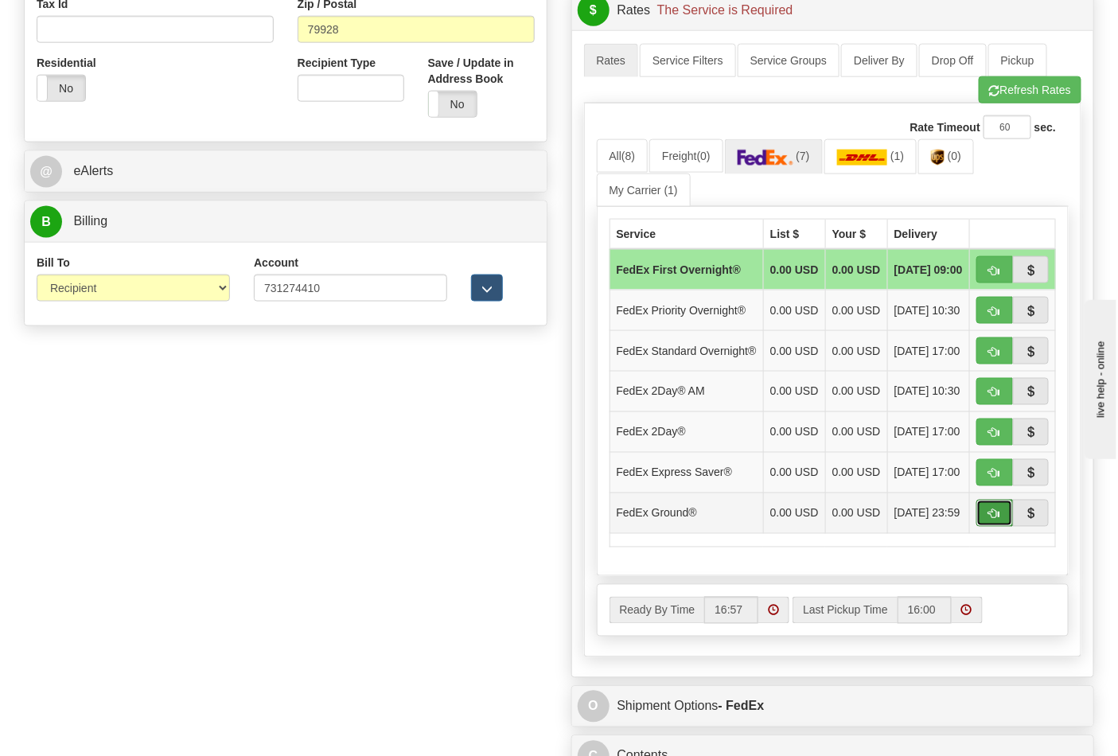
click at [998, 520] on span "button" at bounding box center [994, 514] width 11 height 10
type input "92"
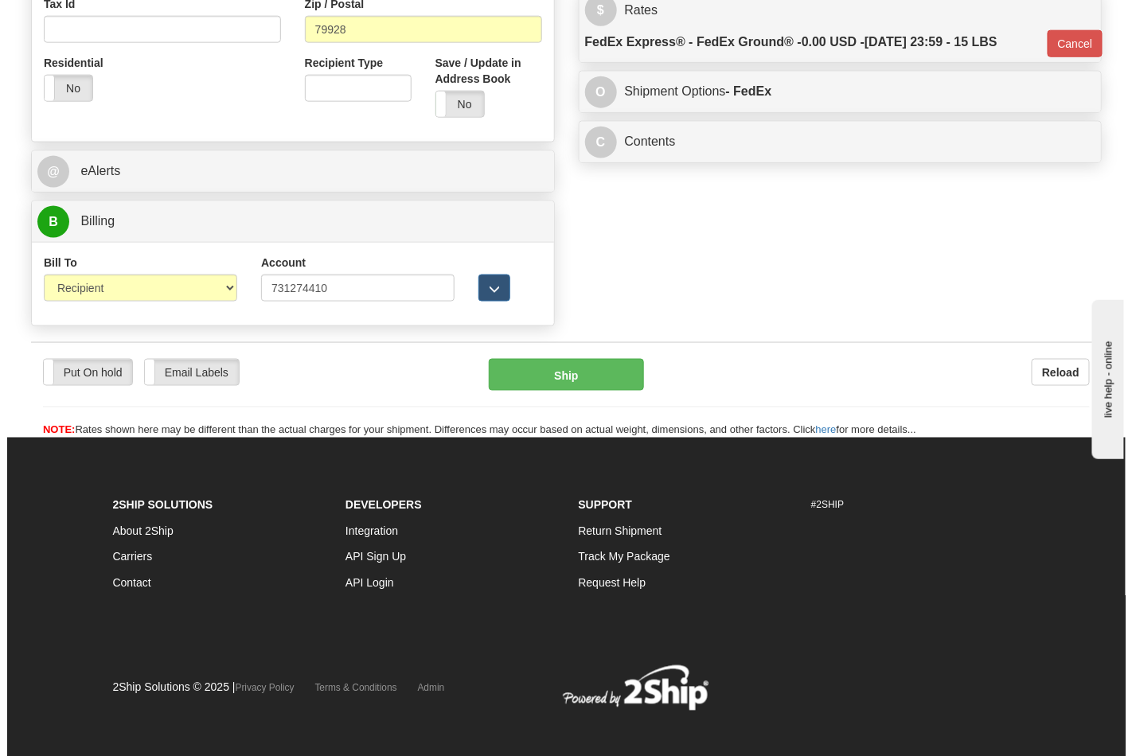
scroll to position [610, 0]
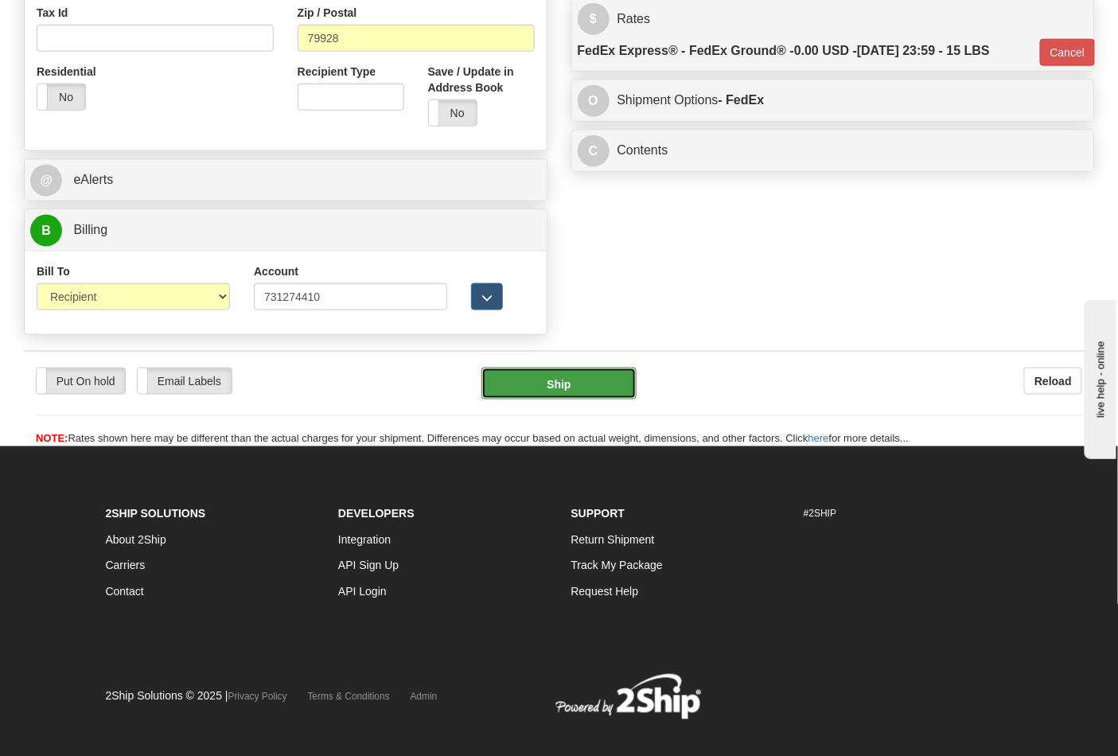
click at [520, 388] on button "Ship" at bounding box center [558, 384] width 154 height 32
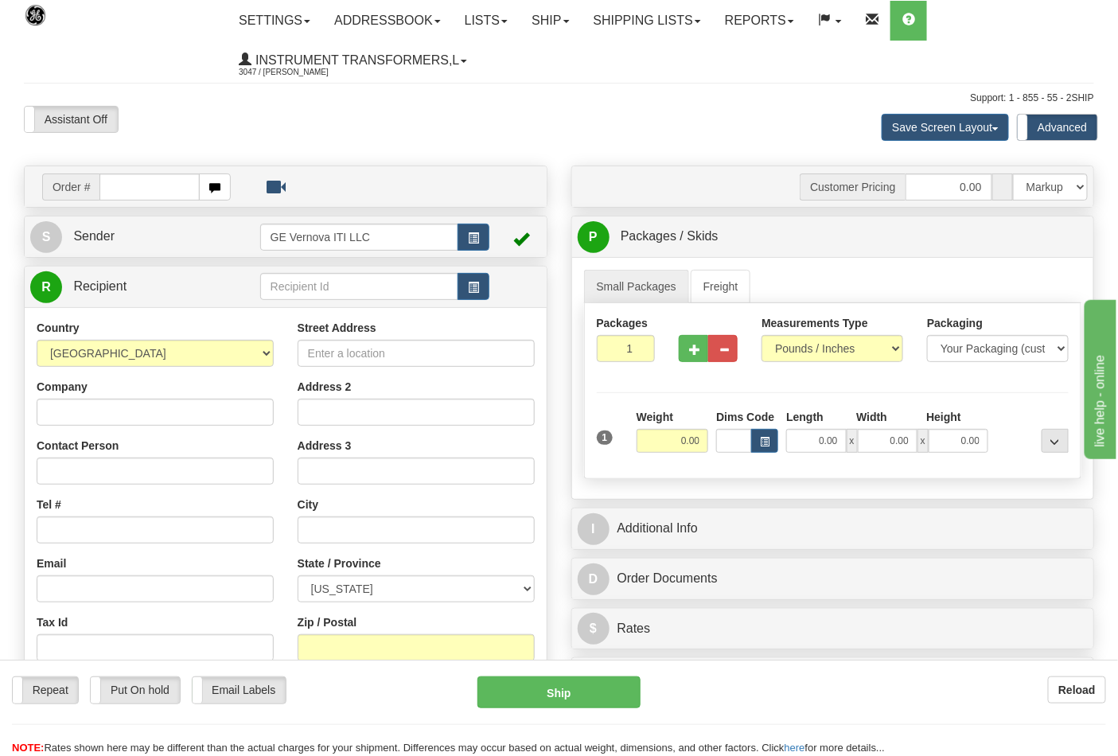
click at [123, 173] on input "text" at bounding box center [149, 186] width 100 height 27
type input "86704742"
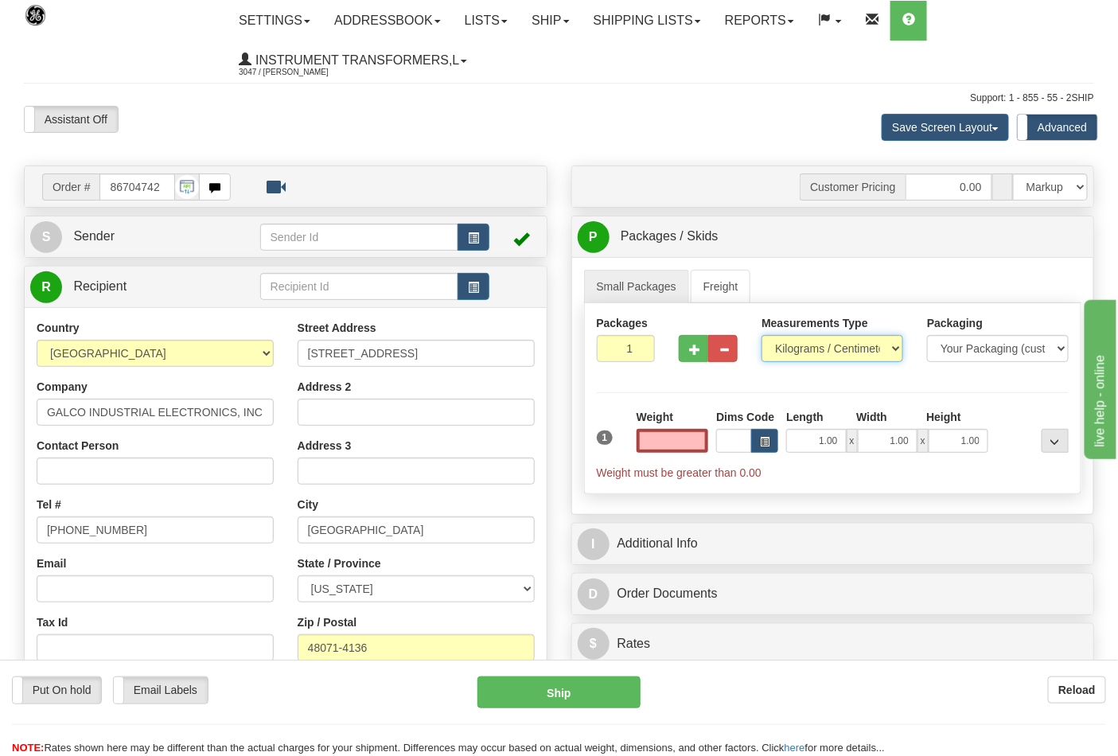
type input "0.00"
click at [863, 360] on select "Pounds / Inches Kilograms / Centimeters" at bounding box center [833, 348] width 142 height 27
select select "0"
click at [762, 336] on select "Pounds / Inches Kilograms / Centimeters" at bounding box center [833, 348] width 142 height 27
click at [695, 435] on input "0.00" at bounding box center [673, 441] width 72 height 24
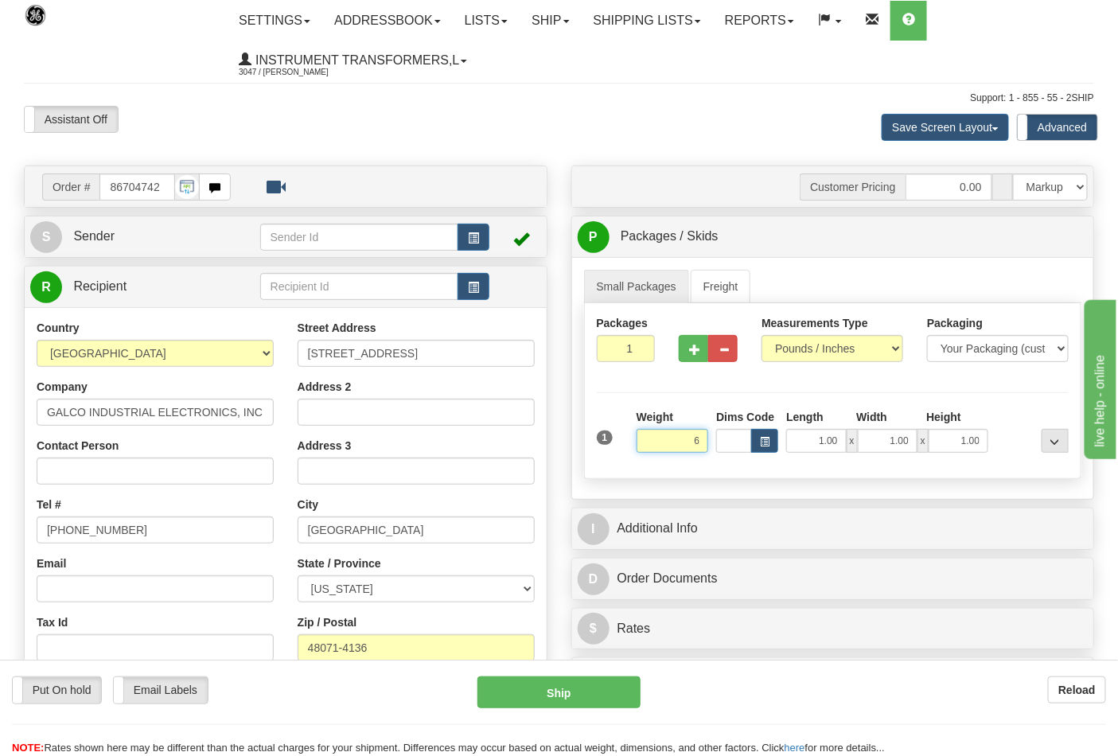
click button "Delete" at bounding box center [0, 0] width 0 height 0
type input "6.00"
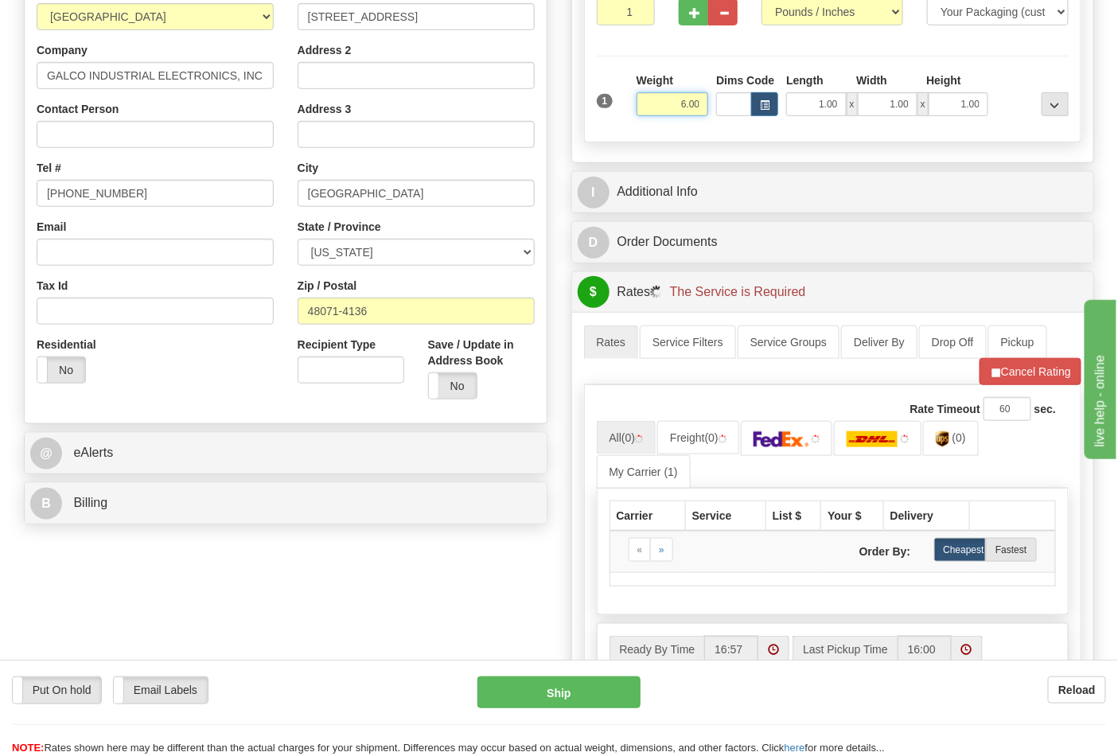
scroll to position [353, 0]
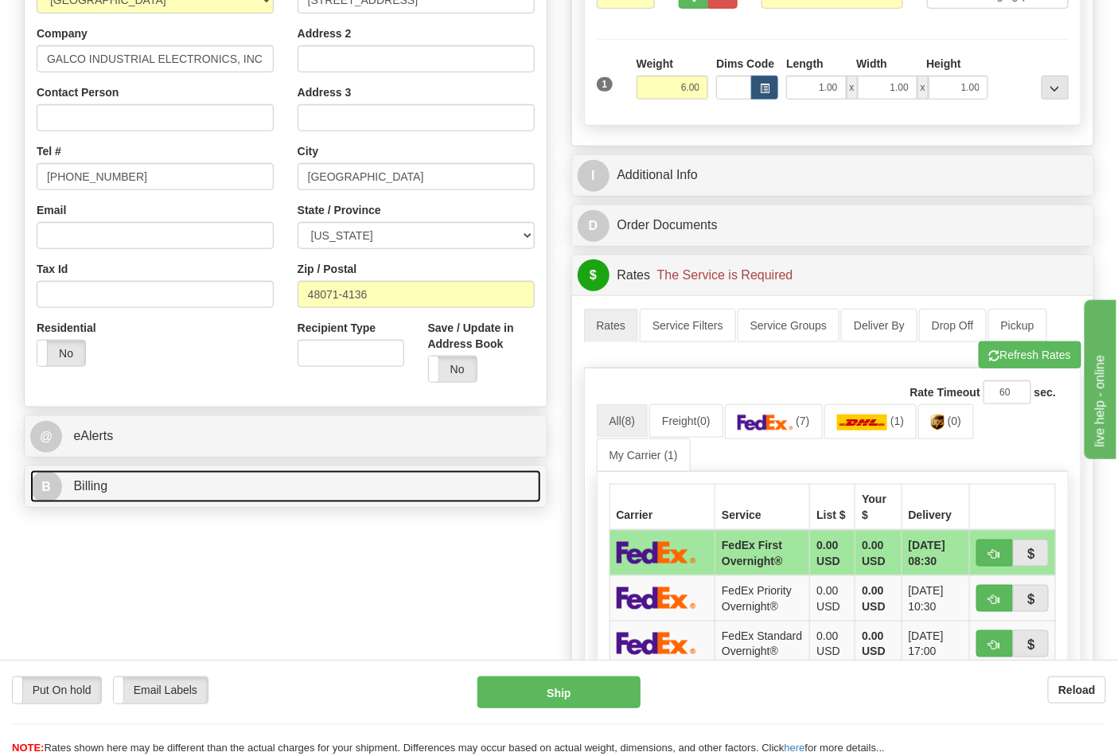
click at [194, 492] on link "B Billing" at bounding box center [285, 486] width 511 height 33
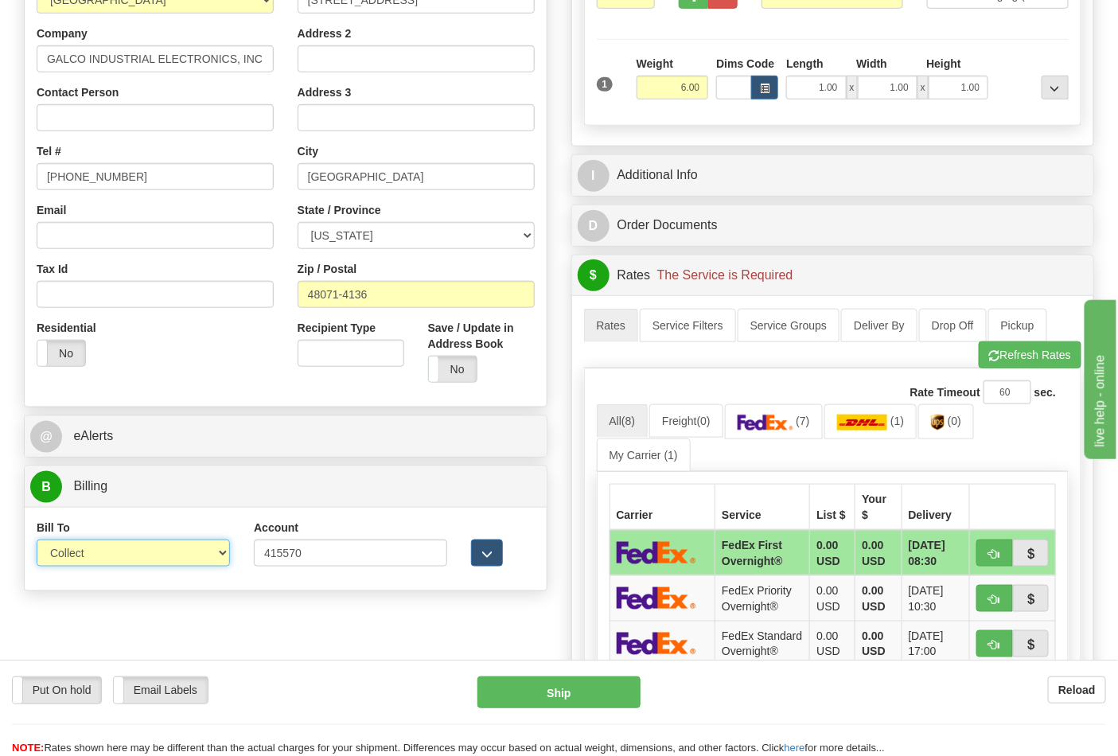
click at [154, 549] on select "Sender Recipient Third Party Collect" at bounding box center [133, 553] width 193 height 27
select select "2"
click at [37, 541] on select "Sender Recipient Third Party Collect" at bounding box center [133, 553] width 193 height 27
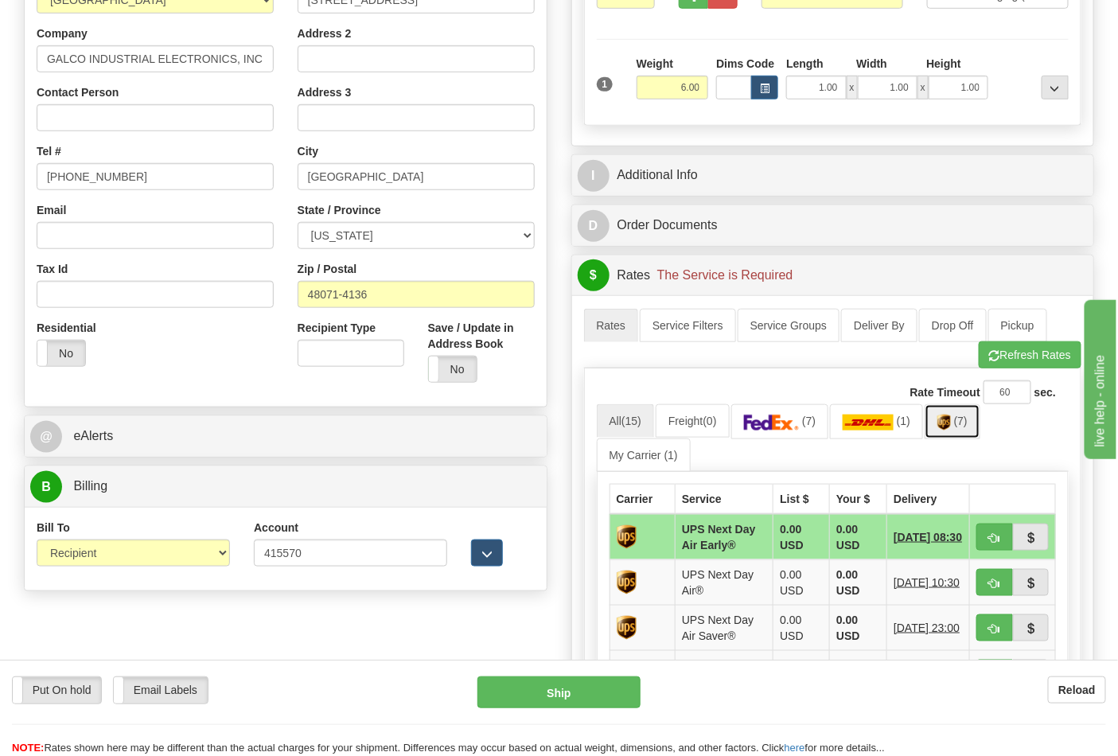
click at [961, 422] on span "(7)" at bounding box center [961, 421] width 14 height 13
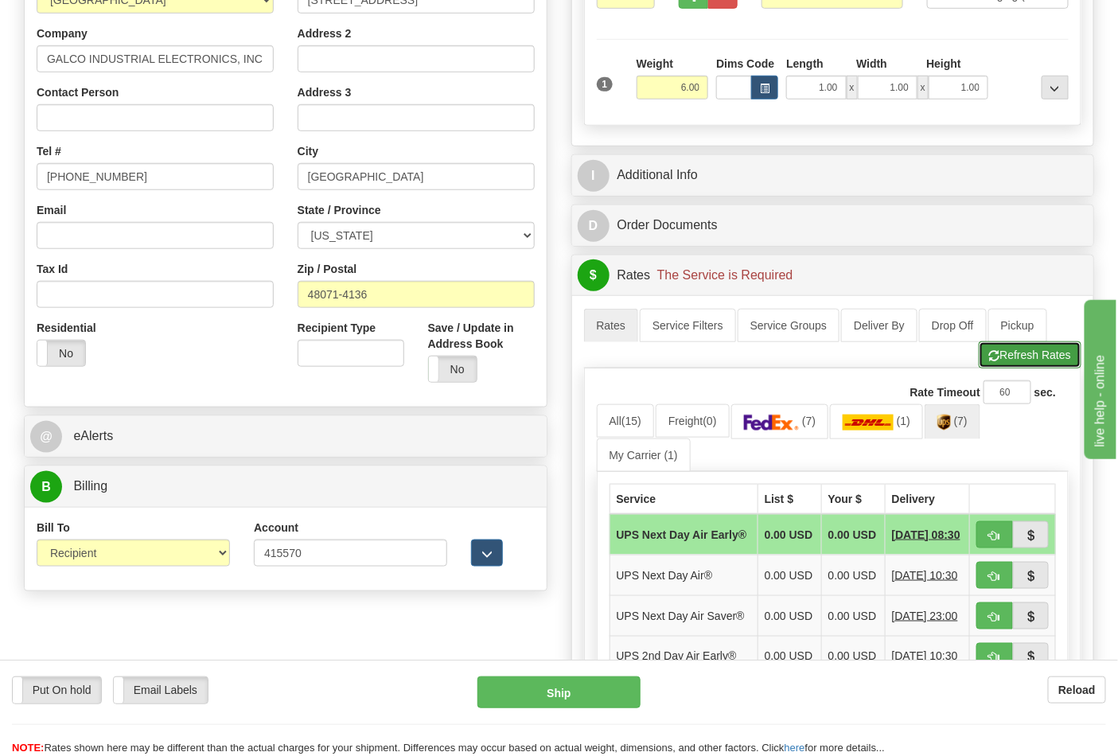
click at [1000, 354] on button "Refresh Rates" at bounding box center [1030, 354] width 103 height 27
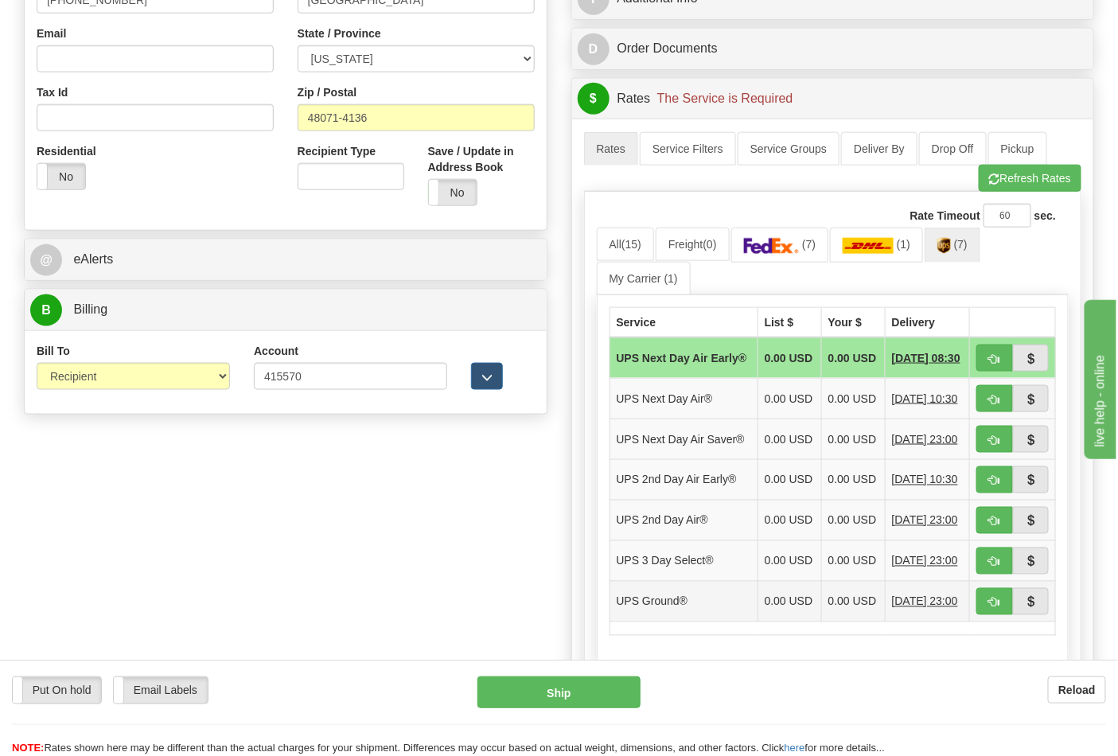
scroll to position [618, 0]
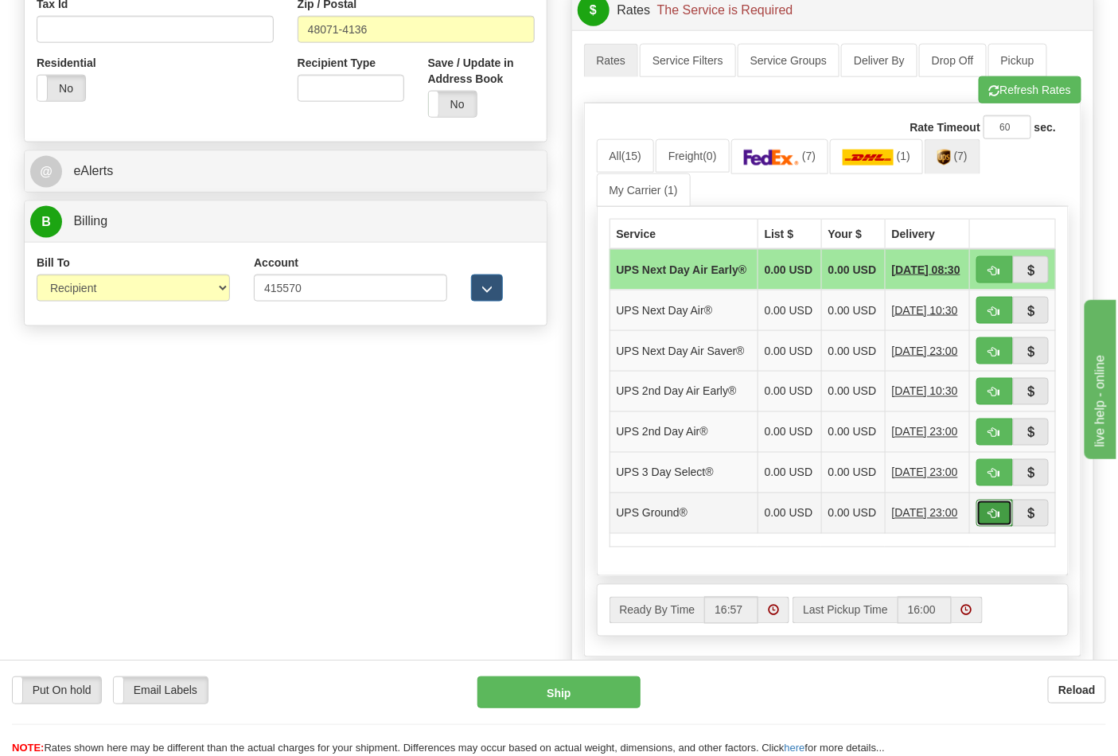
click at [996, 520] on span "button" at bounding box center [994, 514] width 11 height 10
type input "03"
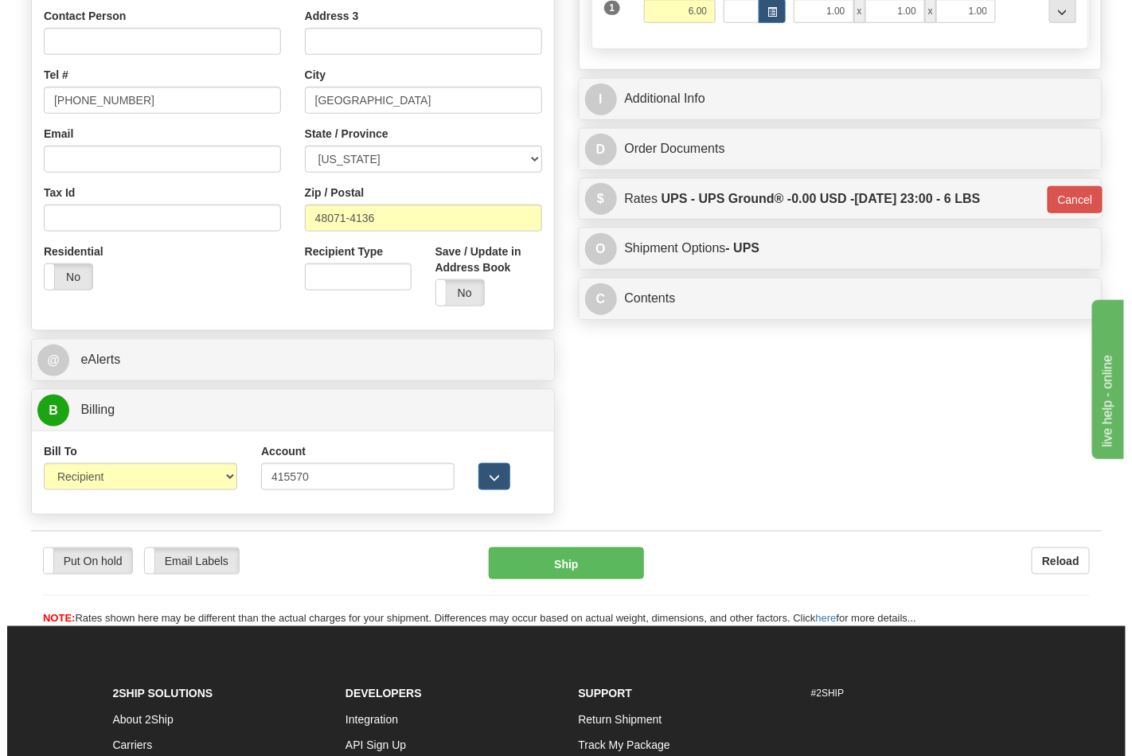
scroll to position [442, 0]
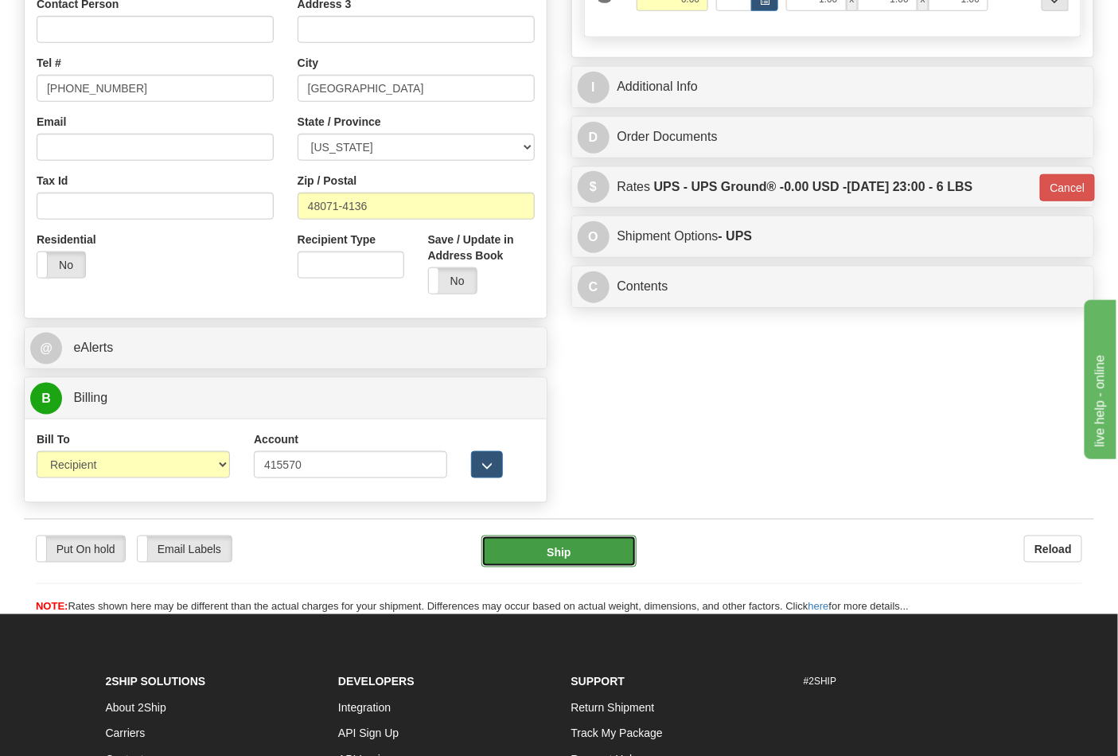
click at [586, 545] on button "Ship" at bounding box center [558, 552] width 154 height 32
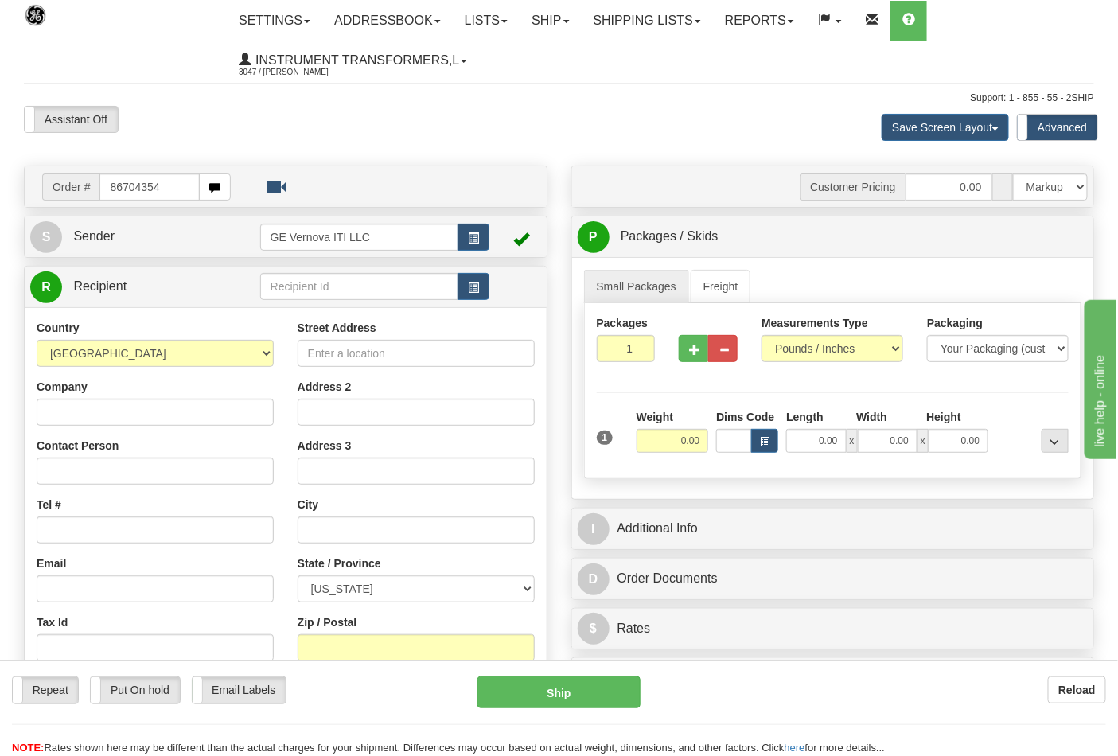
type input "86704354"
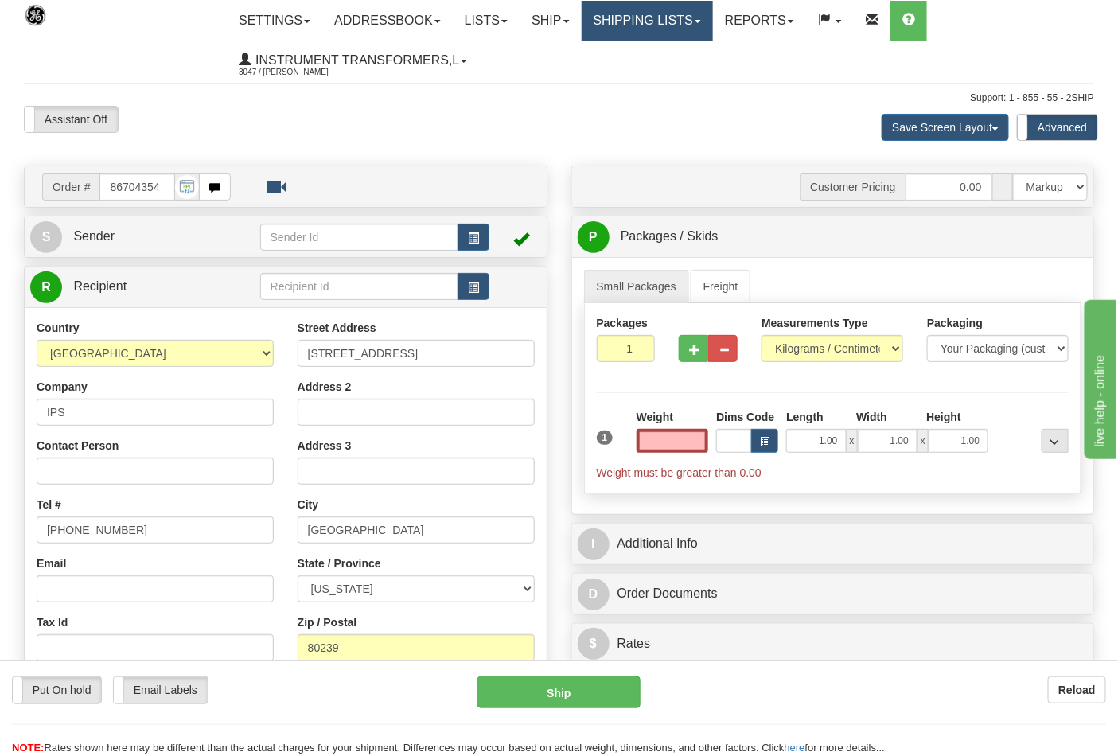
type input "0.00"
click at [664, 19] on link "Shipping lists" at bounding box center [647, 21] width 131 height 40
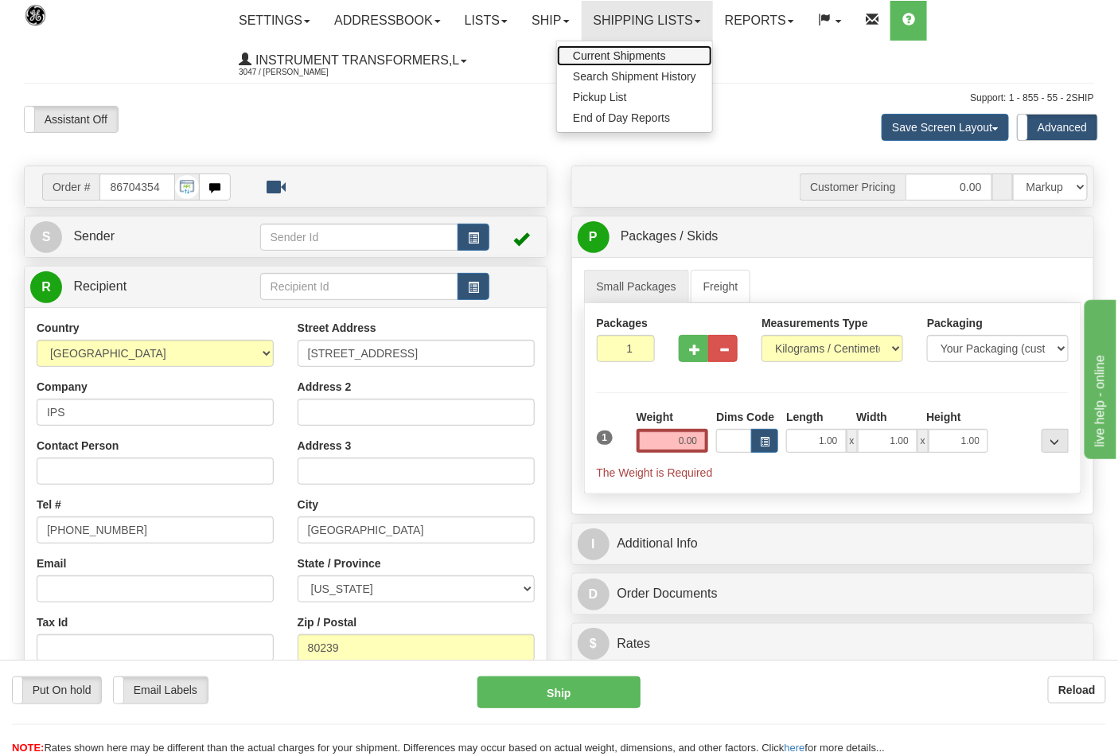
click at [666, 50] on span "Current Shipments" at bounding box center [619, 55] width 93 height 13
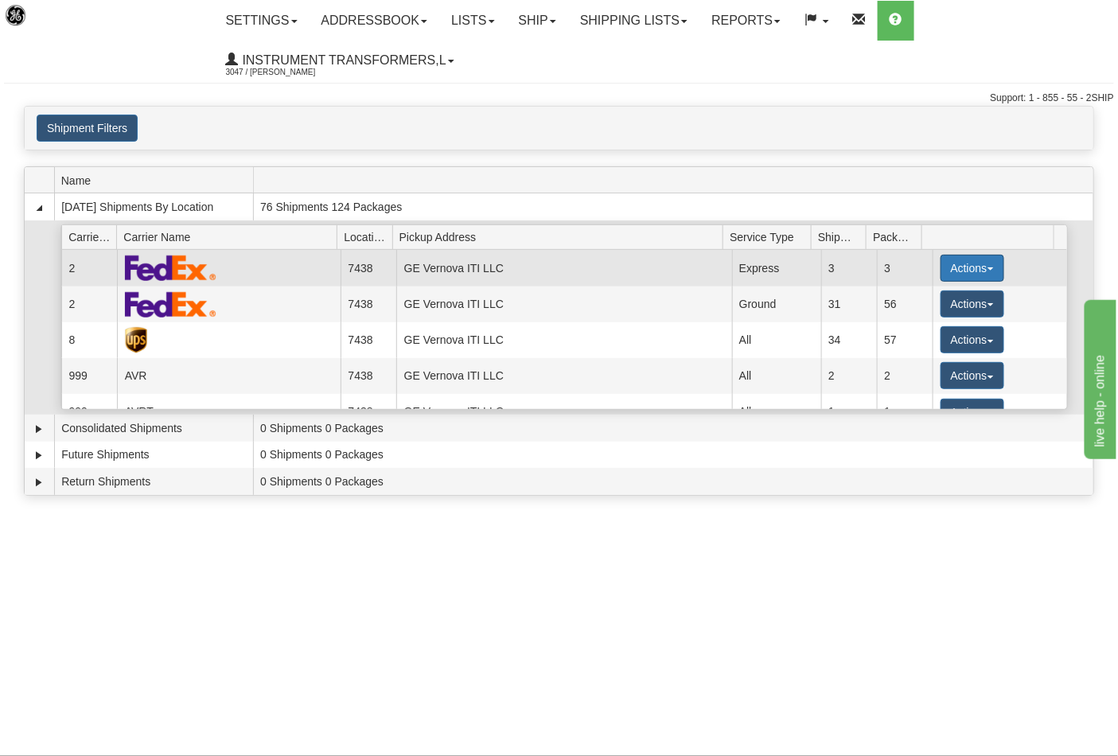
click at [983, 266] on button "Actions" at bounding box center [973, 268] width 64 height 27
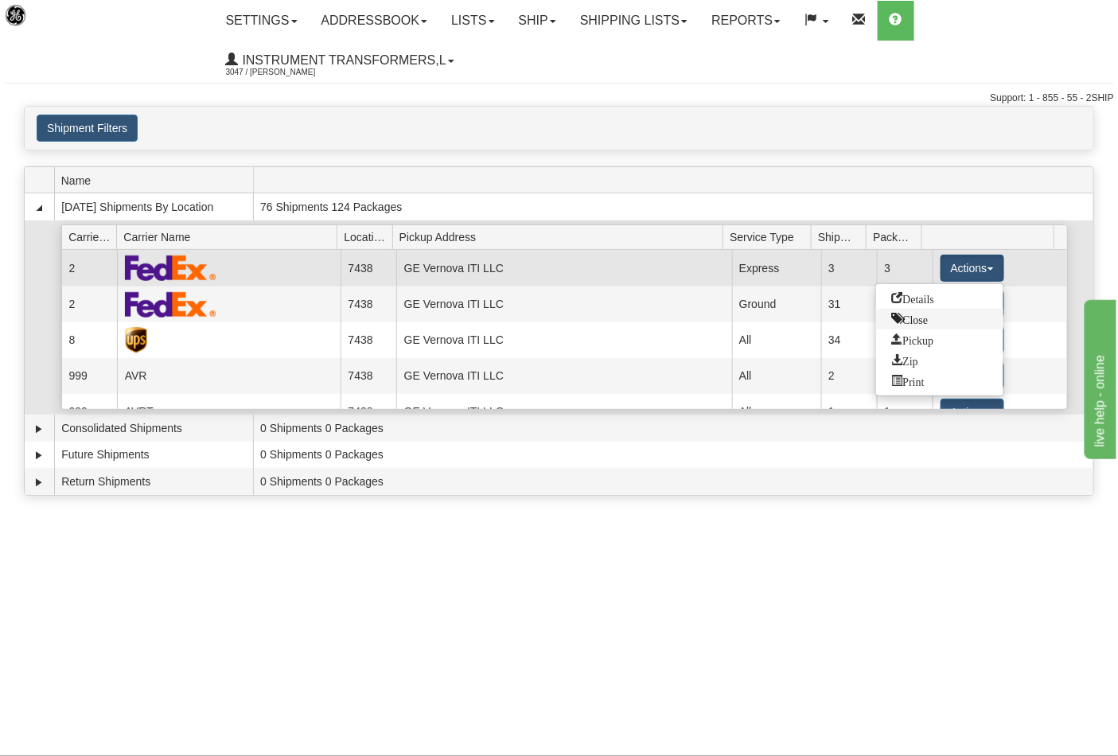
click at [935, 318] on link "Close" at bounding box center [939, 319] width 127 height 21
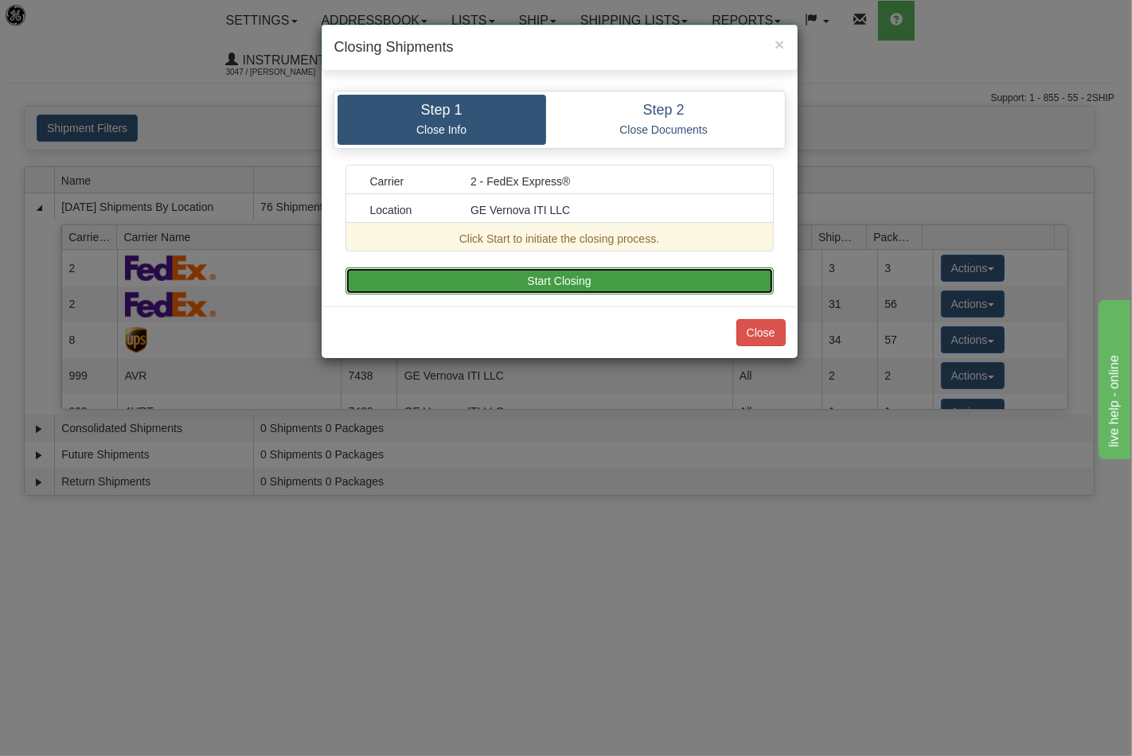
click at [618, 284] on button "Start Closing" at bounding box center [559, 280] width 428 height 27
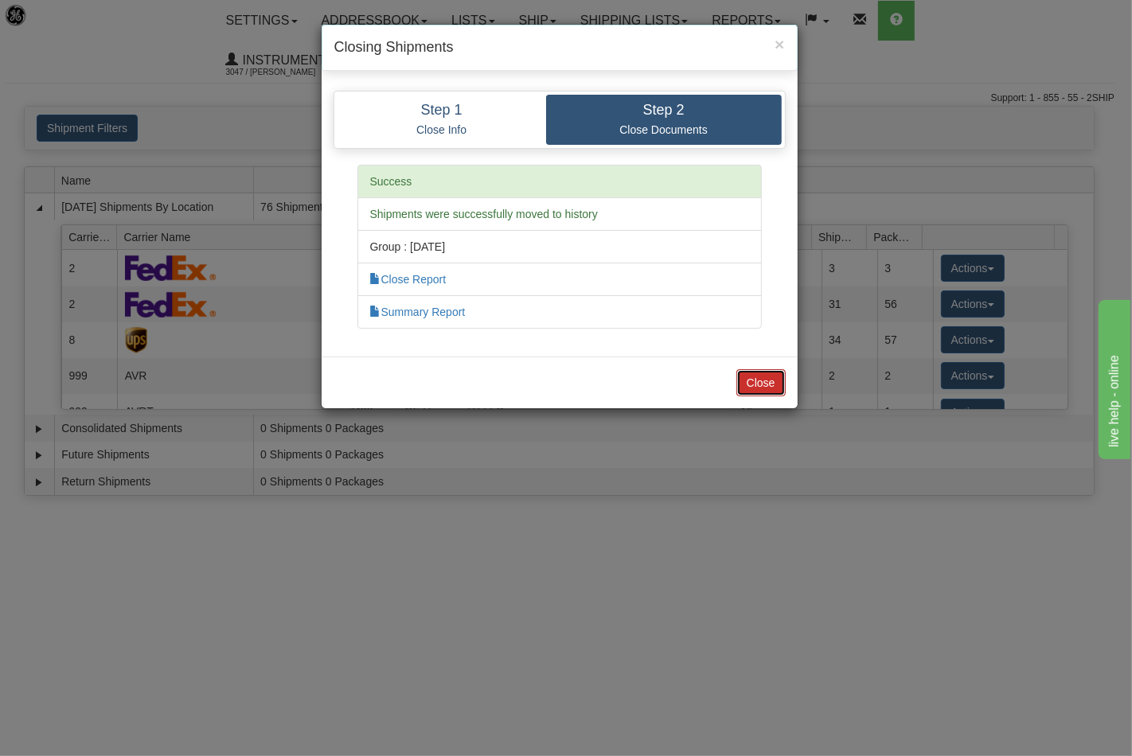
click at [757, 383] on button "Close" at bounding box center [760, 382] width 49 height 27
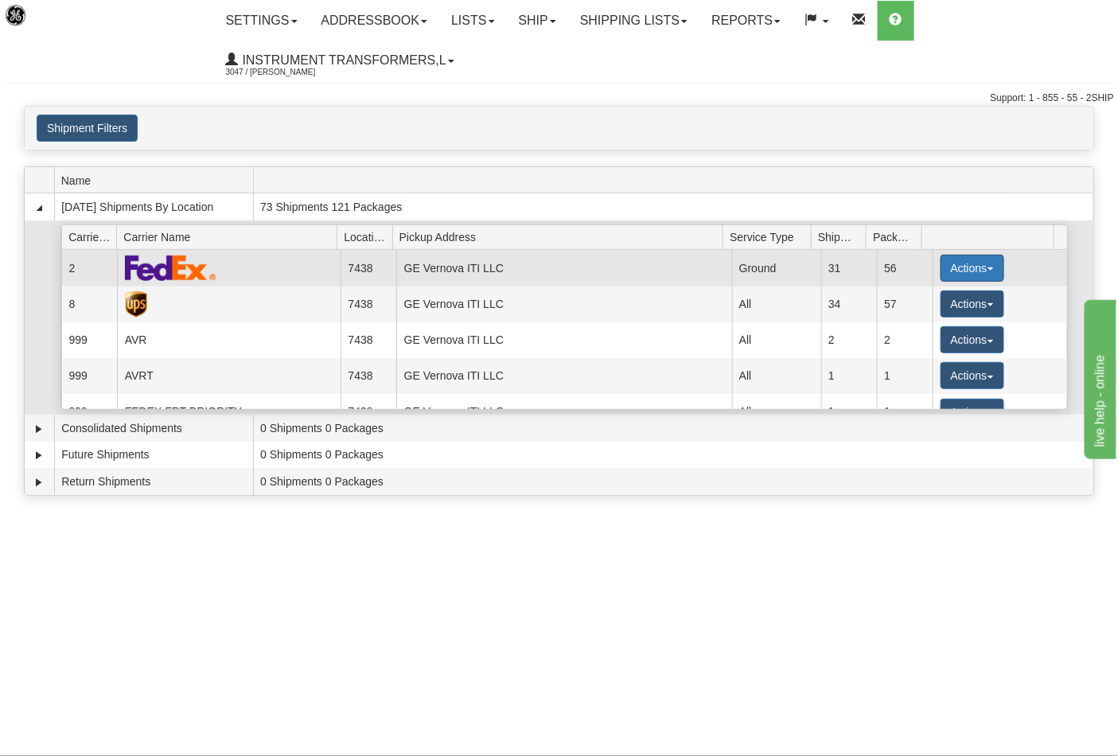
click at [981, 272] on button "Actions" at bounding box center [973, 268] width 64 height 27
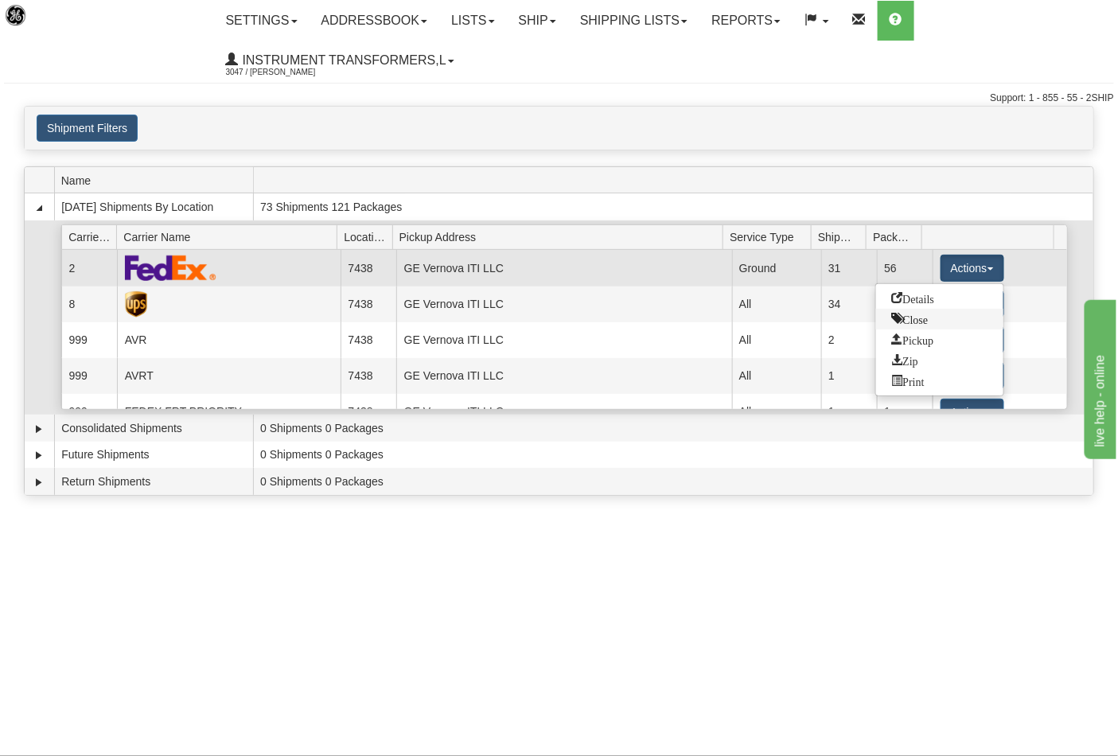
click at [922, 322] on span "Close" at bounding box center [910, 318] width 37 height 11
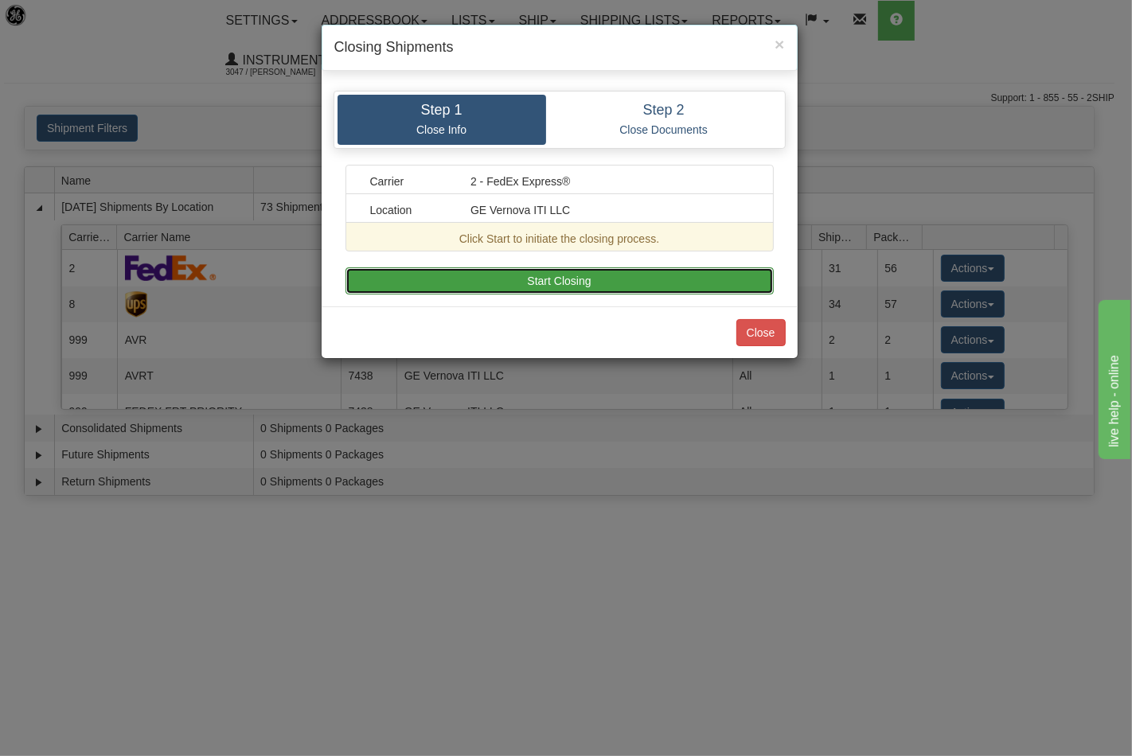
click at [626, 283] on button "Start Closing" at bounding box center [559, 280] width 428 height 27
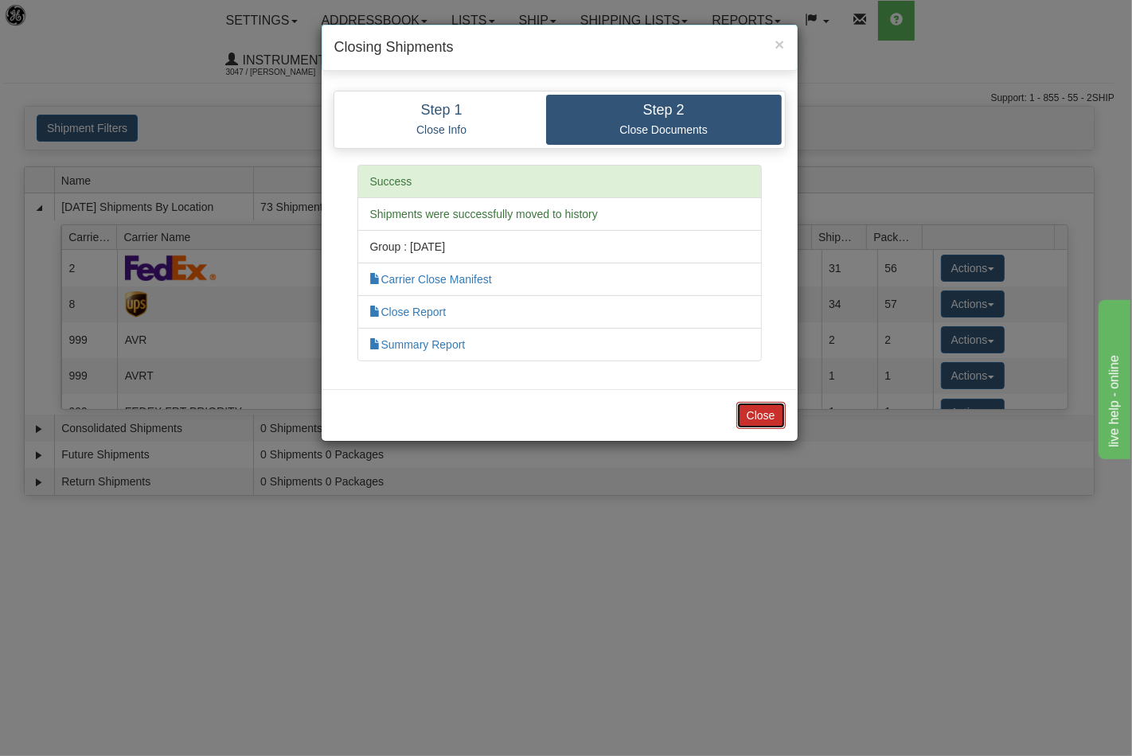
click at [746, 412] on button "Close" at bounding box center [760, 415] width 49 height 27
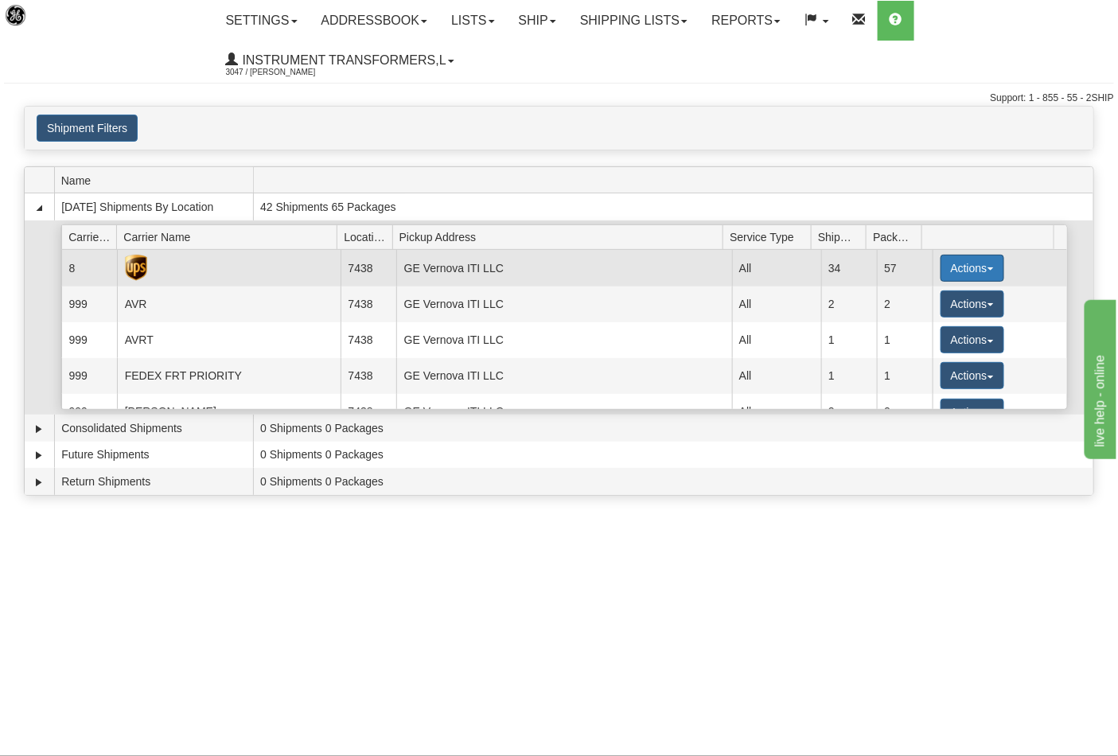
click at [982, 271] on button "Actions" at bounding box center [973, 268] width 64 height 27
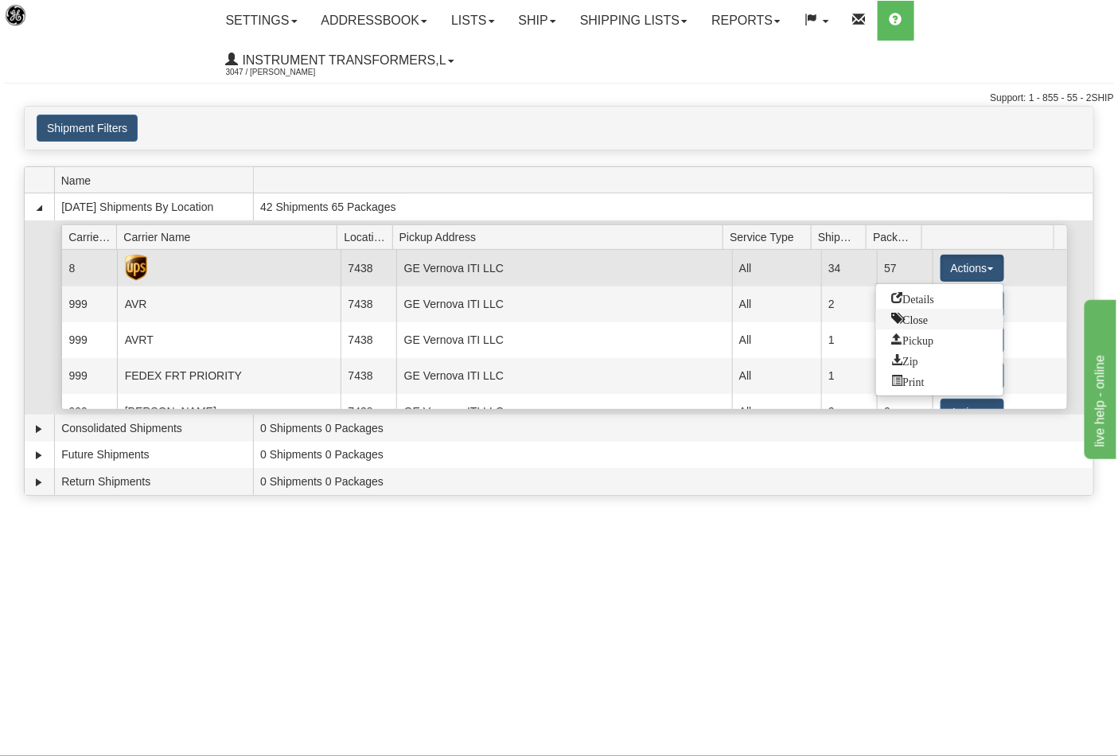
click at [900, 323] on span "Close" at bounding box center [910, 318] width 37 height 11
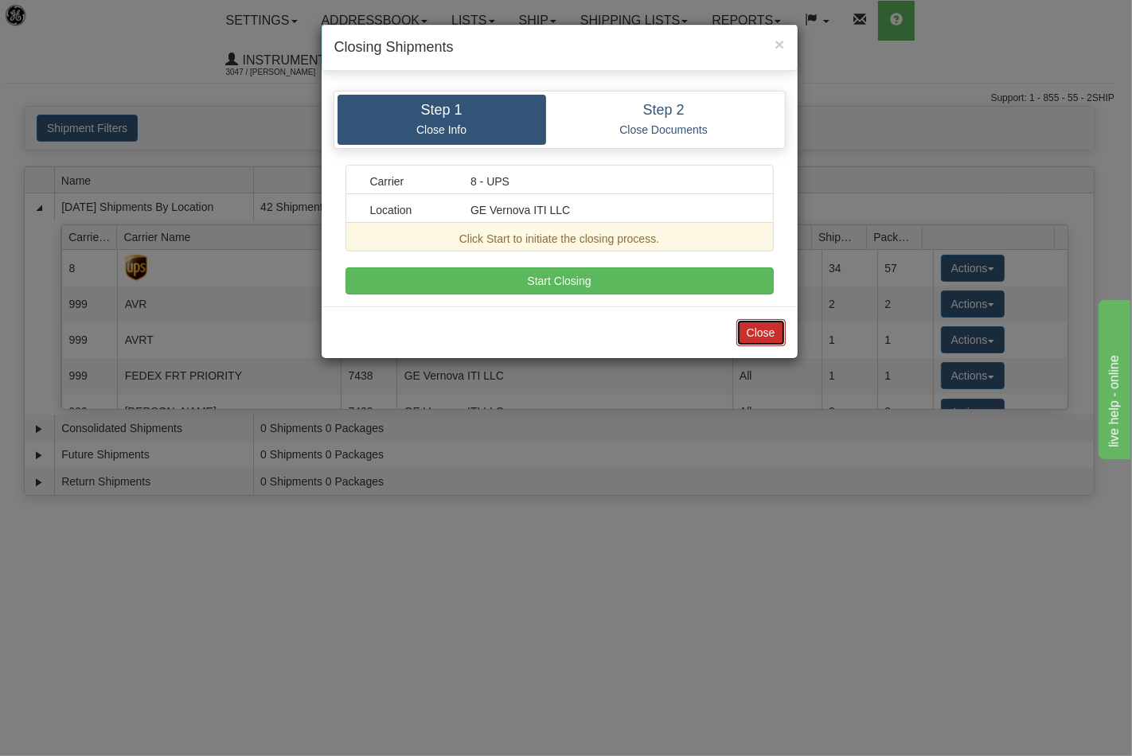
click at [761, 336] on button "Close" at bounding box center [760, 332] width 49 height 27
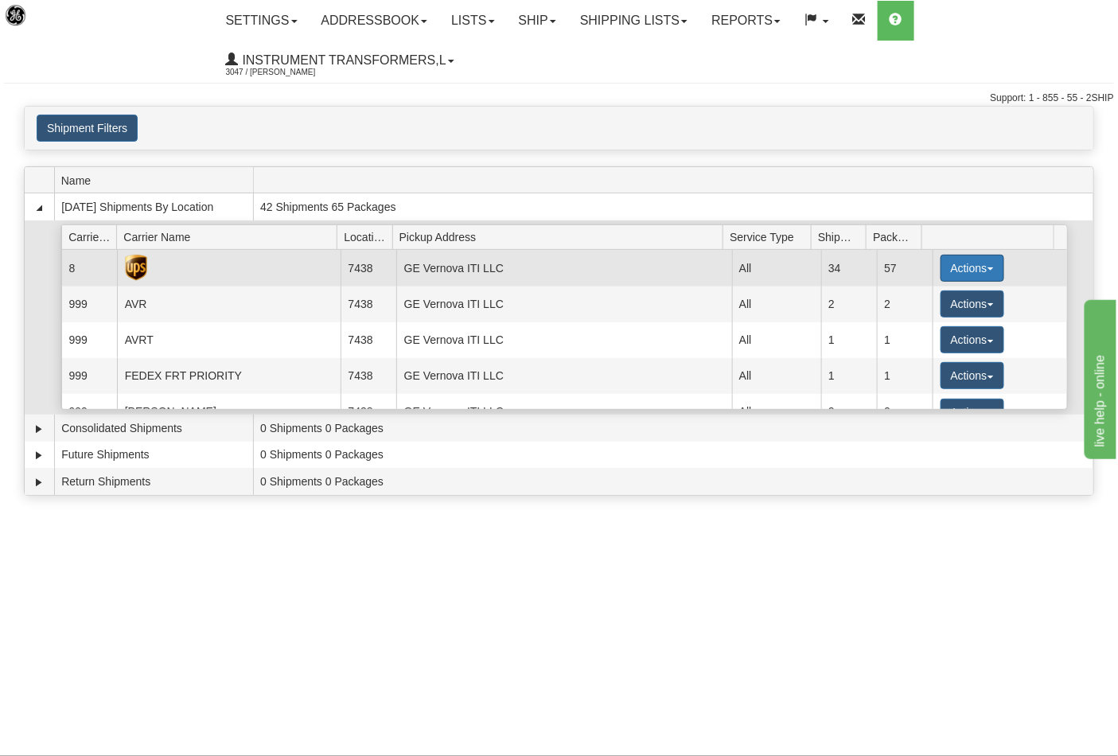
click at [990, 267] on button "Actions" at bounding box center [973, 268] width 64 height 27
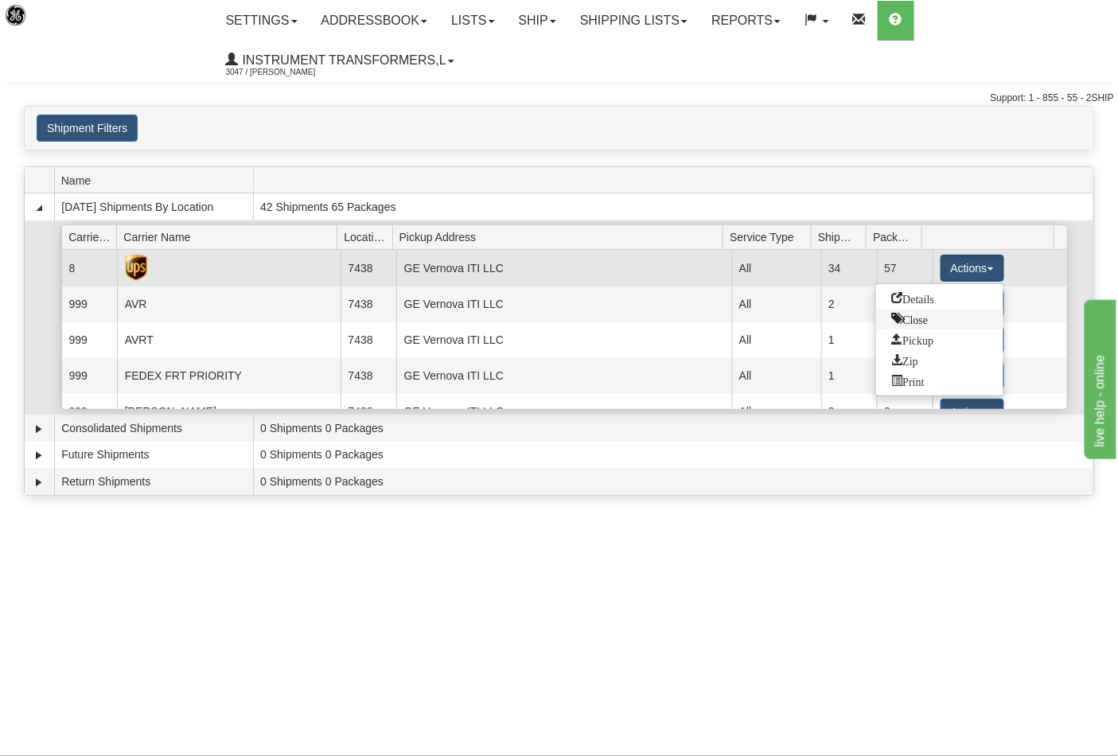
click at [918, 319] on span "Close" at bounding box center [910, 318] width 37 height 11
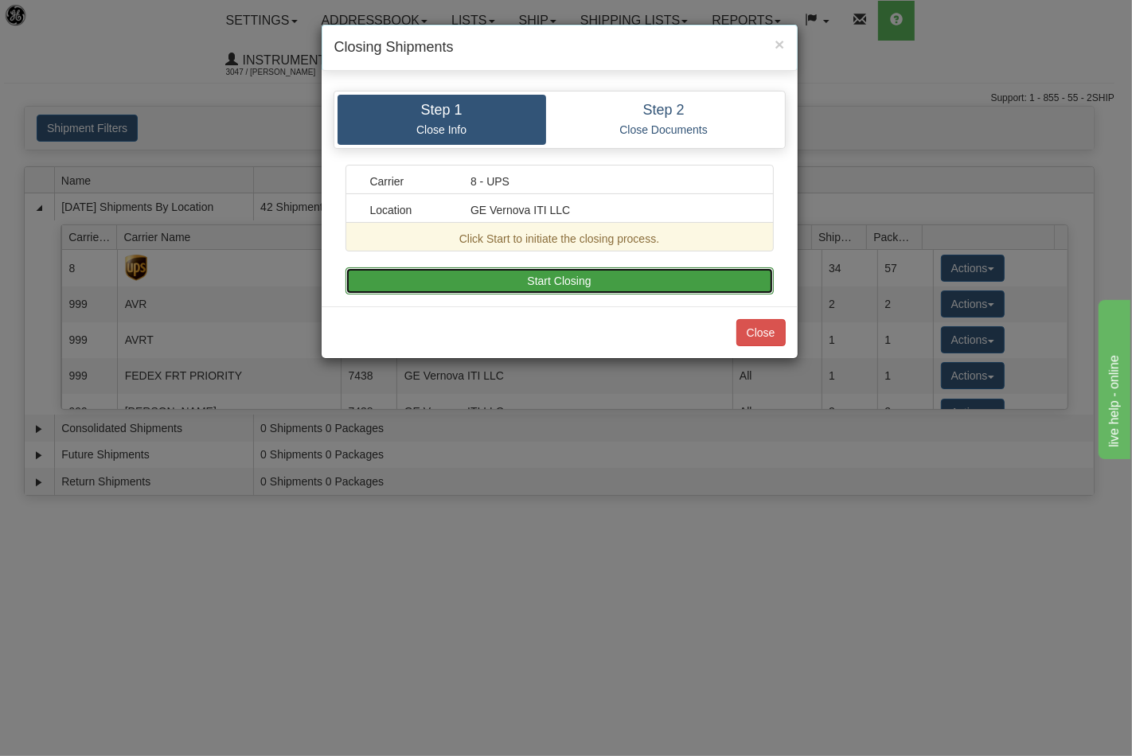
click at [581, 284] on button "Start Closing" at bounding box center [559, 280] width 428 height 27
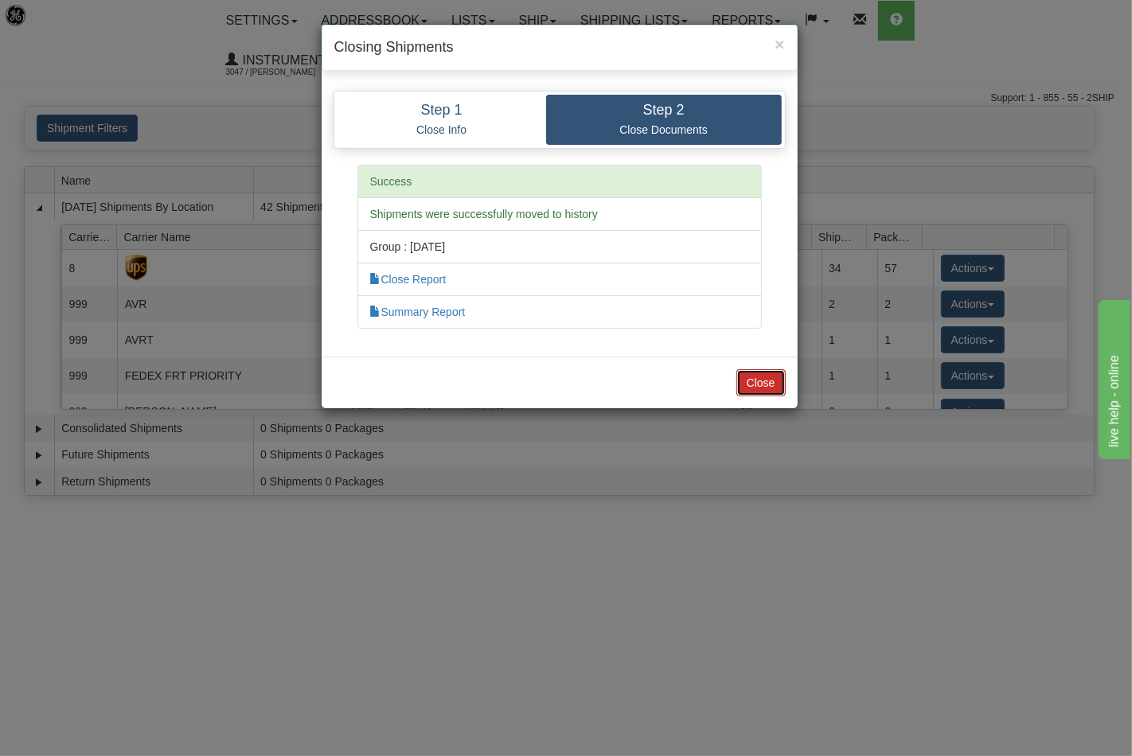
click at [772, 377] on button "Close" at bounding box center [760, 382] width 49 height 27
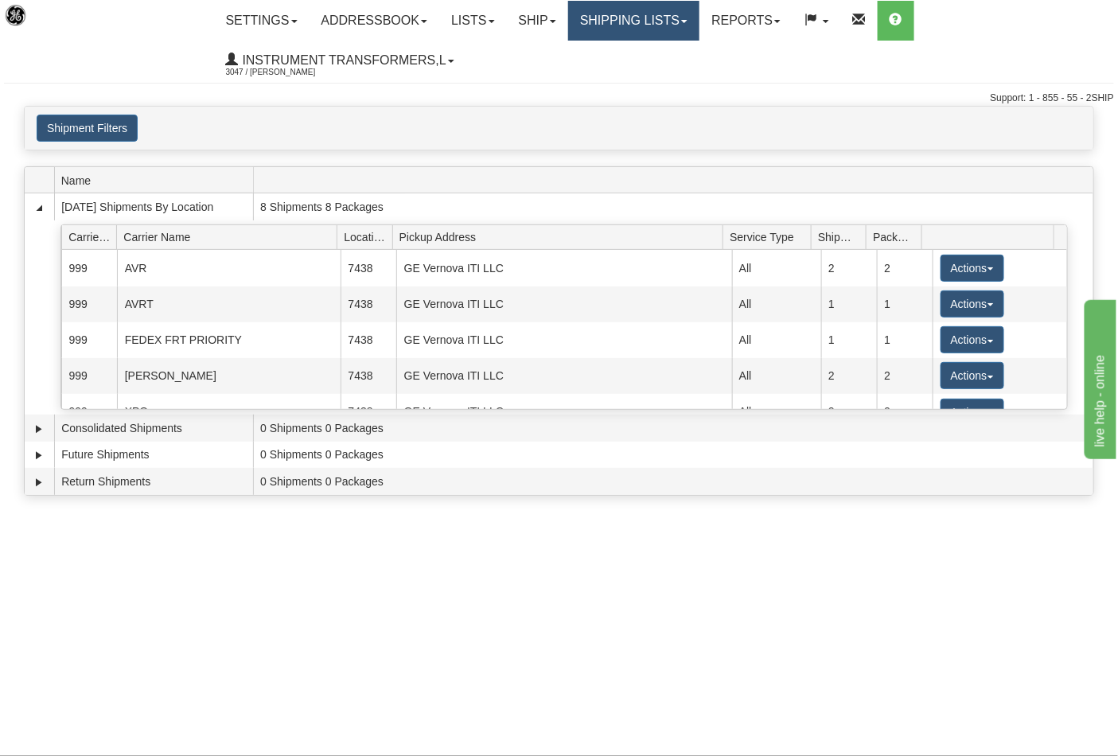
click at [642, 8] on link "Shipping lists" at bounding box center [633, 21] width 131 height 40
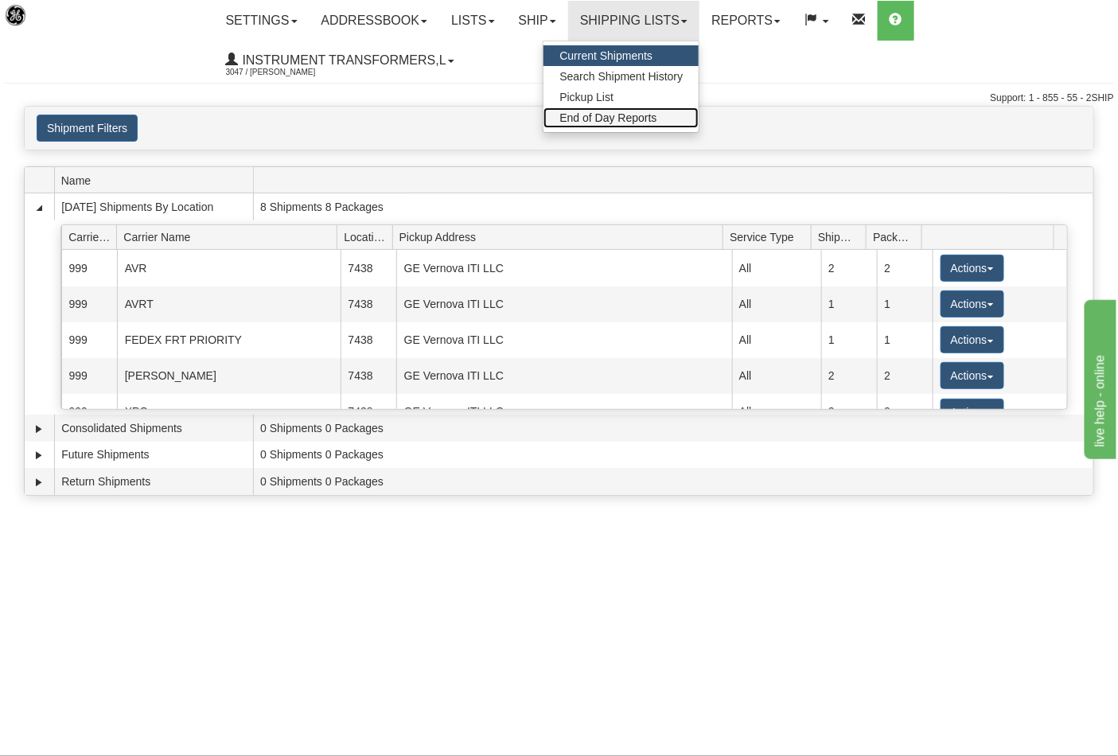
click at [657, 116] on span "End of Day Reports" at bounding box center [607, 117] width 97 height 13
